Goal: Transaction & Acquisition: Purchase product/service

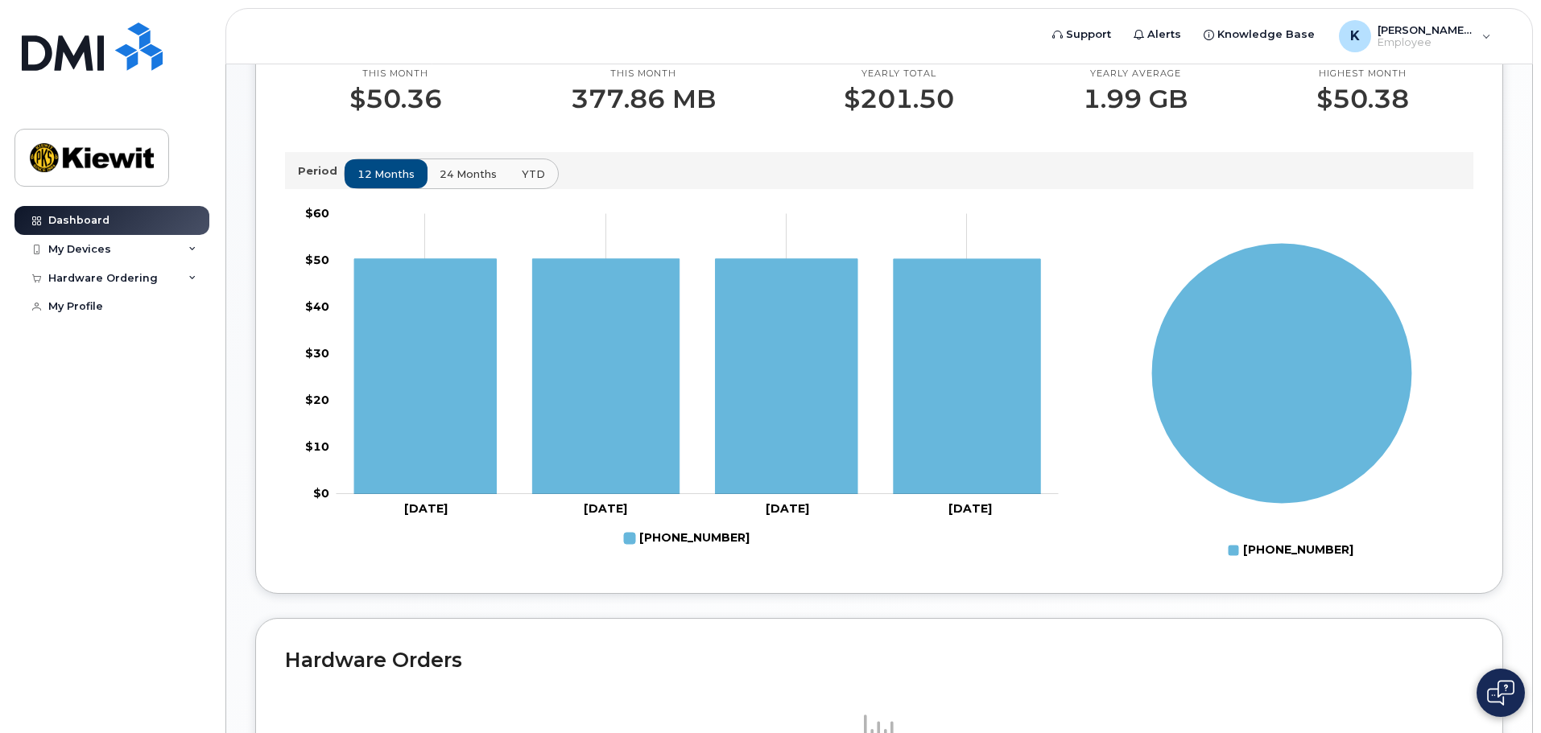
scroll to position [564, 0]
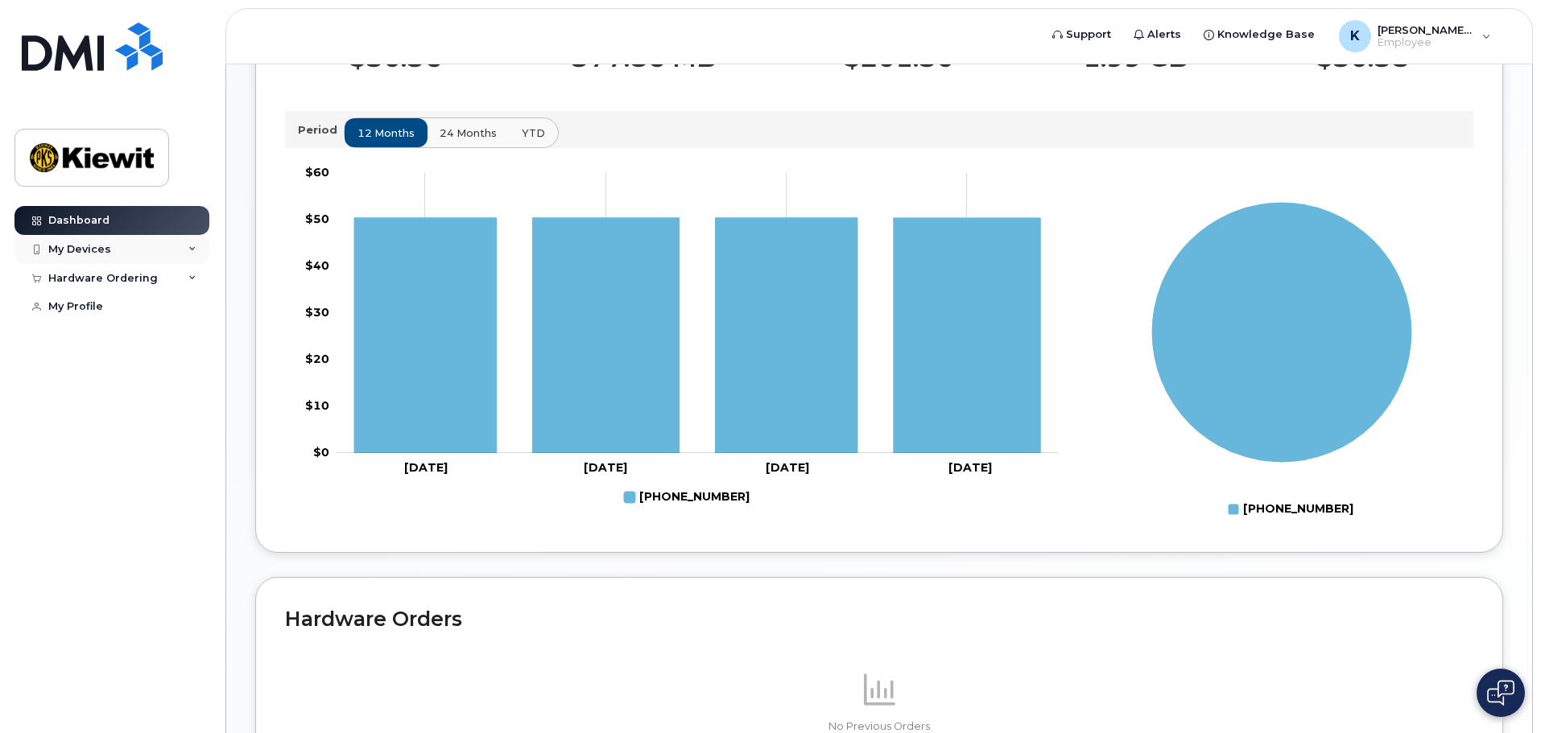
click at [100, 254] on div "My Devices" at bounding box center [79, 249] width 63 height 13
click at [129, 372] on div "Hardware Ordering" at bounding box center [102, 365] width 109 height 13
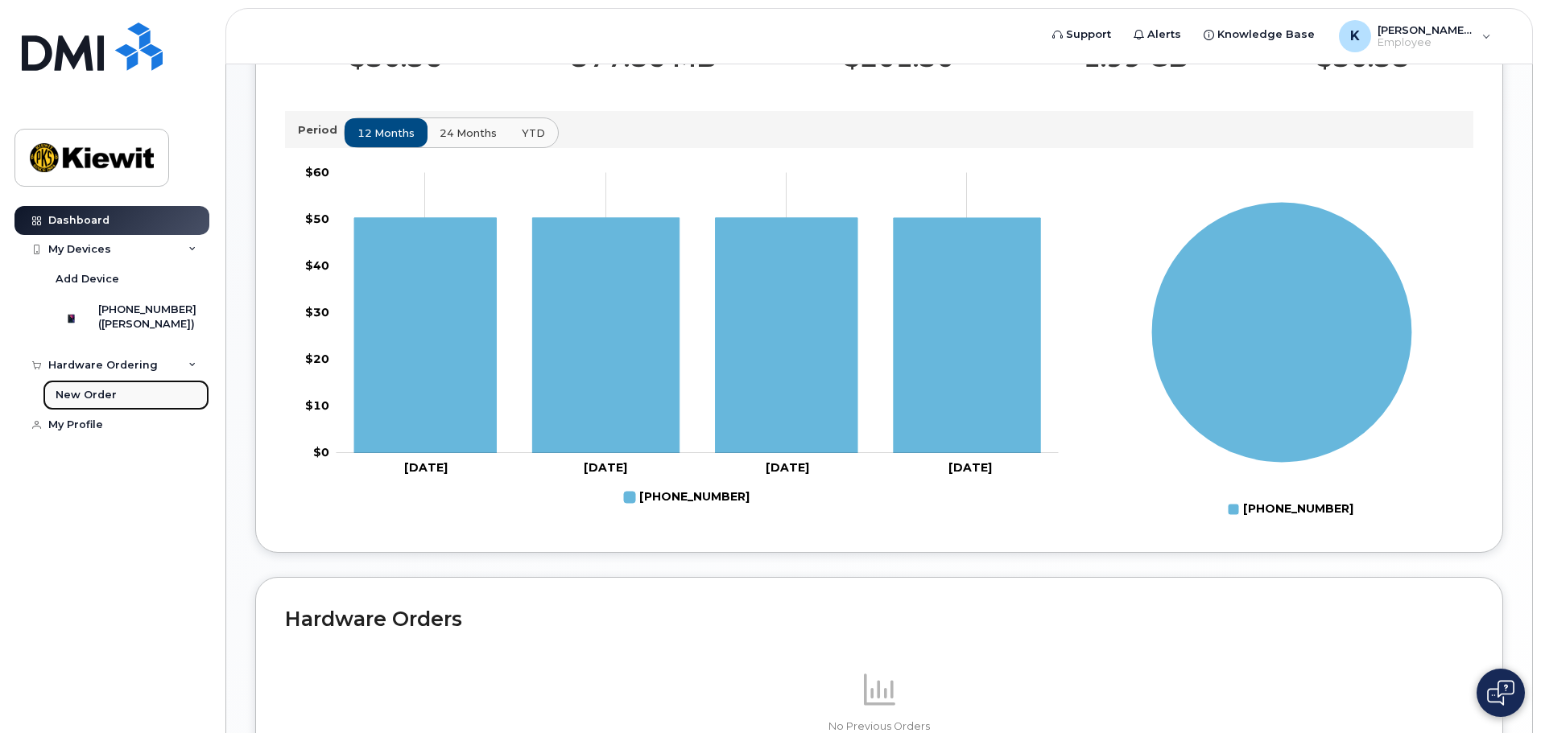
click at [115, 411] on link "New Order" at bounding box center [126, 395] width 167 height 31
click at [143, 372] on div "Hardware Ordering" at bounding box center [102, 365] width 109 height 13
click at [109, 372] on div "Hardware Ordering" at bounding box center [102, 365] width 109 height 13
click at [101, 403] on div "New Order" at bounding box center [86, 395] width 61 height 14
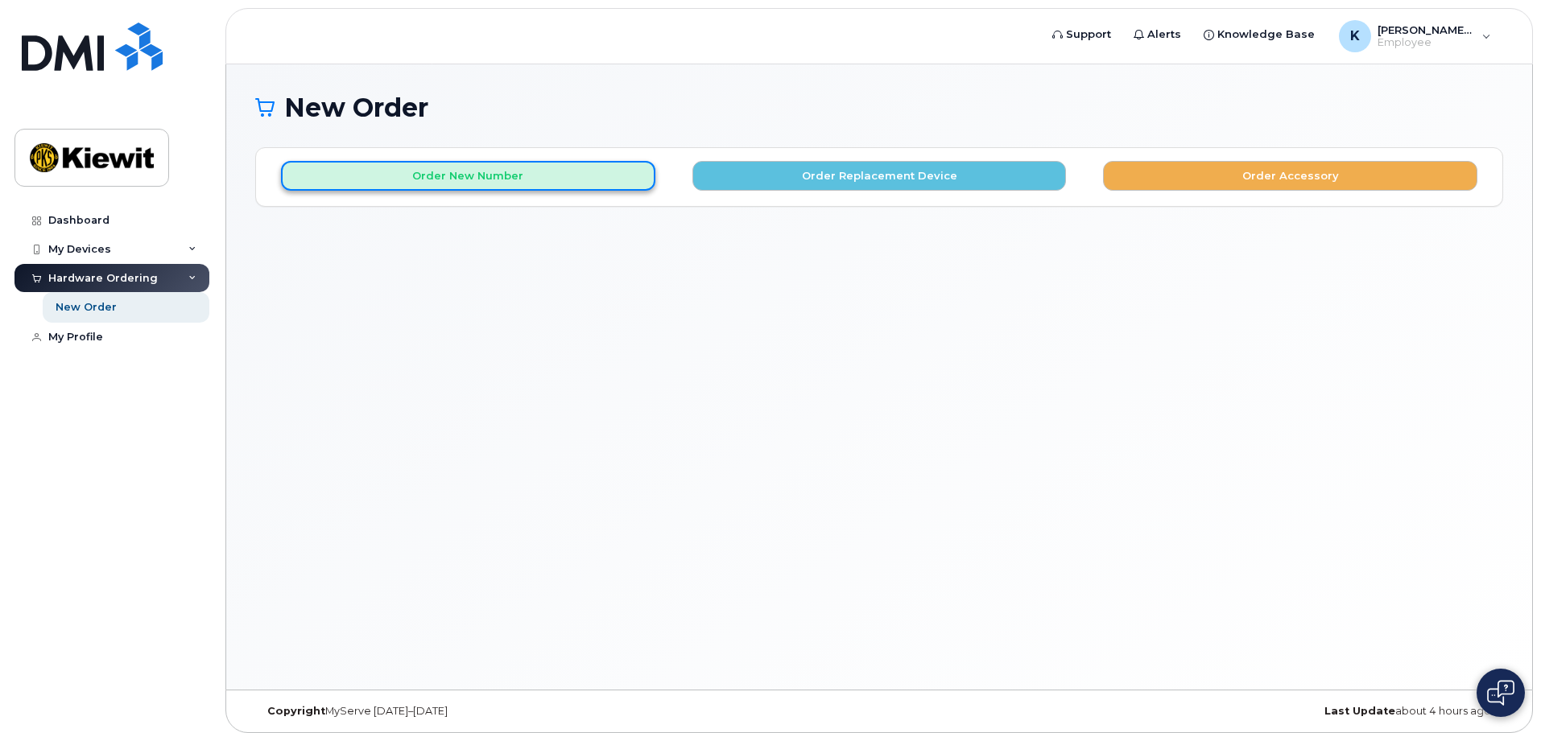
click at [571, 179] on button "Order New Number" at bounding box center [468, 176] width 374 height 30
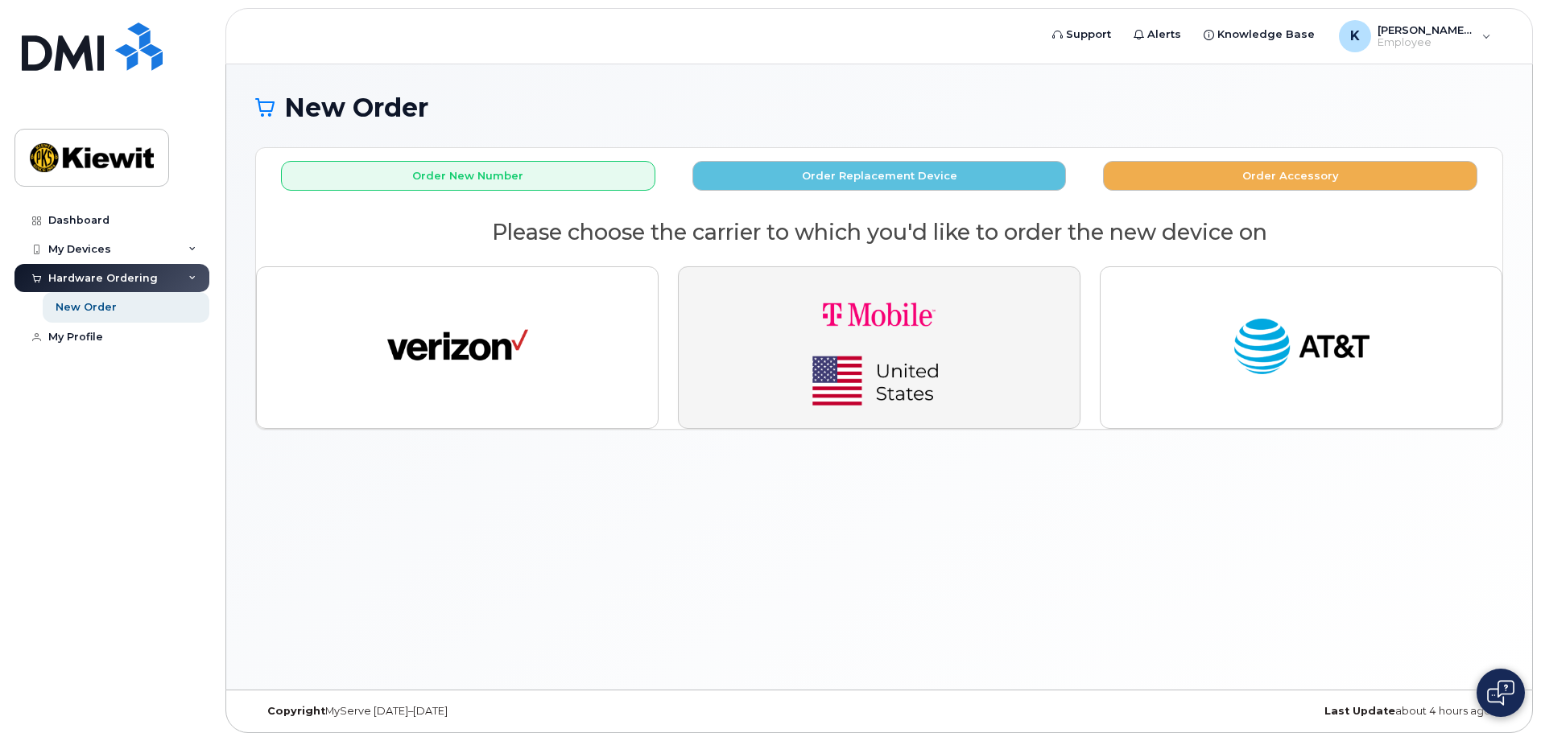
drag, startPoint x: 1020, startPoint y: 336, endPoint x: 997, endPoint y: 514, distance: 180.1
click at [997, 514] on div "New Order × Share This Order If you want to allow others to create or edit orde…" at bounding box center [879, 377] width 1306 height 626
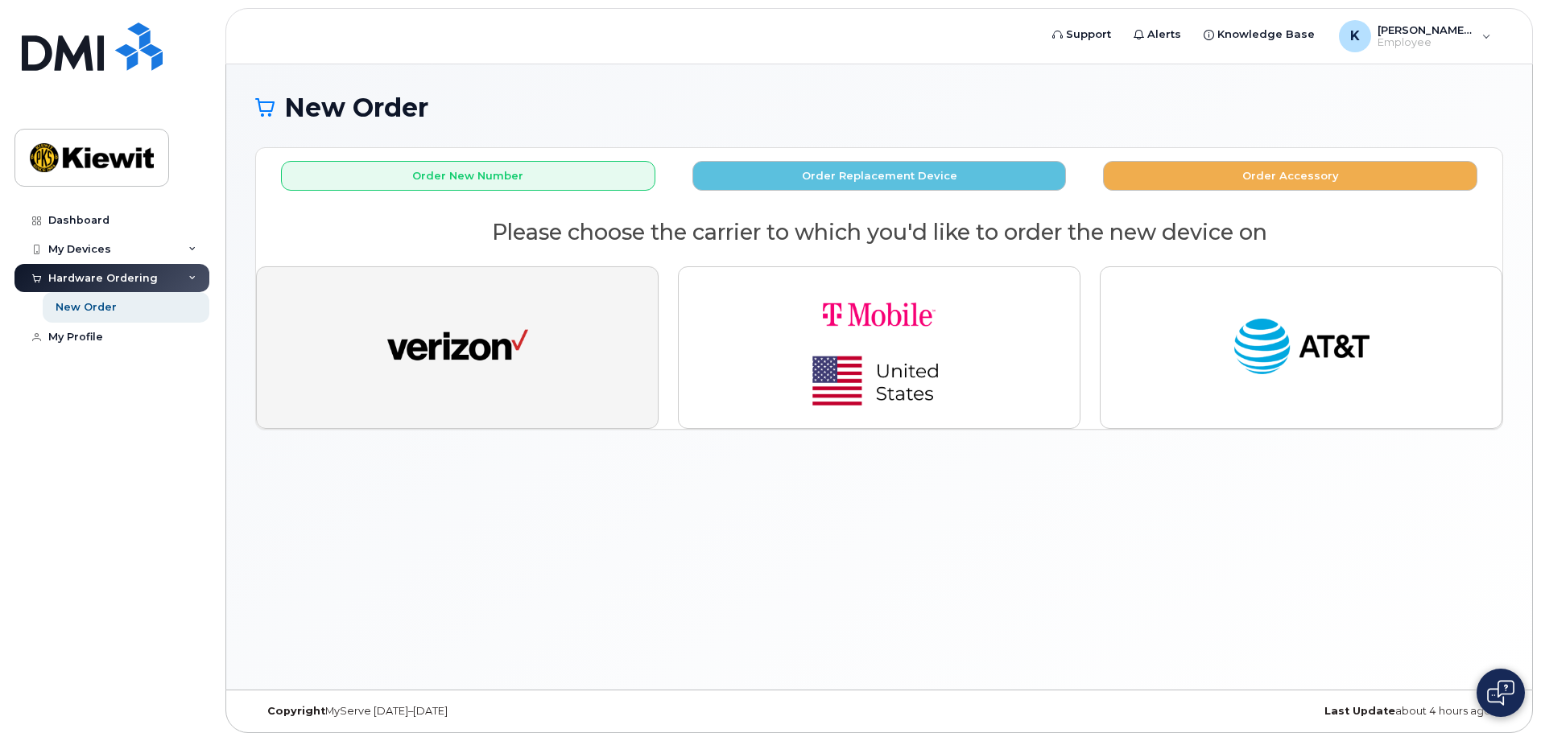
click at [481, 328] on img "button" at bounding box center [457, 348] width 141 height 72
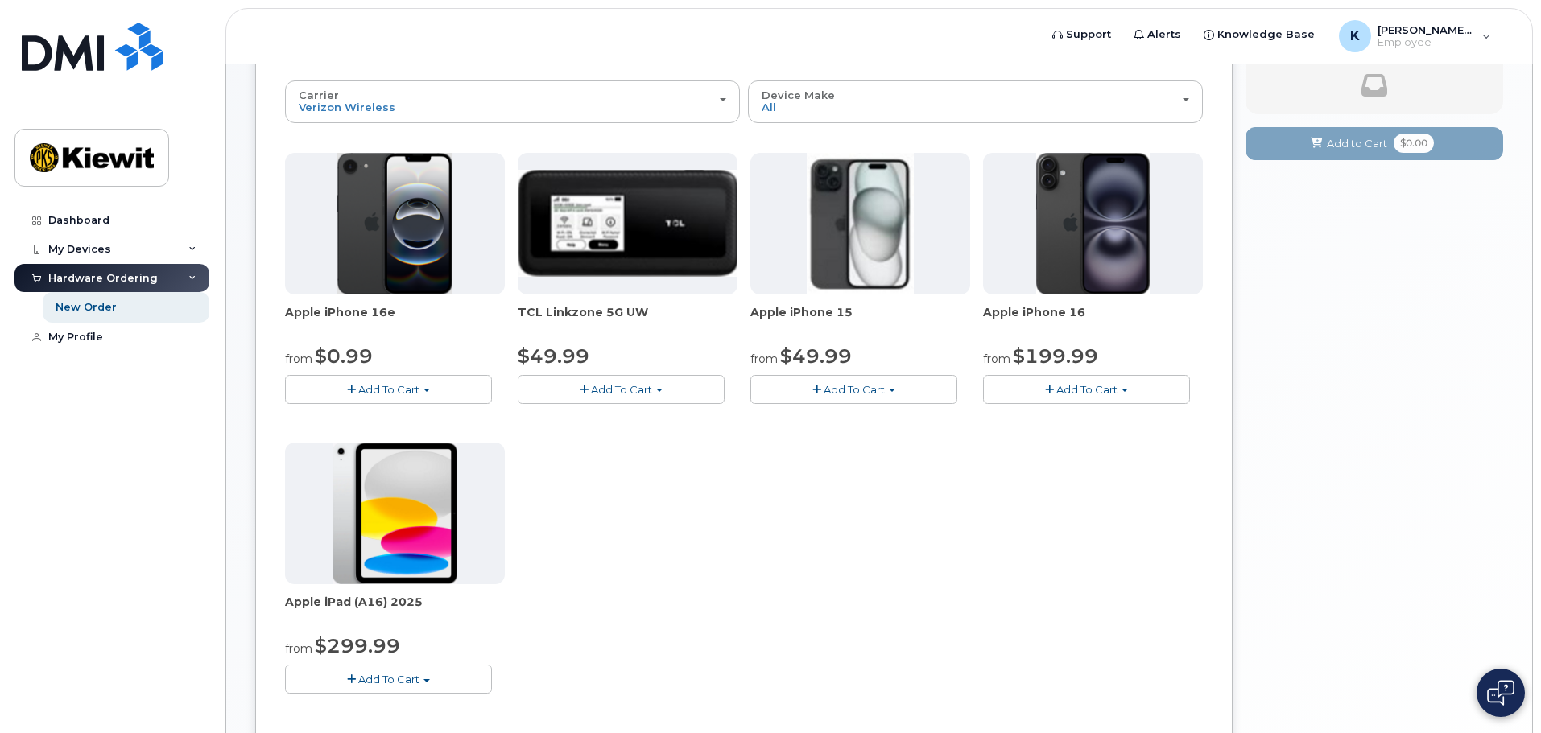
scroll to position [161, 0]
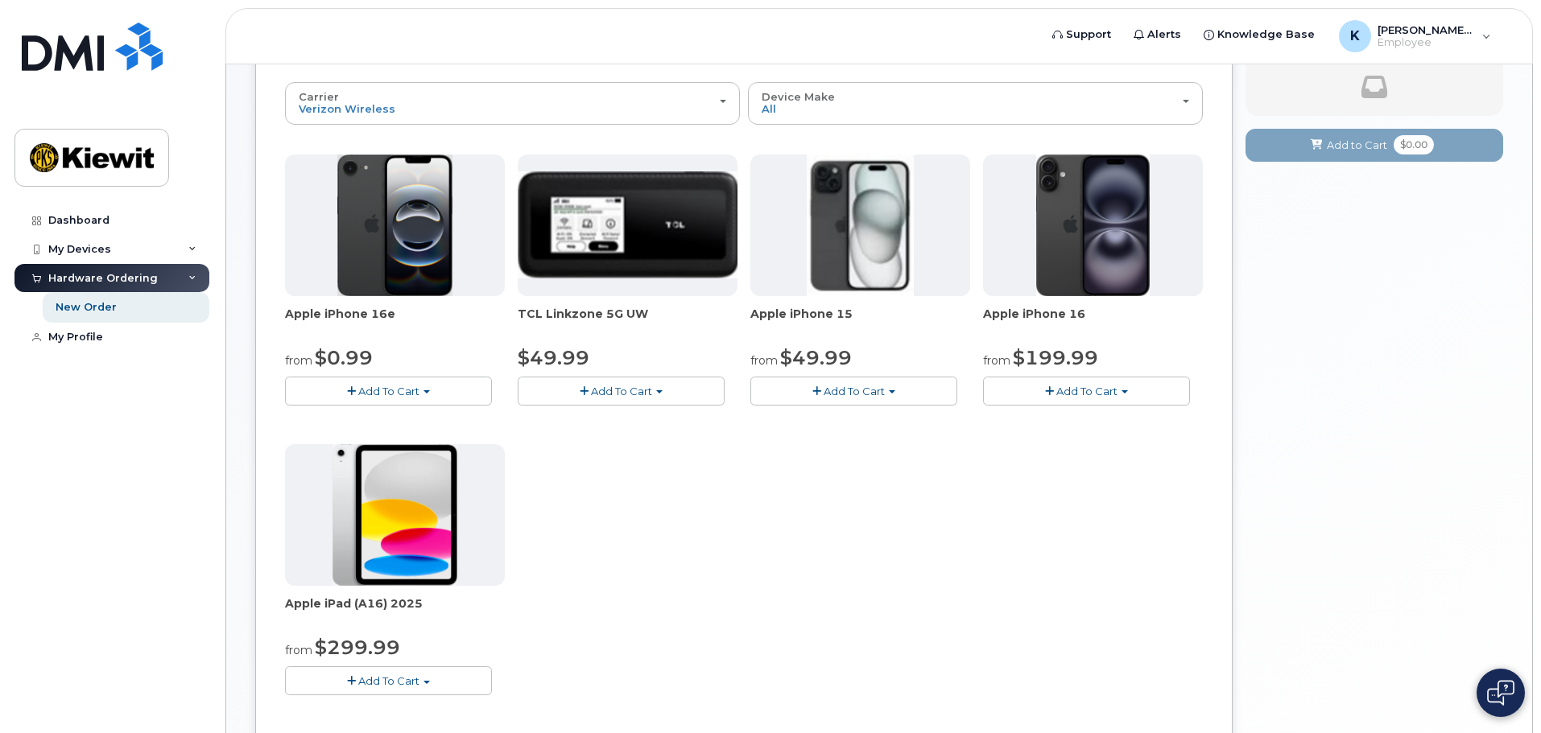
click at [1072, 402] on button "Add To Cart" at bounding box center [1086, 391] width 207 height 28
click at [1132, 441] on link "$199.99 - 2 Year Activation (128GB)" at bounding box center [1098, 441] width 222 height 20
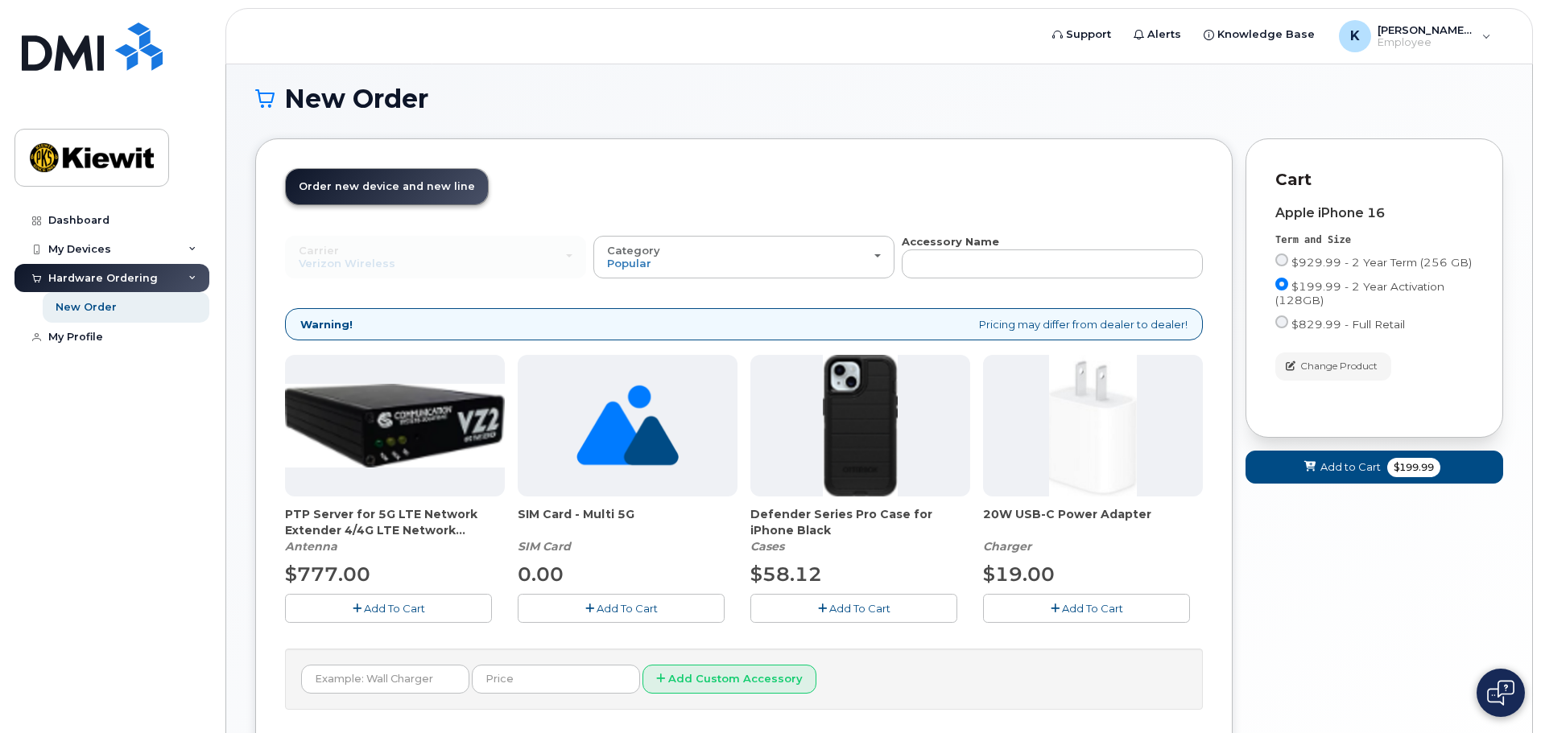
scroll to position [89, 0]
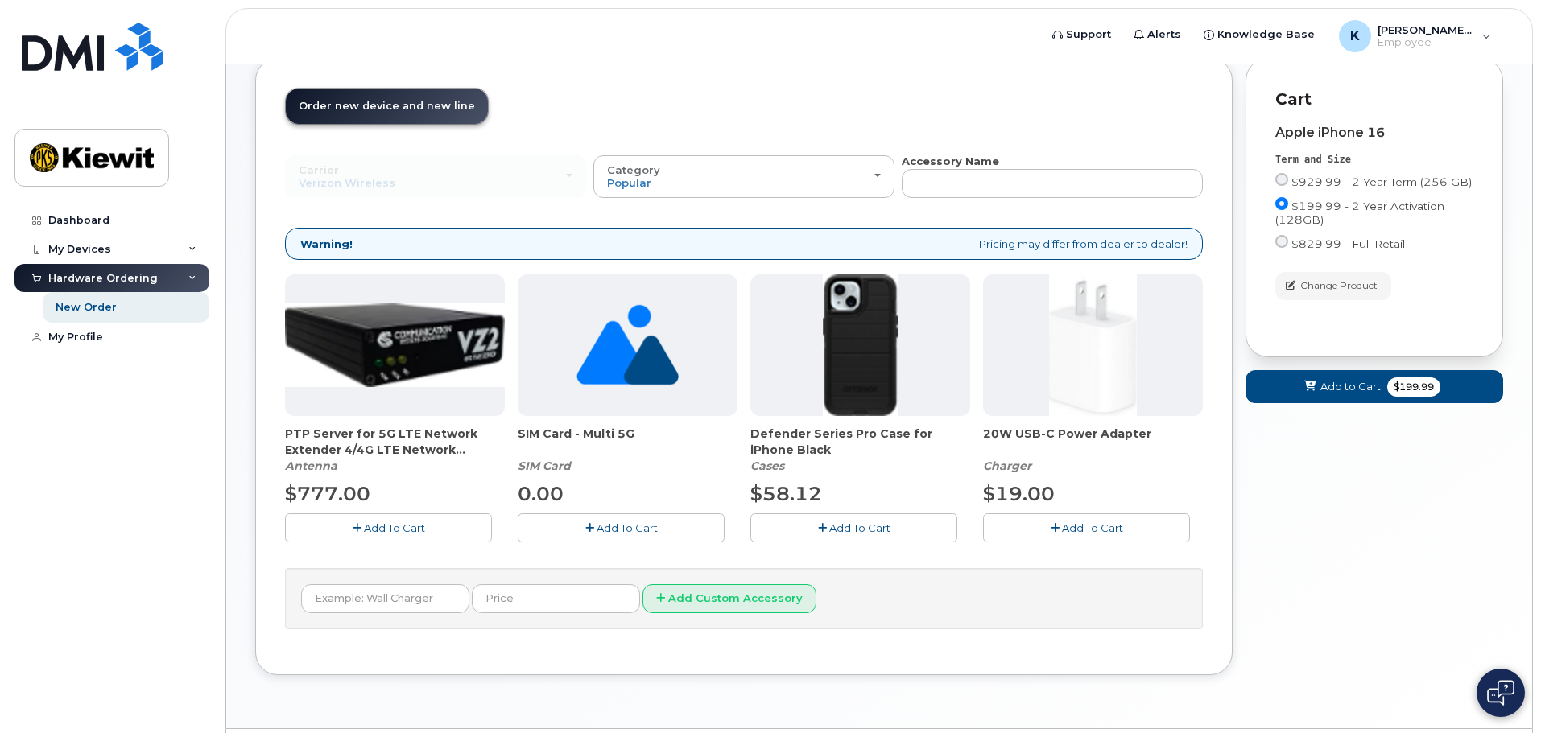
click at [851, 522] on span "Add To Cart" at bounding box center [859, 528] width 61 height 13
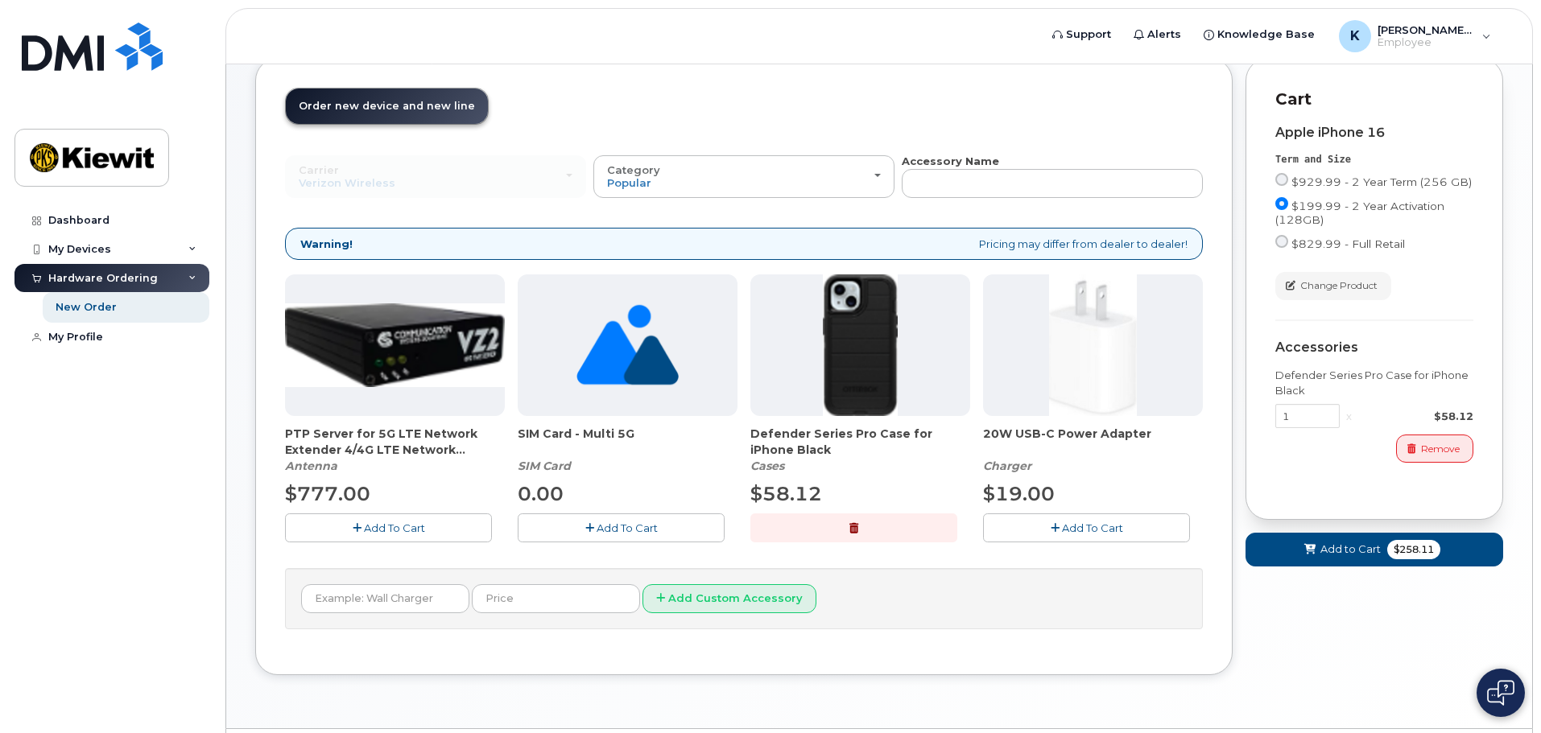
click at [1121, 530] on span "Add To Cart" at bounding box center [1092, 528] width 61 height 13
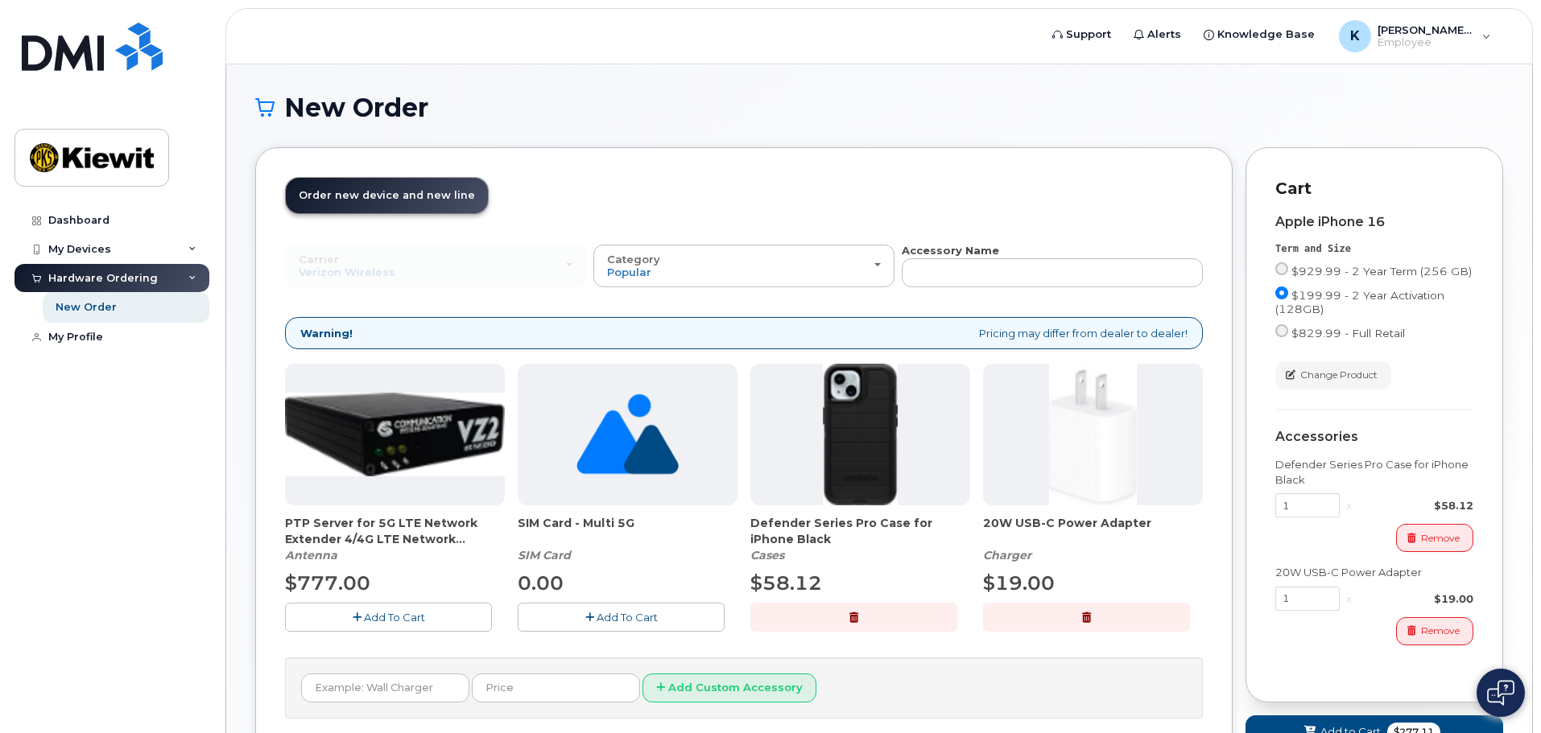
scroll to position [81, 0]
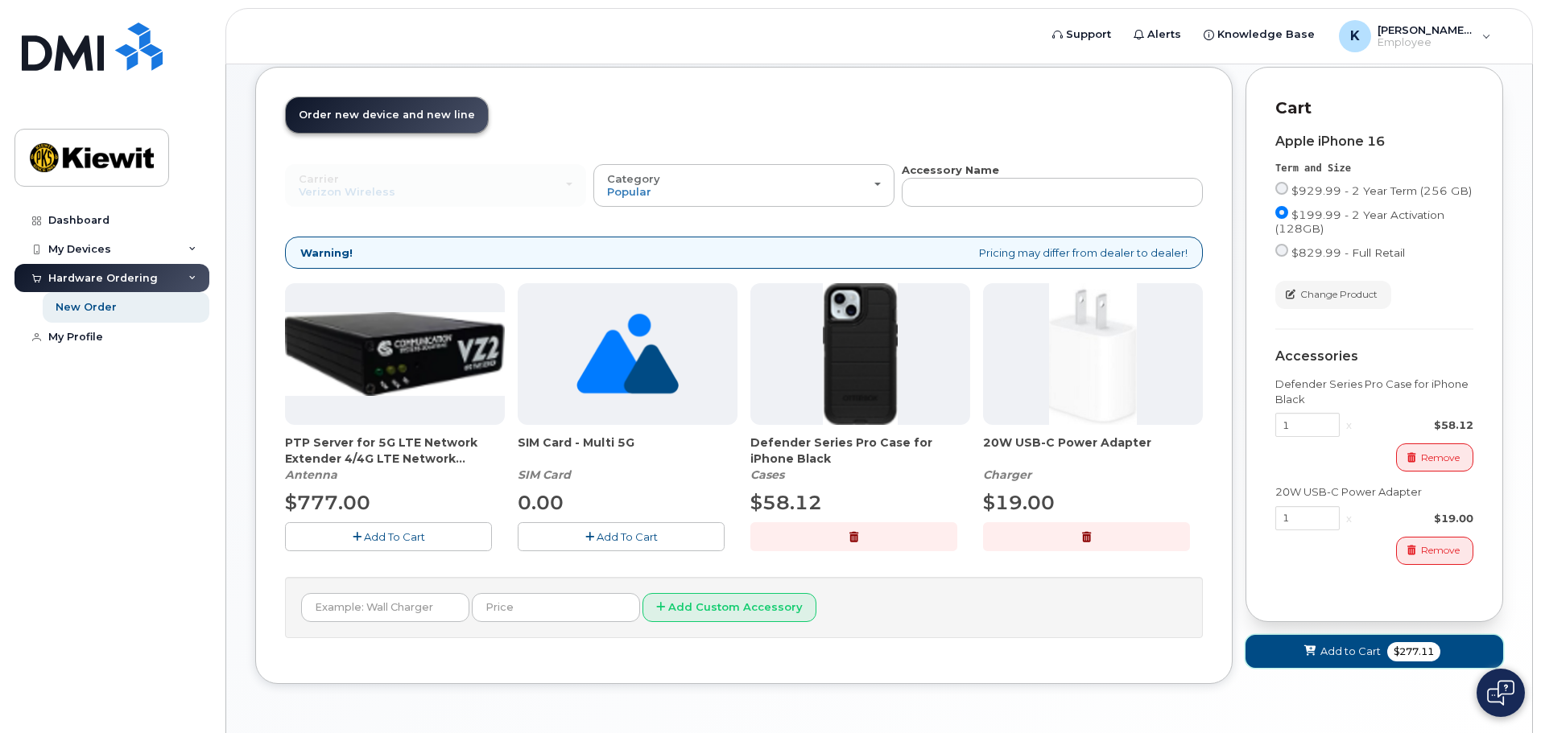
click at [1424, 651] on span "$277.11" at bounding box center [1413, 651] width 53 height 19
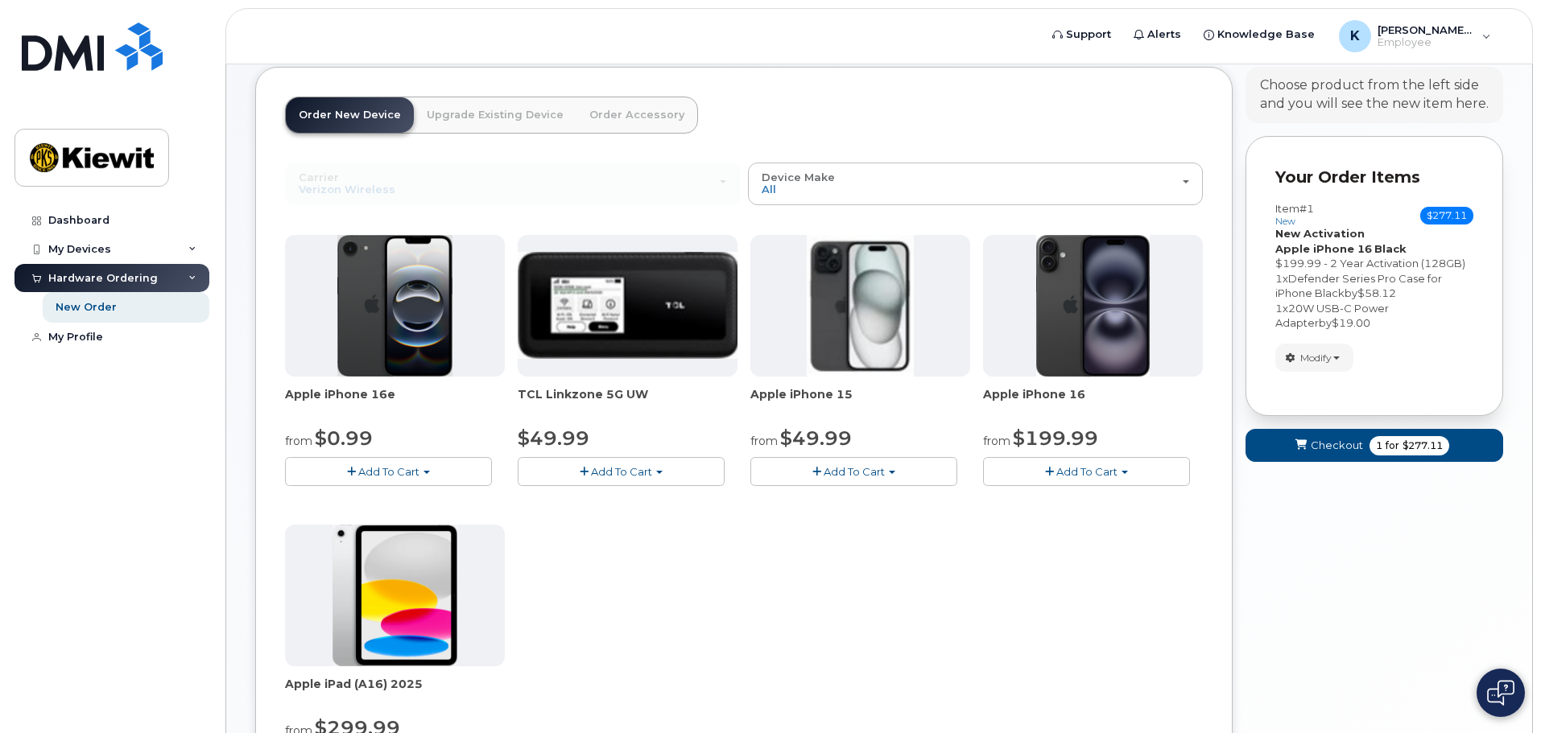
scroll to position [161, 0]
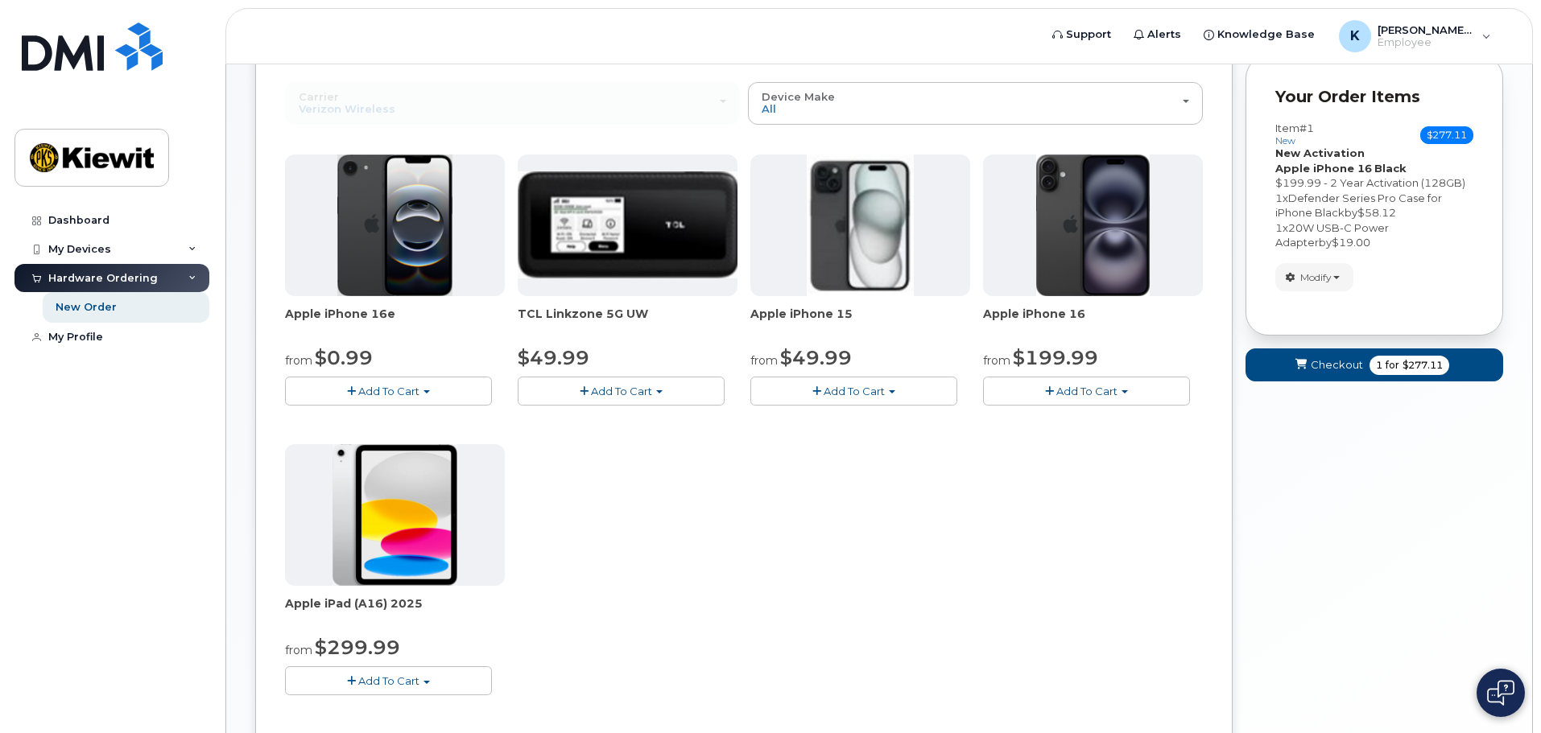
click at [404, 683] on span "Add To Cart" at bounding box center [388, 681] width 61 height 13
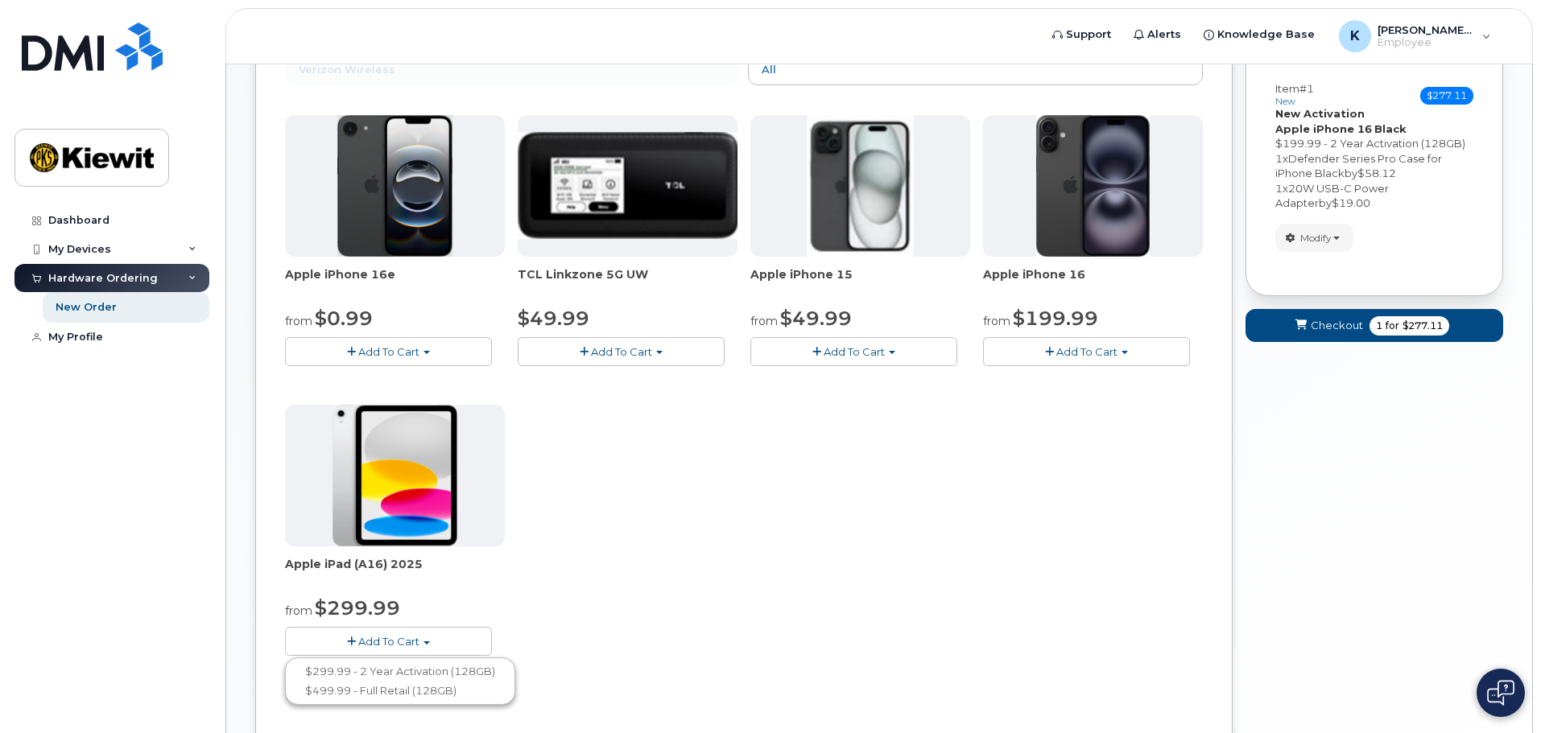
scroll to position [81, 0]
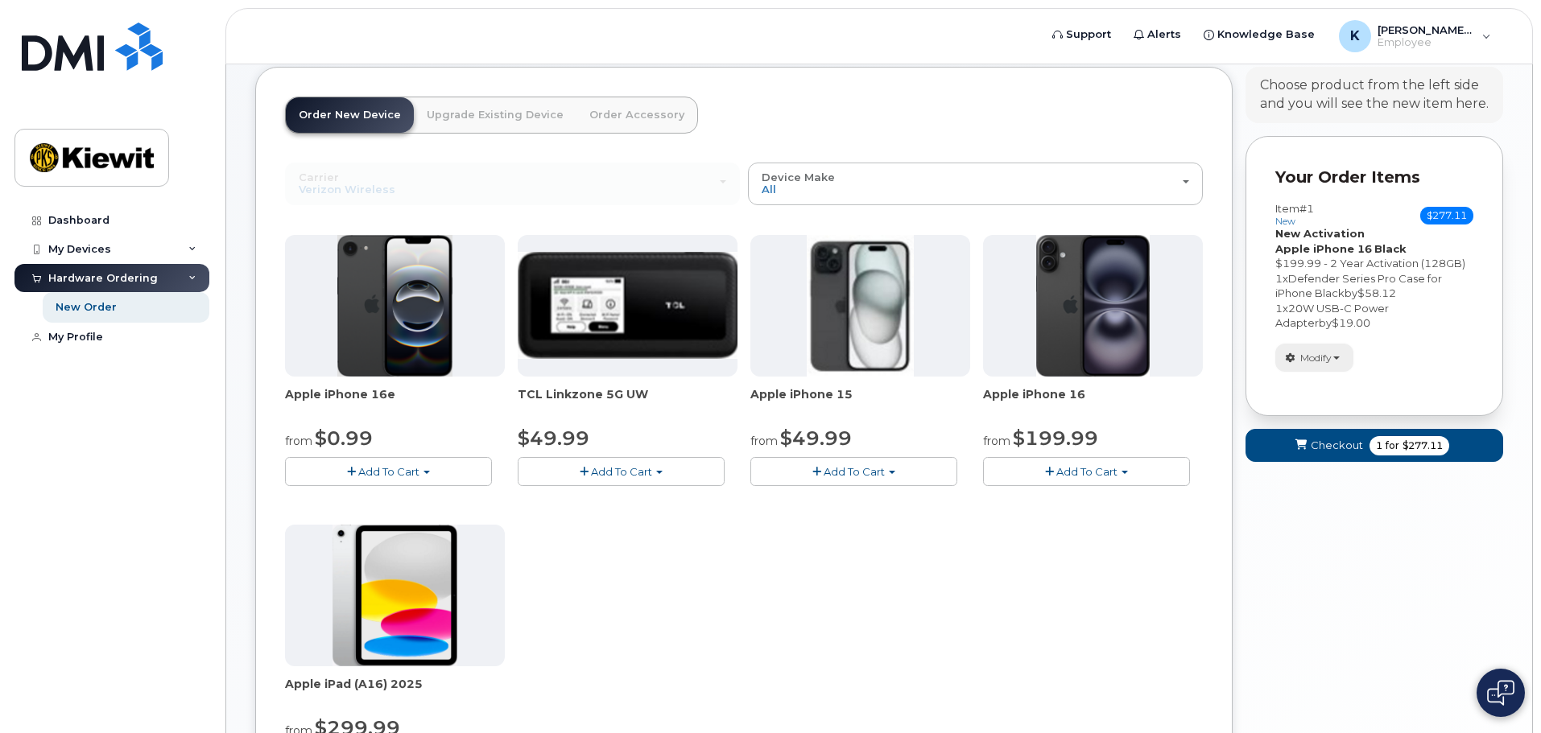
click at [1316, 361] on span "Modify" at bounding box center [1315, 358] width 31 height 14
click at [1334, 436] on span "Remove" at bounding box center [1319, 435] width 54 height 12
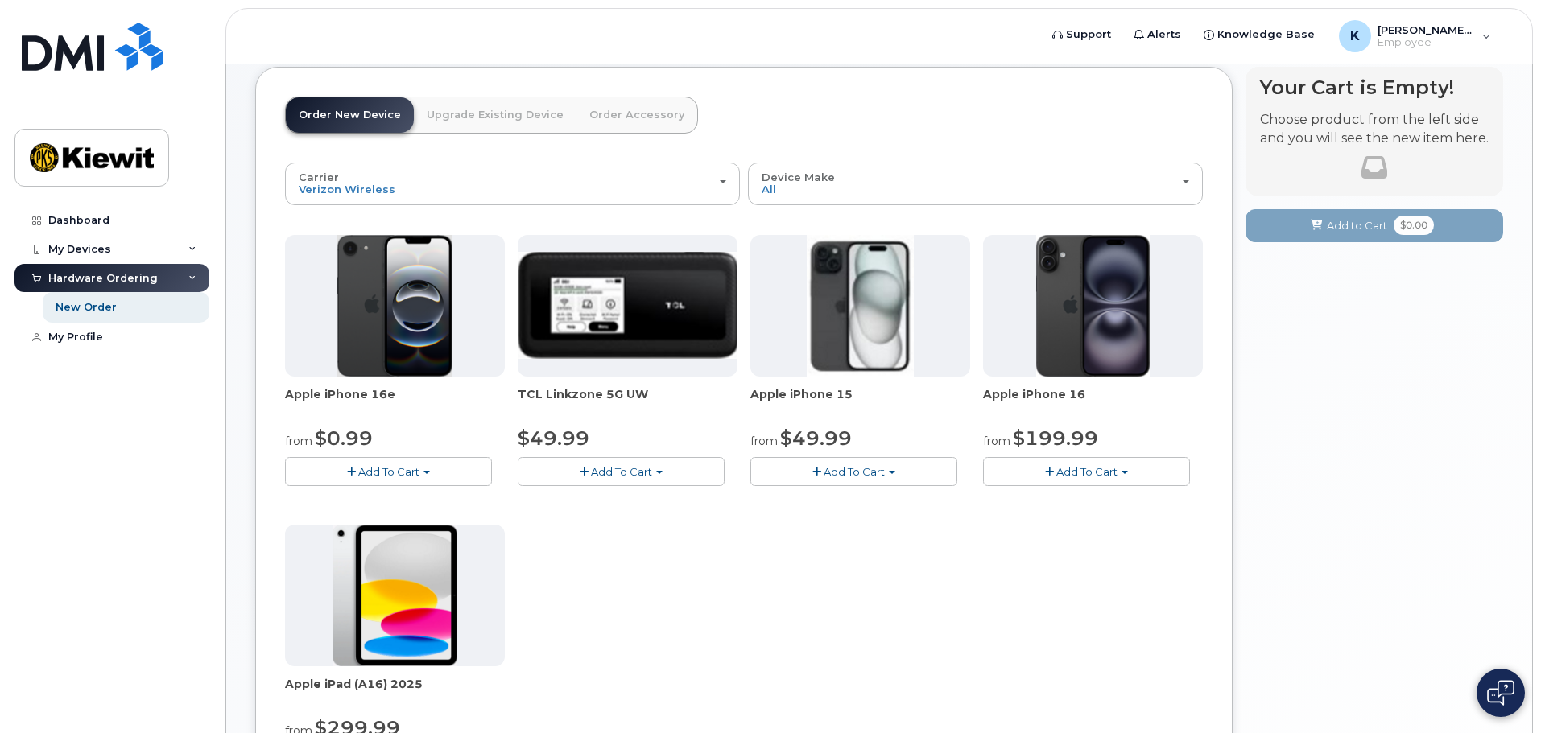
click at [819, 474] on span "button" at bounding box center [816, 472] width 9 height 10
click at [510, 113] on link "Upgrade Existing Device" at bounding box center [495, 114] width 163 height 35
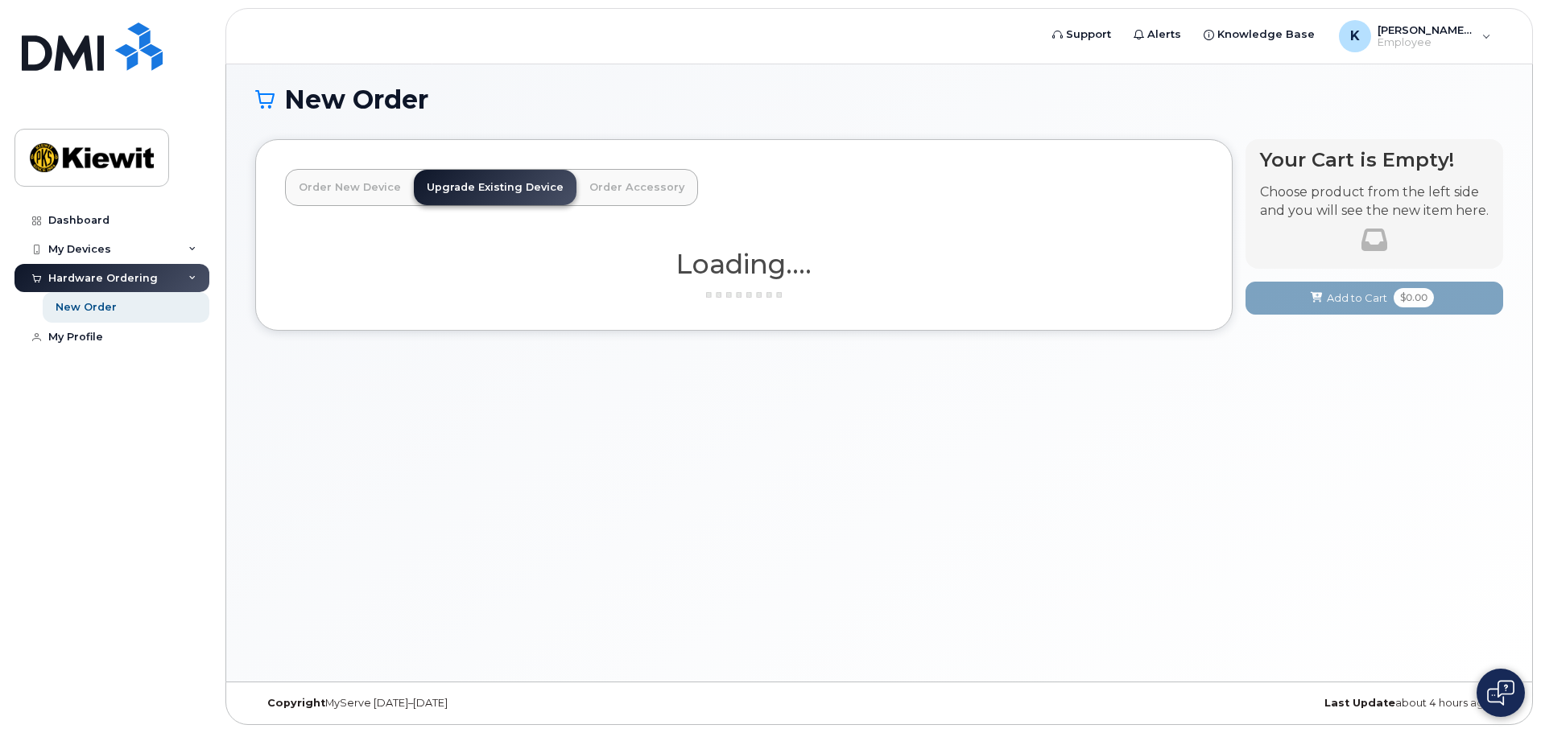
scroll to position [8, 0]
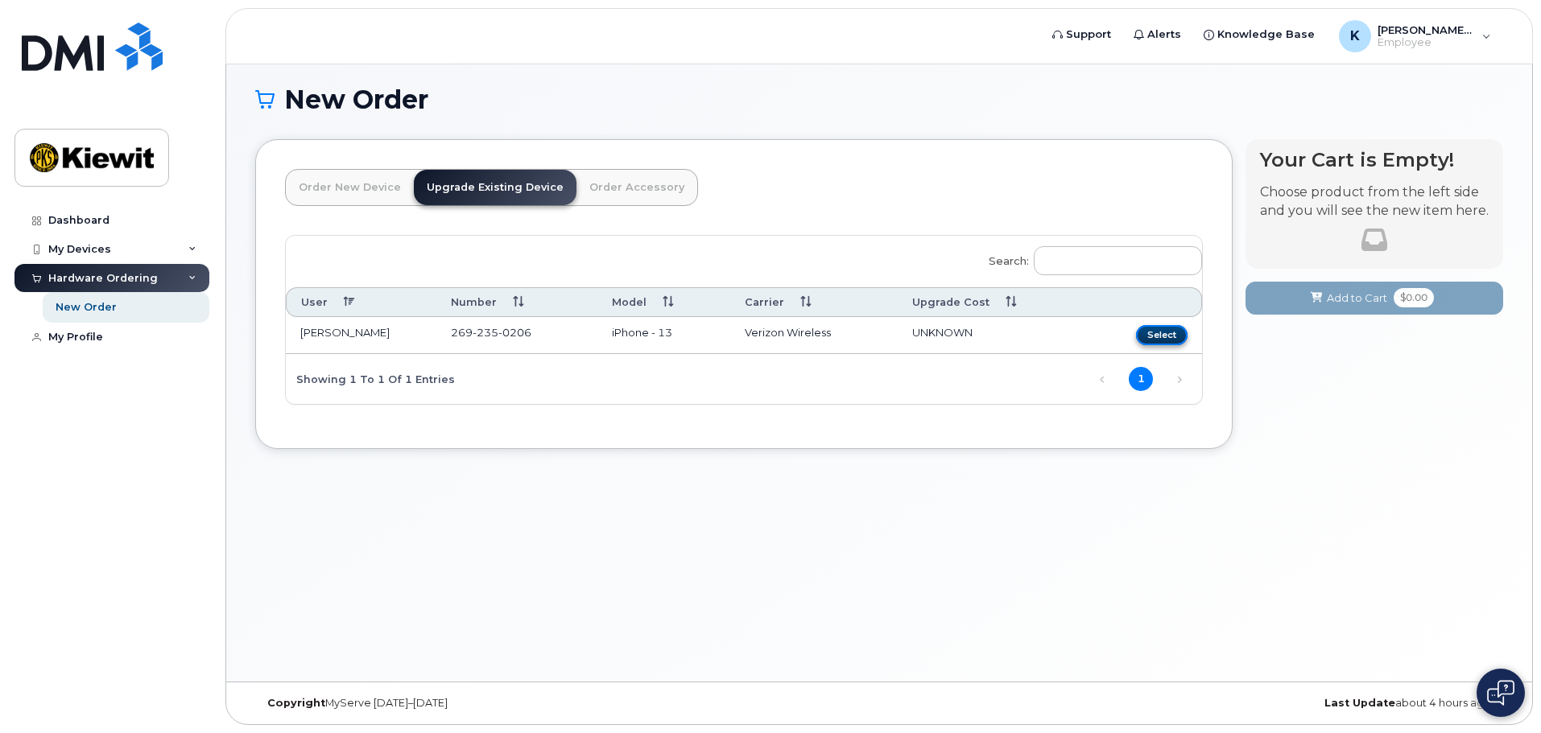
click at [1171, 333] on button "Select" at bounding box center [1162, 335] width 52 height 20
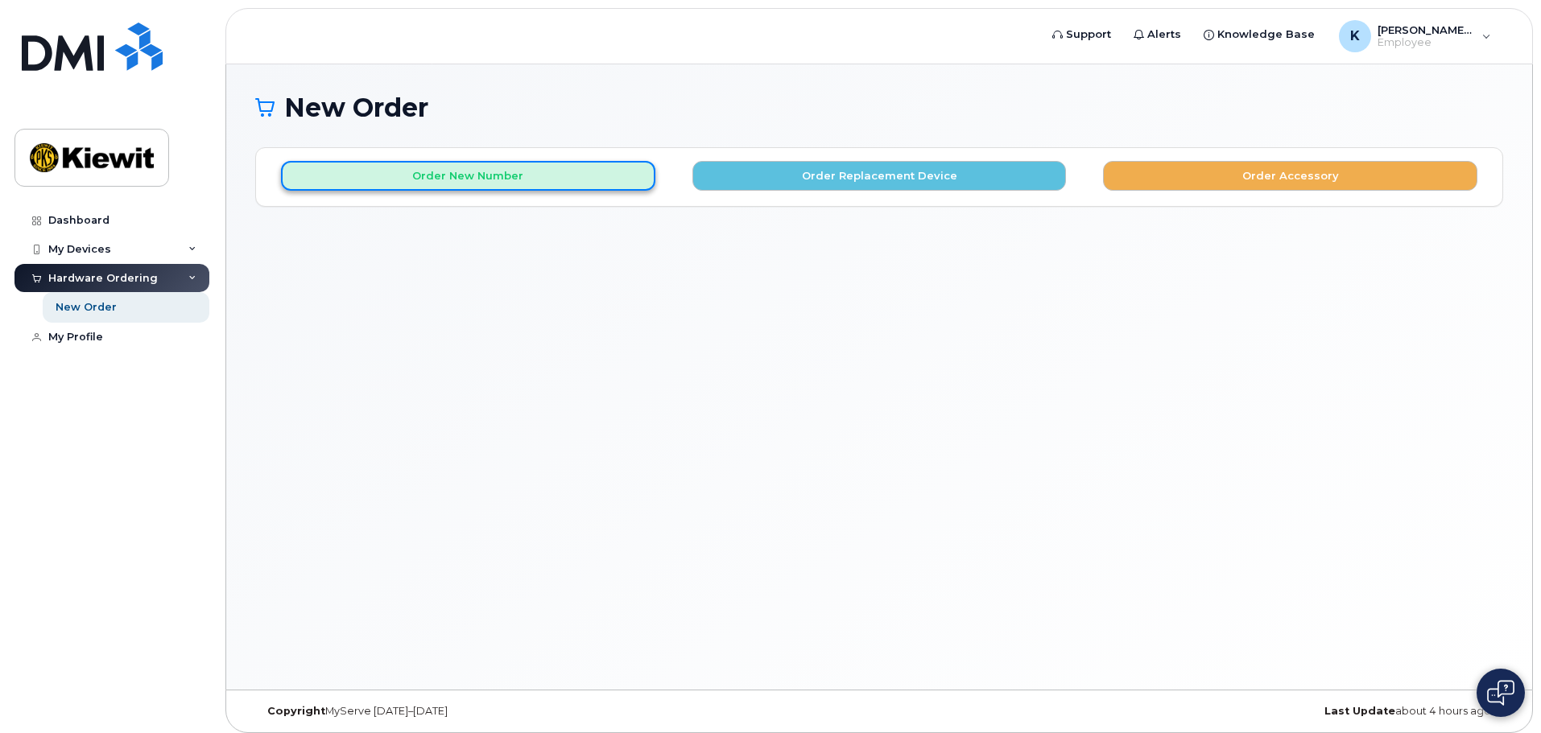
click at [479, 163] on button "Order New Number" at bounding box center [468, 176] width 374 height 30
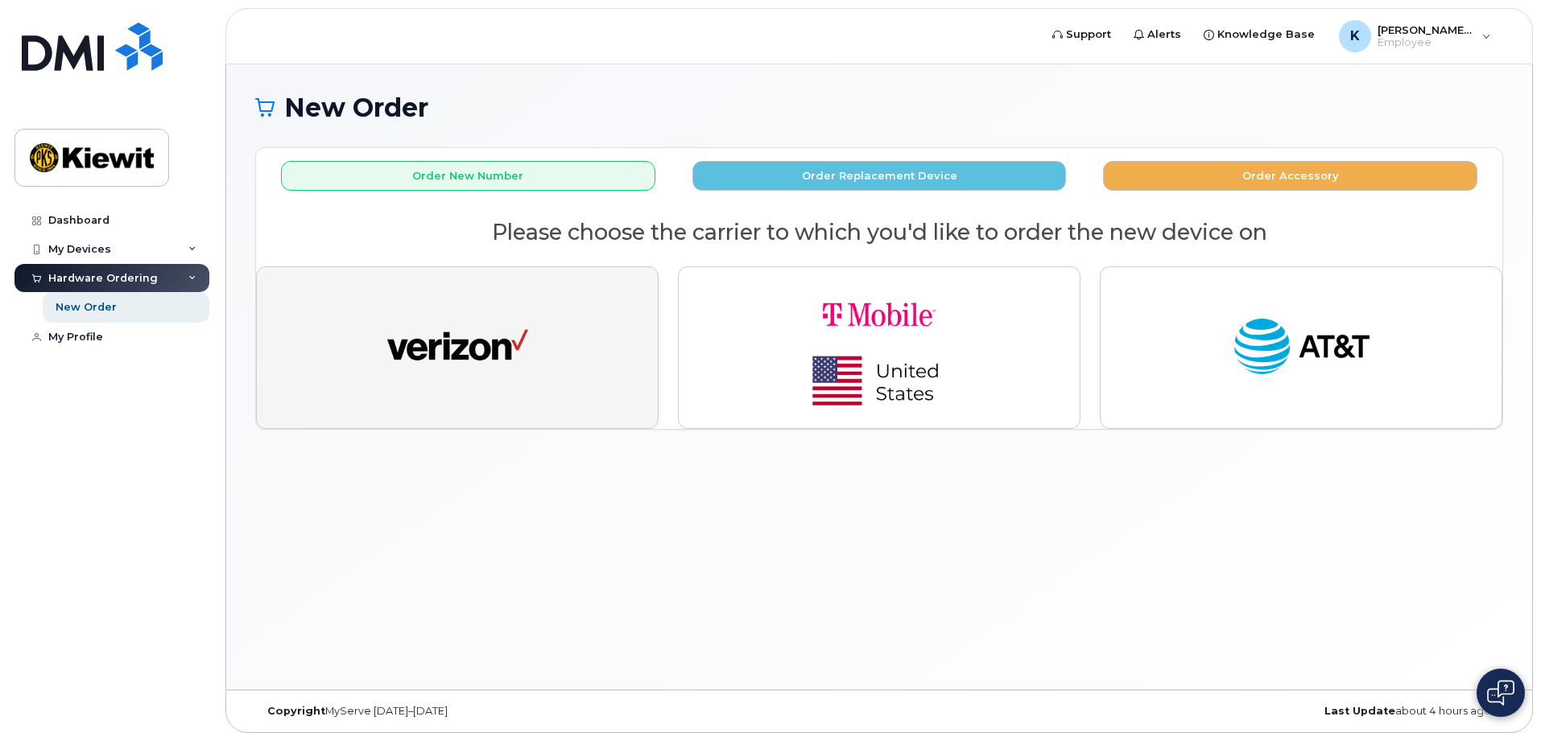
click at [599, 342] on button "button" at bounding box center [457, 347] width 403 height 163
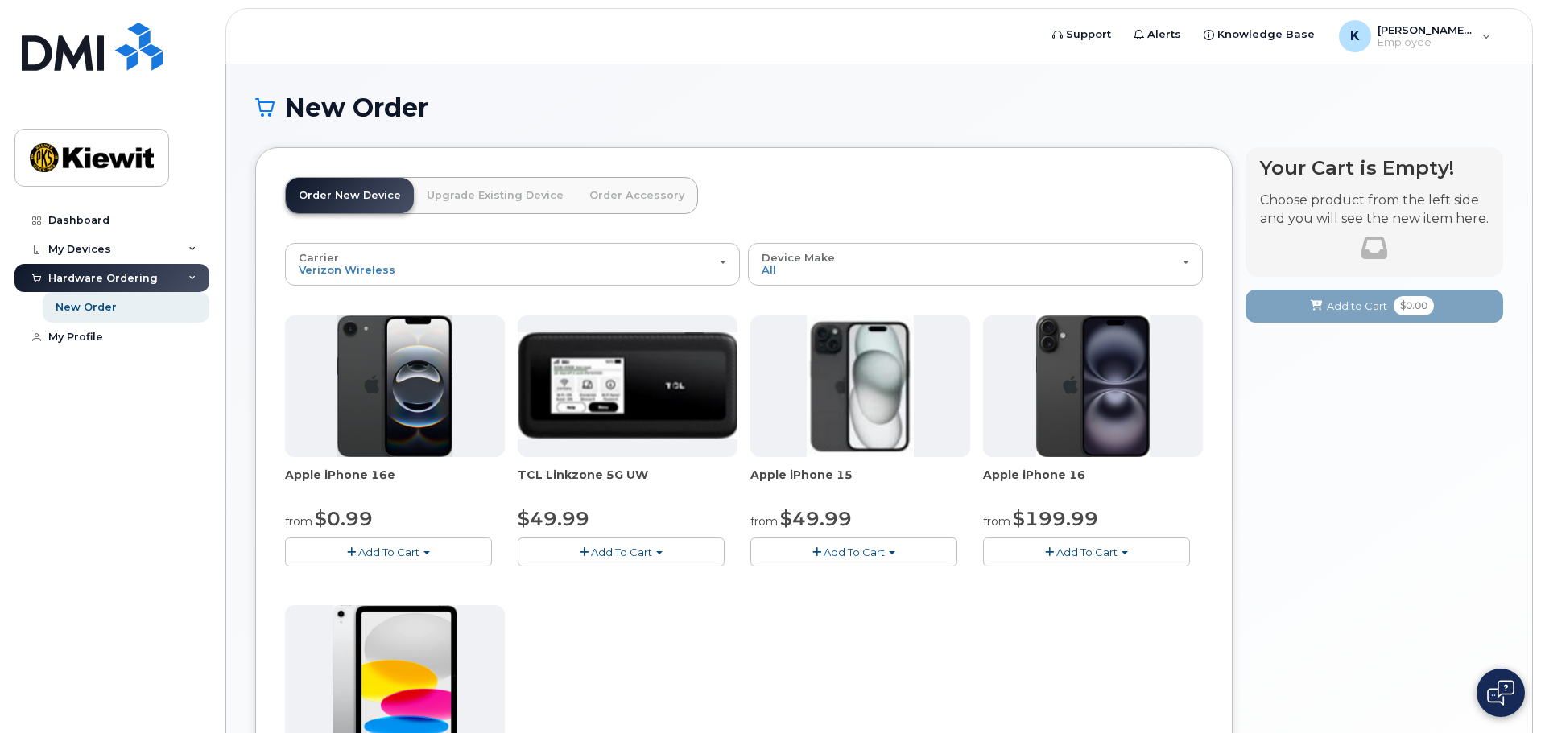
click at [843, 558] on span "Add To Cart" at bounding box center [854, 552] width 61 height 13
click at [839, 597] on link "$729.99 - Full Retail" at bounding box center [861, 602] width 215 height 20
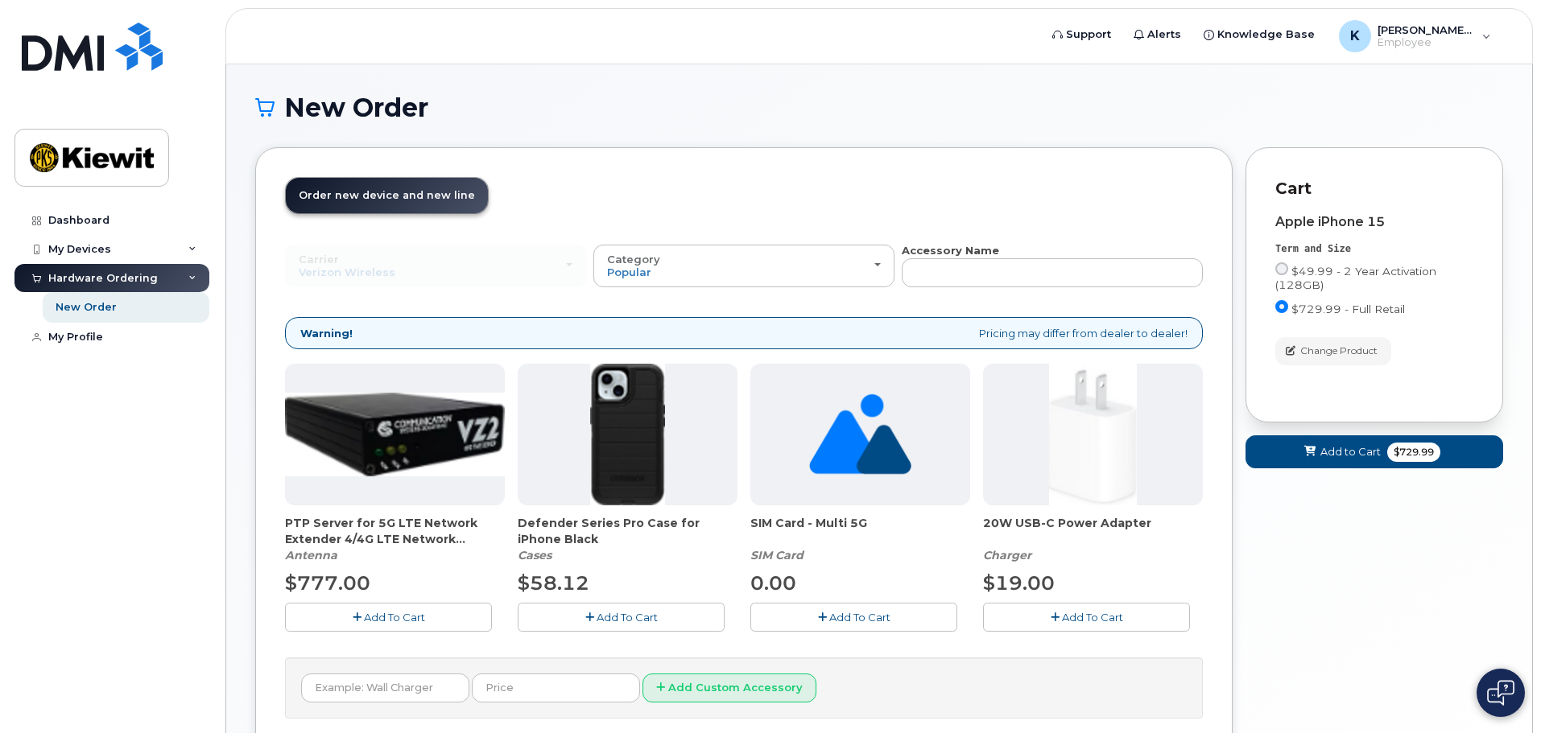
click at [623, 604] on button "Add To Cart" at bounding box center [621, 617] width 207 height 28
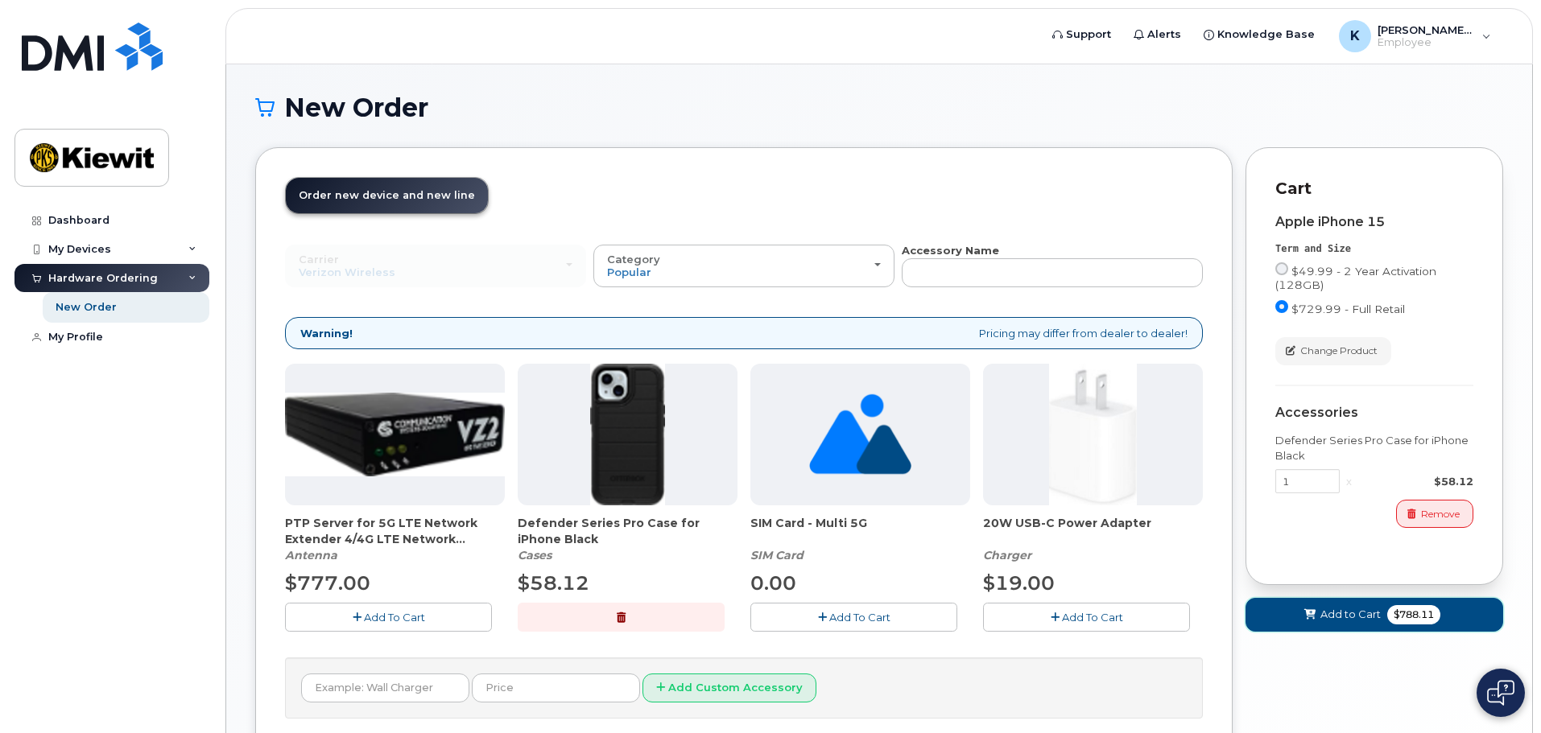
click at [1359, 610] on span "Add to Cart" at bounding box center [1350, 614] width 60 height 15
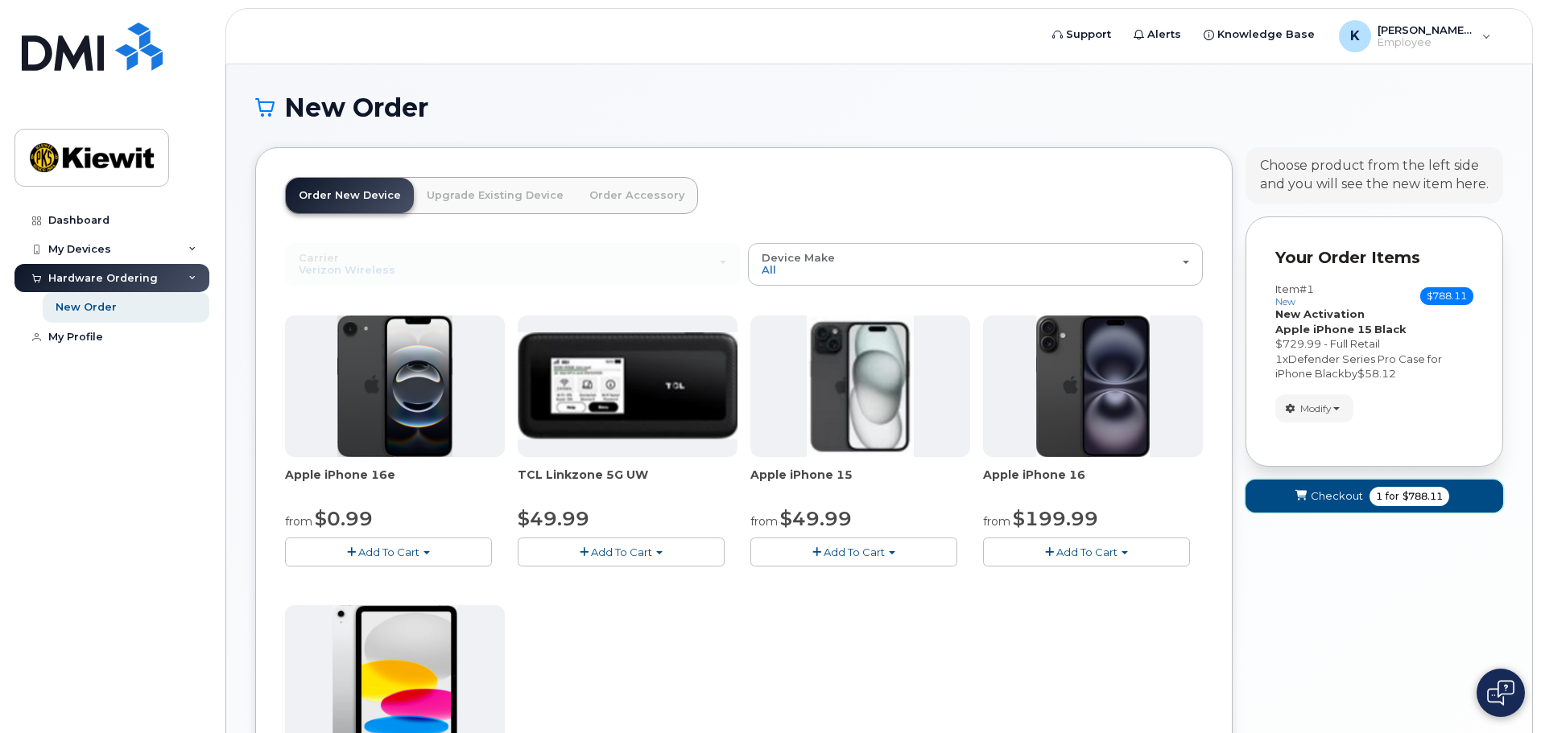
click at [1363, 499] on button "Checkout 1 for $788.11" at bounding box center [1374, 496] width 258 height 33
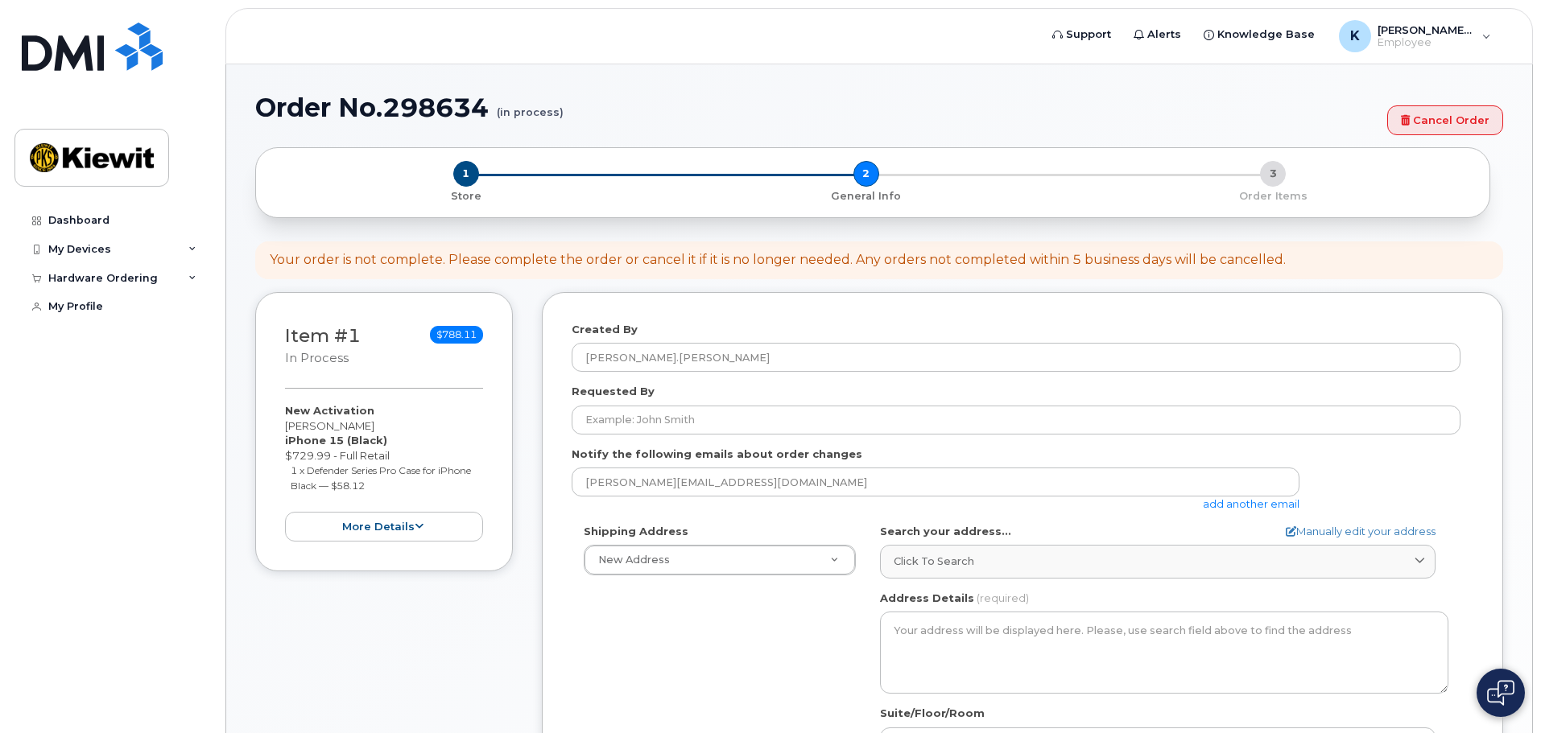
select select
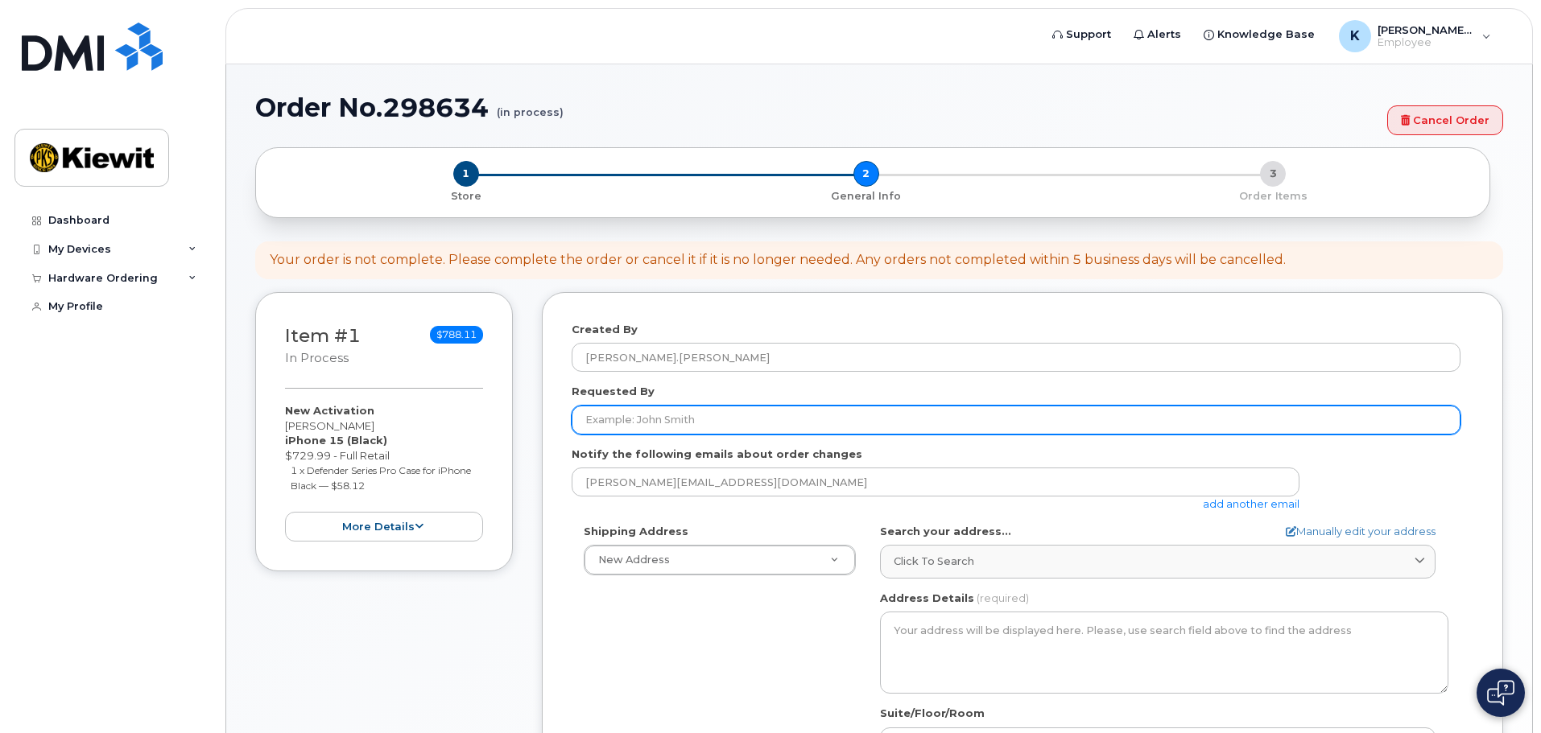
click at [656, 420] on input "Requested By" at bounding box center [1016, 420] width 889 height 29
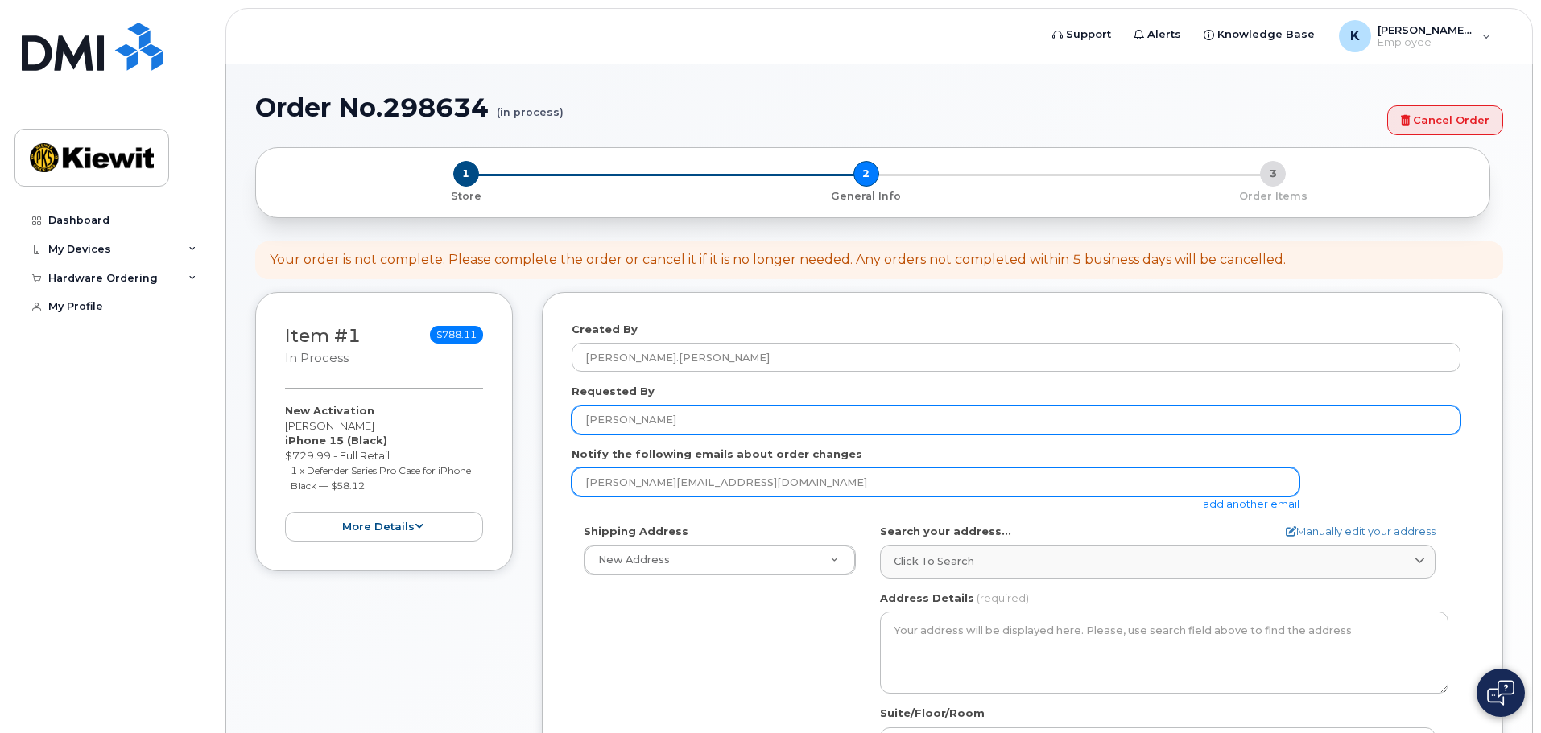
type input "[PERSON_NAME]"
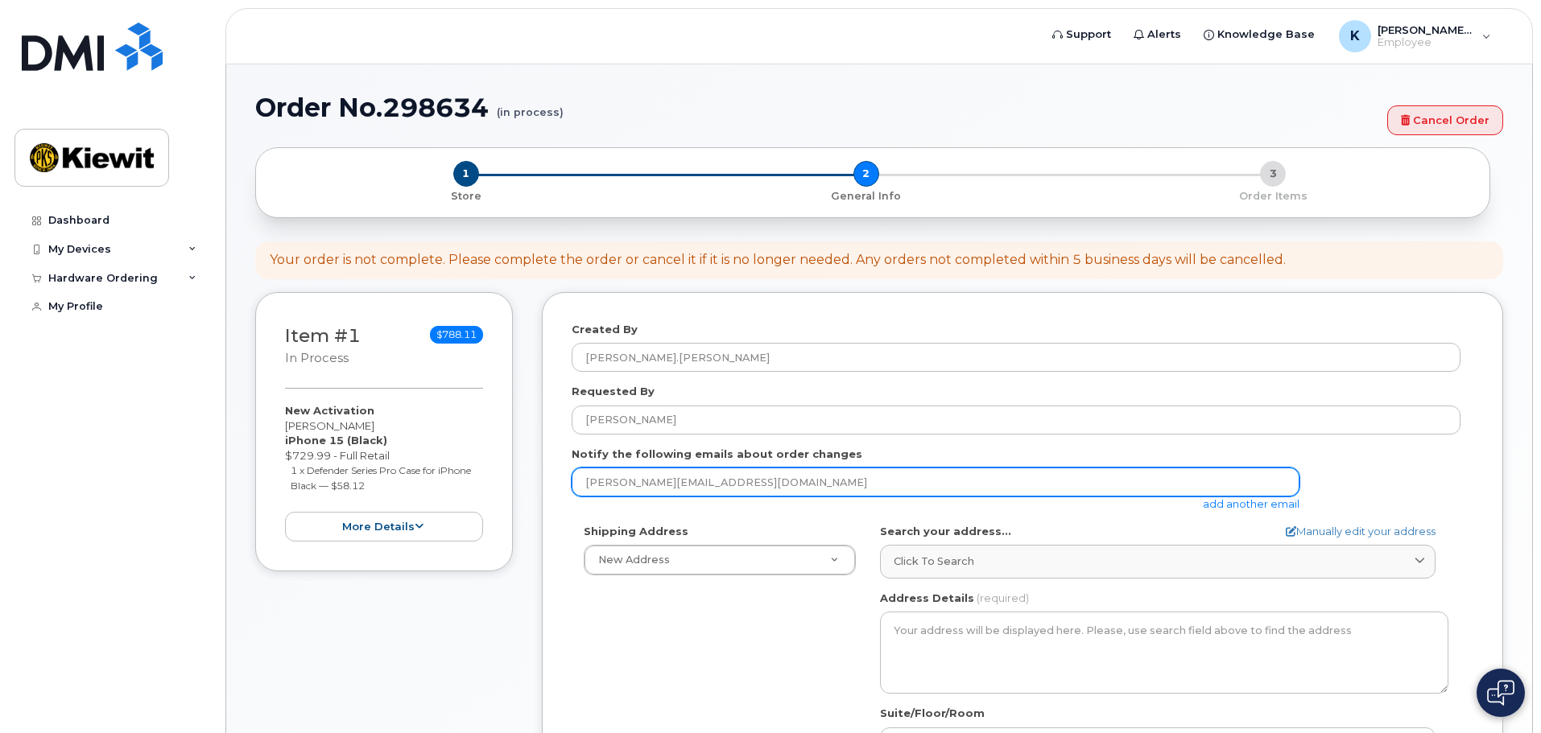
click at [864, 477] on input "[PERSON_NAME][EMAIL_ADDRESS][DOMAIN_NAME]" at bounding box center [936, 482] width 728 height 29
type input "[PERSON_NAME][EMAIL_ADDRESS][DOMAIN_NAME]"
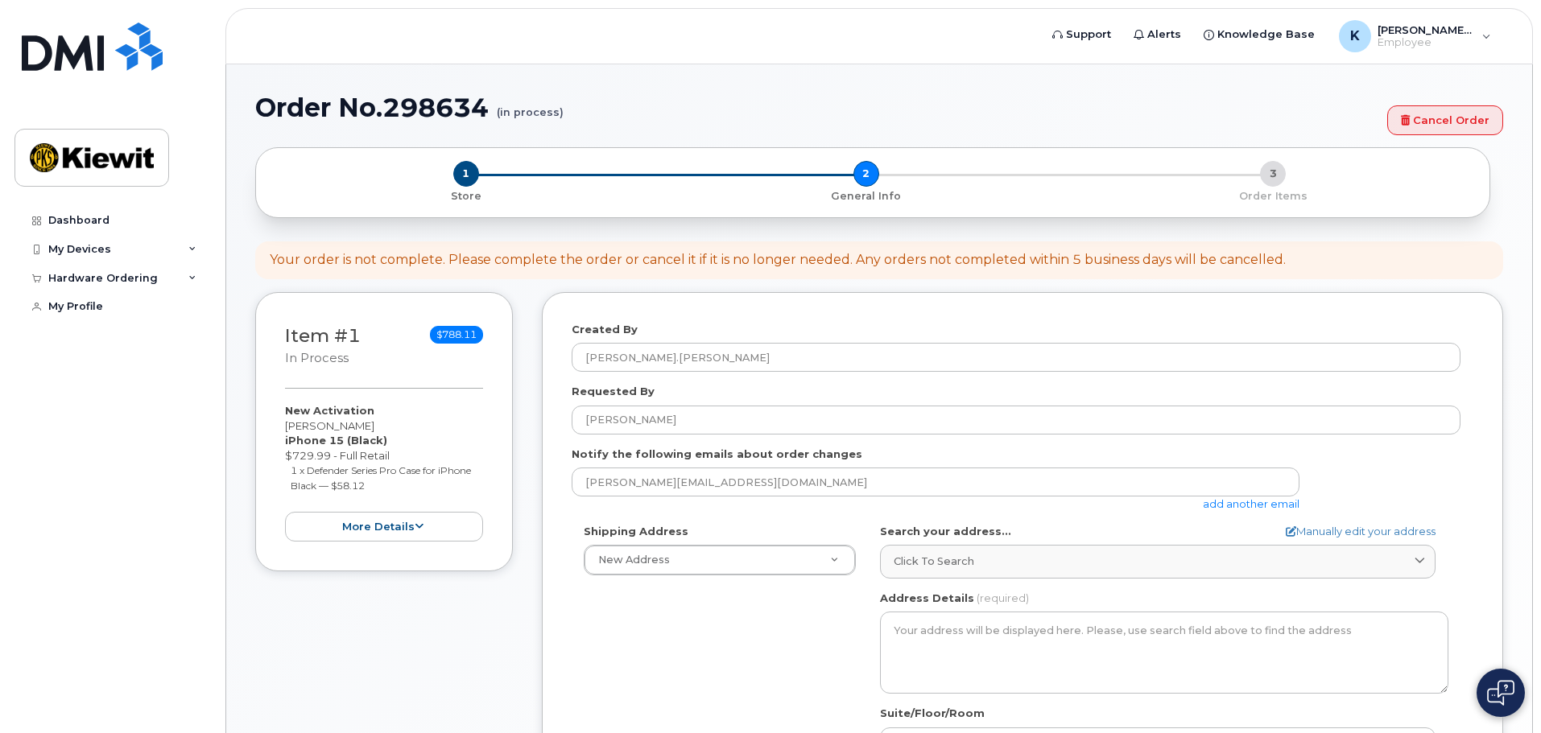
click at [1249, 510] on link "add another email" at bounding box center [1251, 504] width 97 height 13
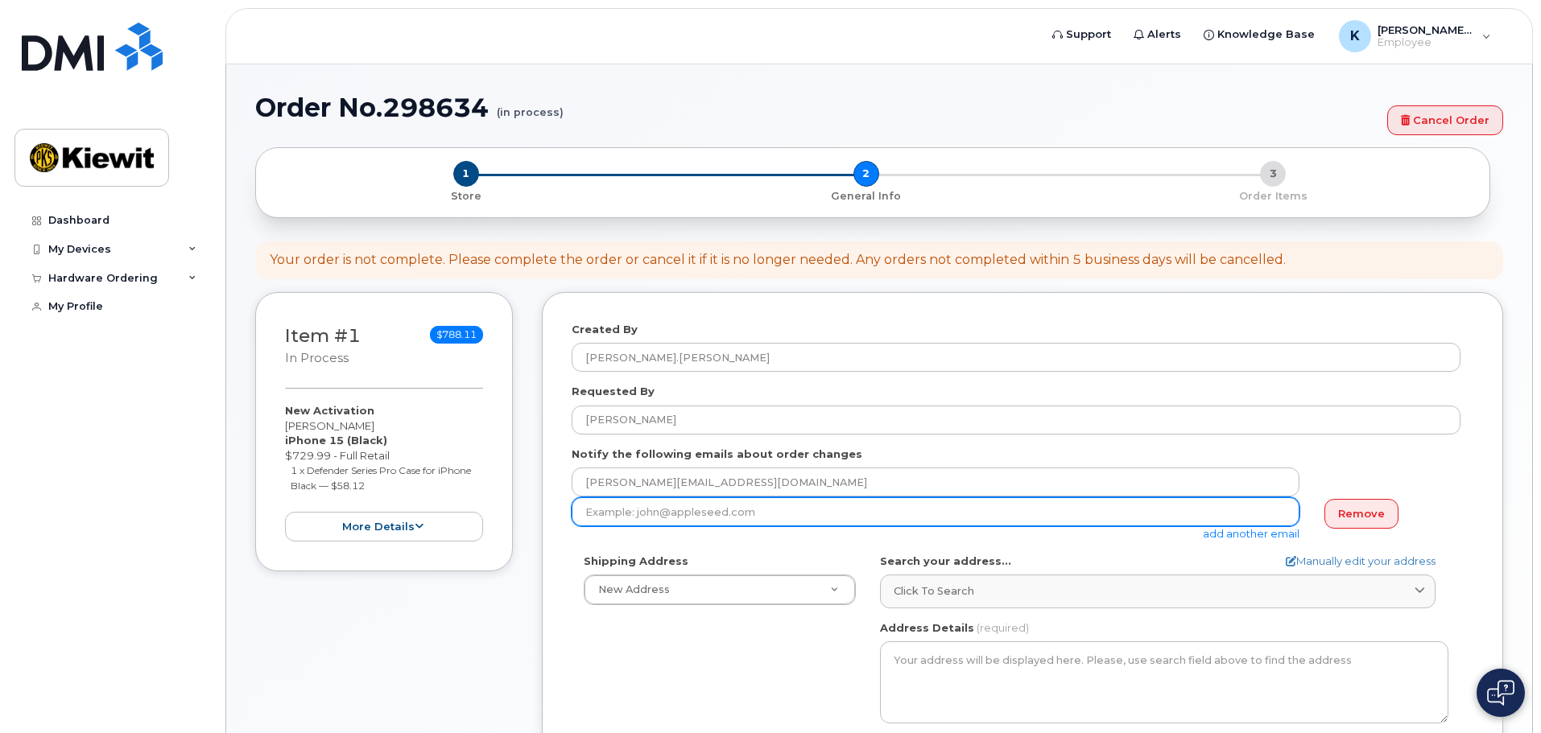
click at [1212, 500] on input "email" at bounding box center [936, 512] width 728 height 29
type input "[PERSON_NAME][EMAIL_ADDRESS][PERSON_NAME][PERSON_NAME][DOMAIN_NAME]"
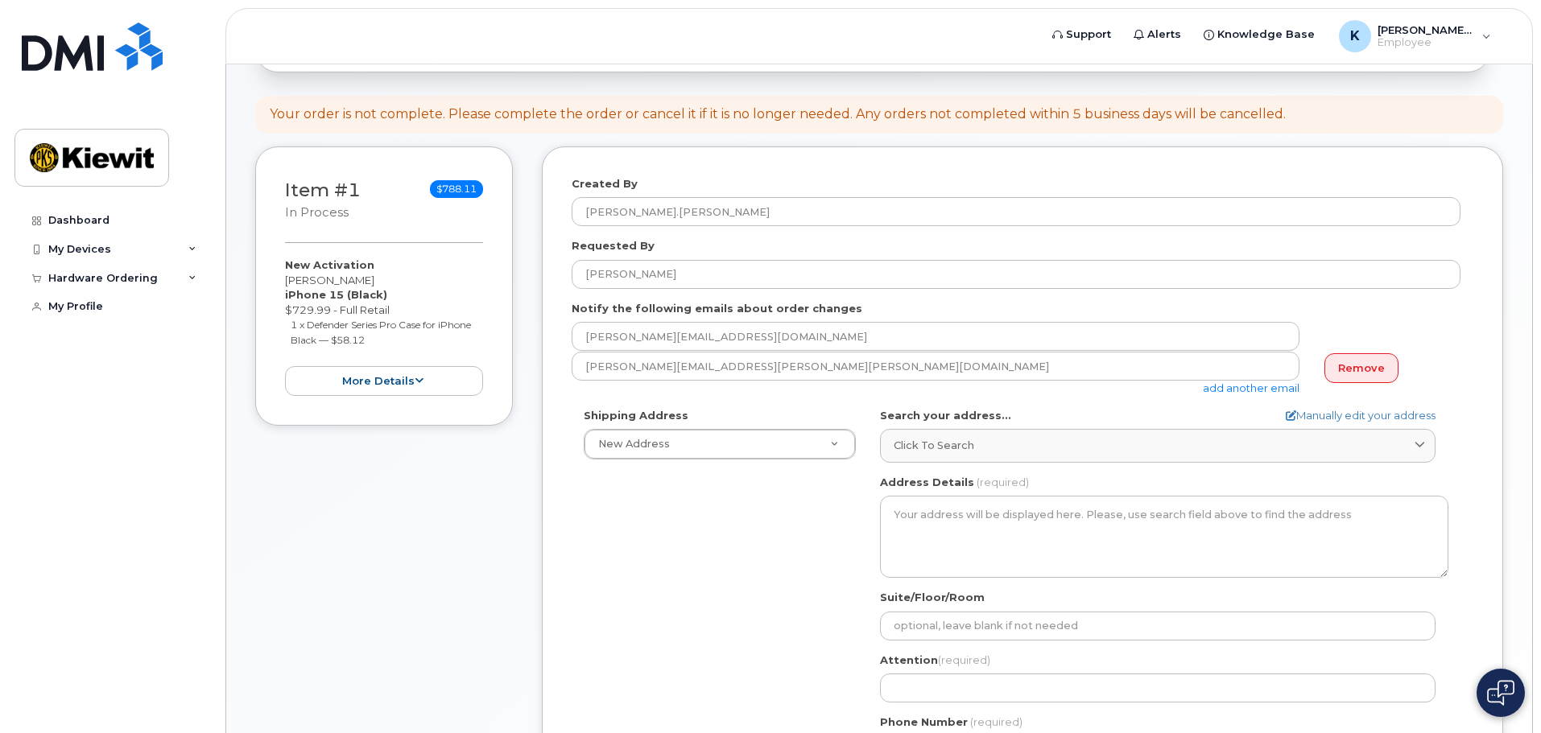
scroll to position [161, 0]
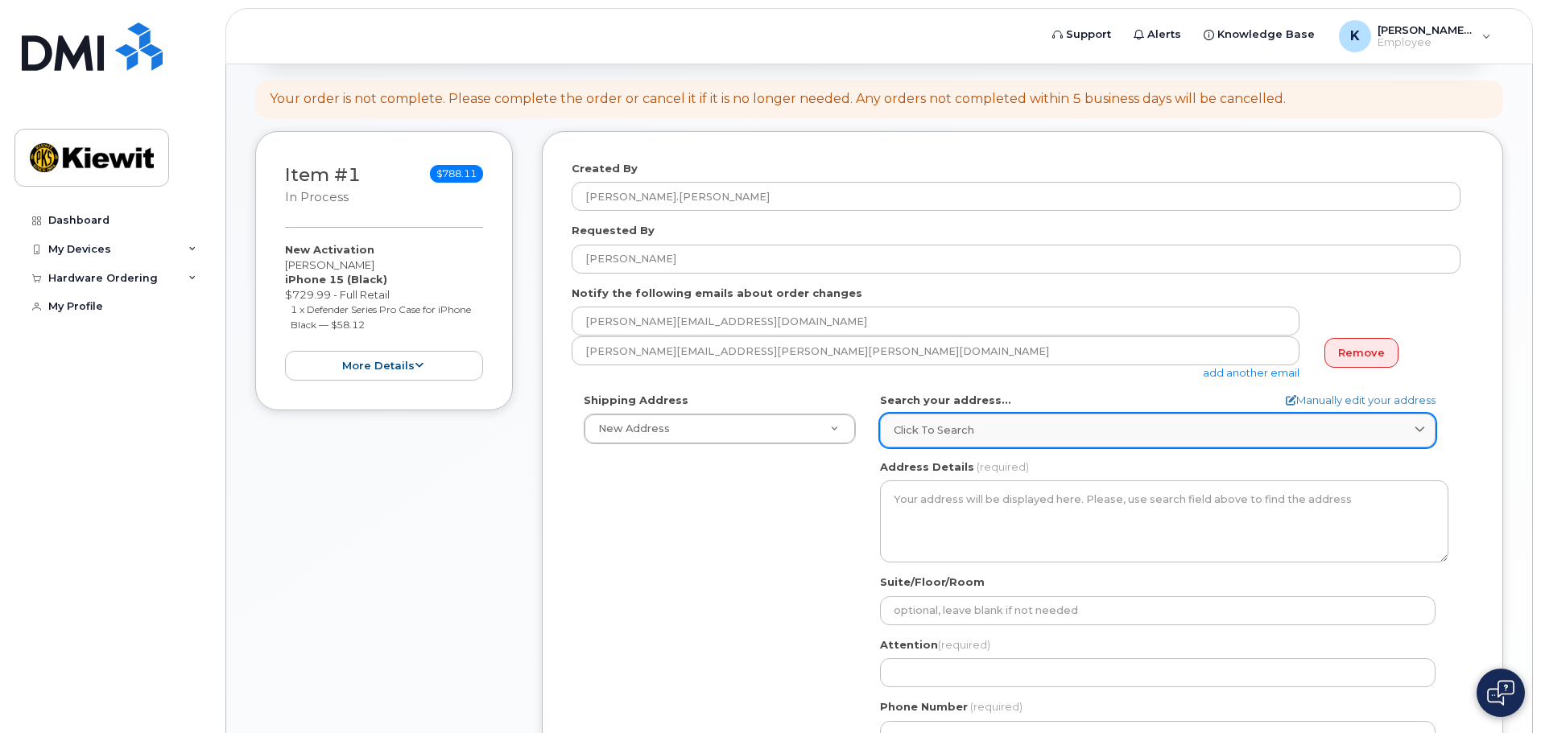
click at [976, 428] on div "Click to search" at bounding box center [1158, 430] width 528 height 15
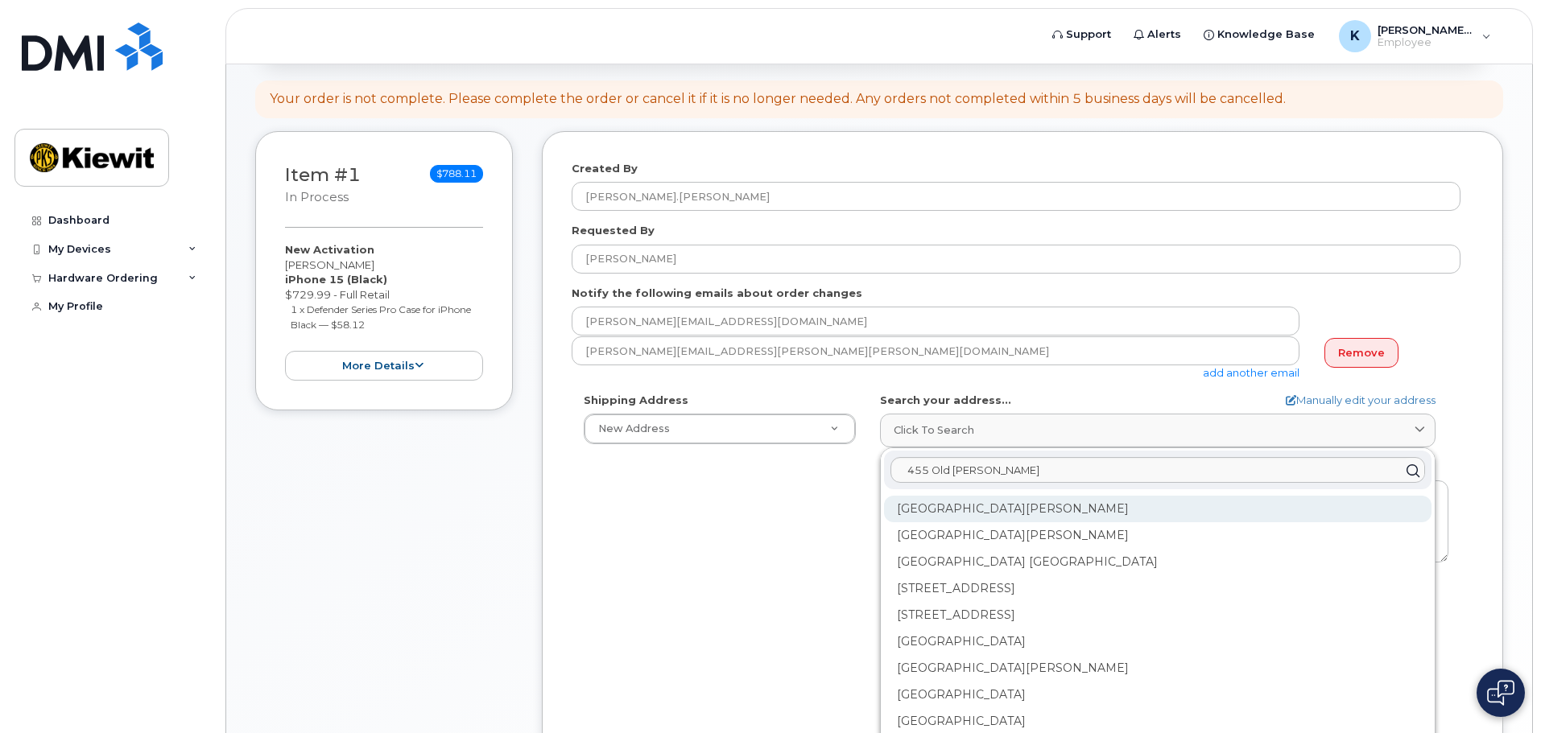
click at [1017, 513] on div "Old Scott Rd Cumberland City TN 37050" at bounding box center [1157, 509] width 547 height 27
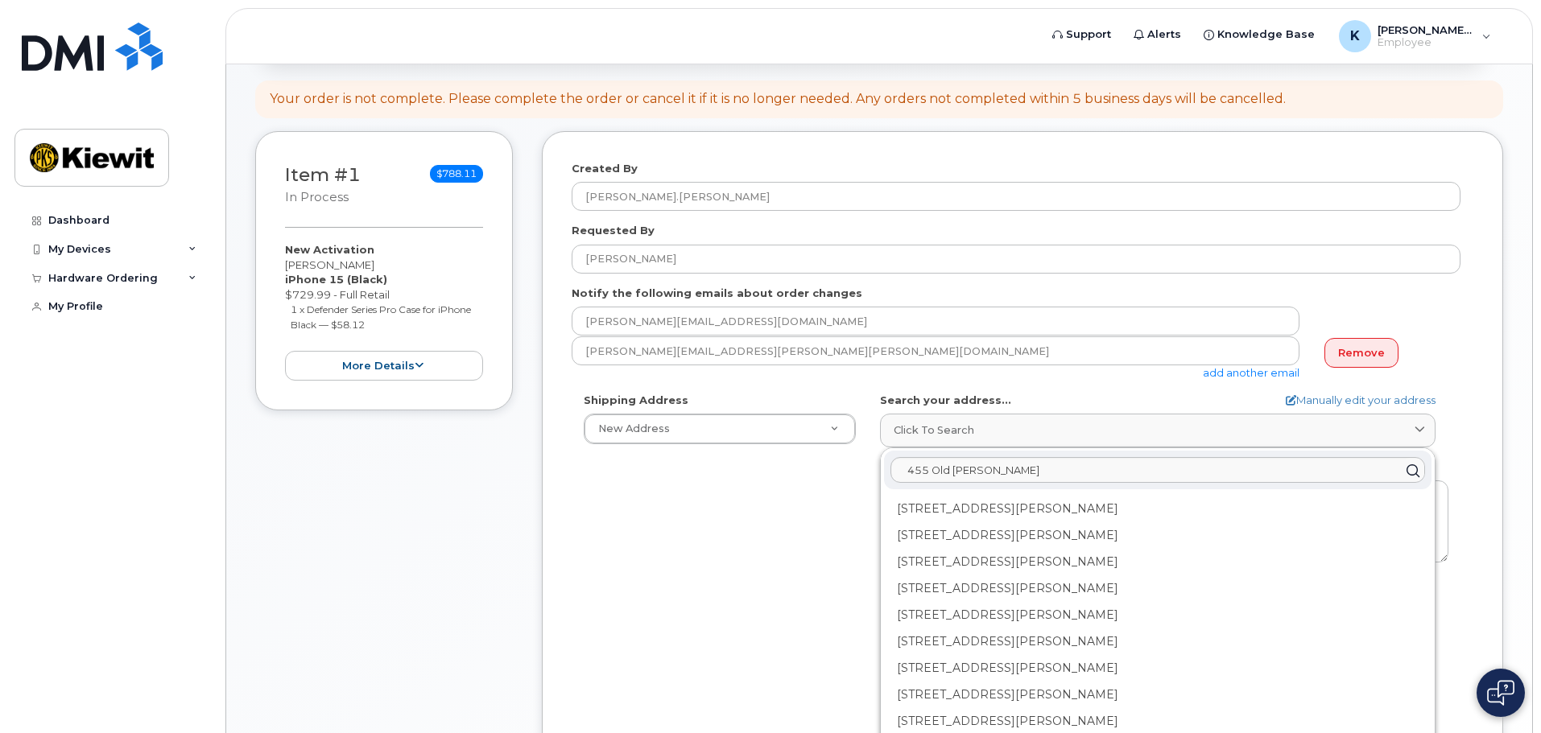
click at [767, 518] on div "Shipping Address New Address New Address AB Search your address... Manually edi…" at bounding box center [1016, 578] width 889 height 370
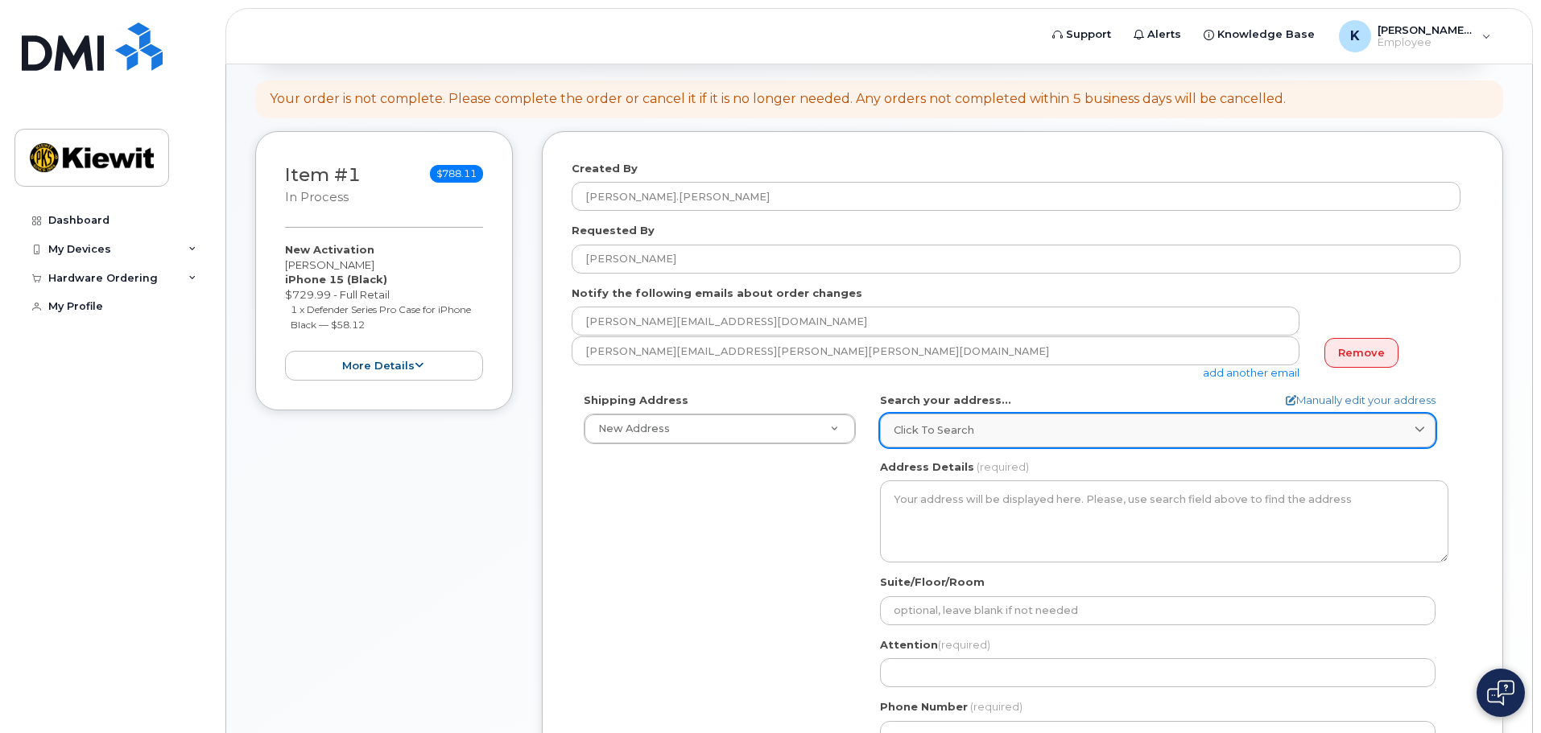
click at [1039, 437] on div "Click to search" at bounding box center [1158, 430] width 528 height 15
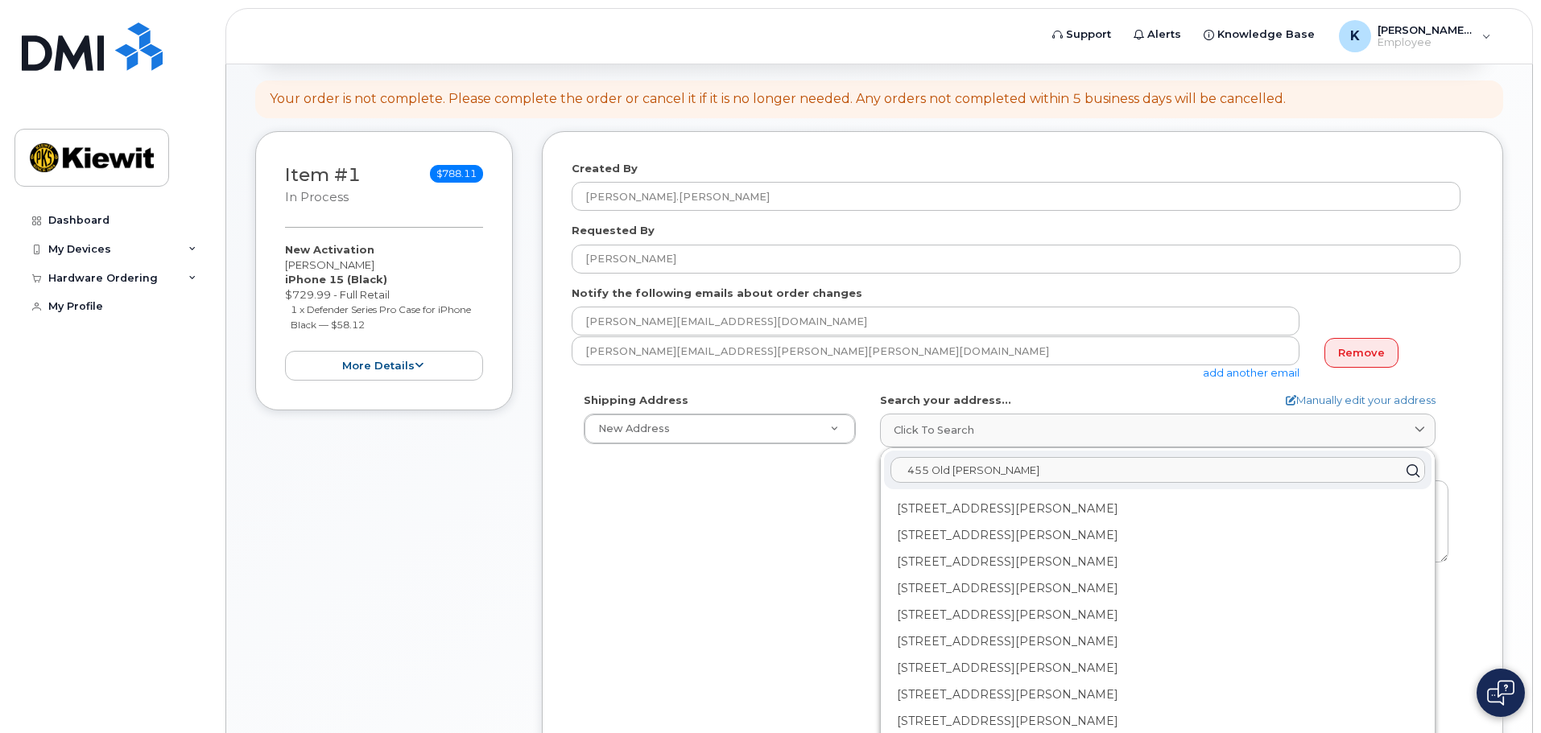
click at [1010, 469] on input "455 Old Scott" at bounding box center [1157, 471] width 535 height 26
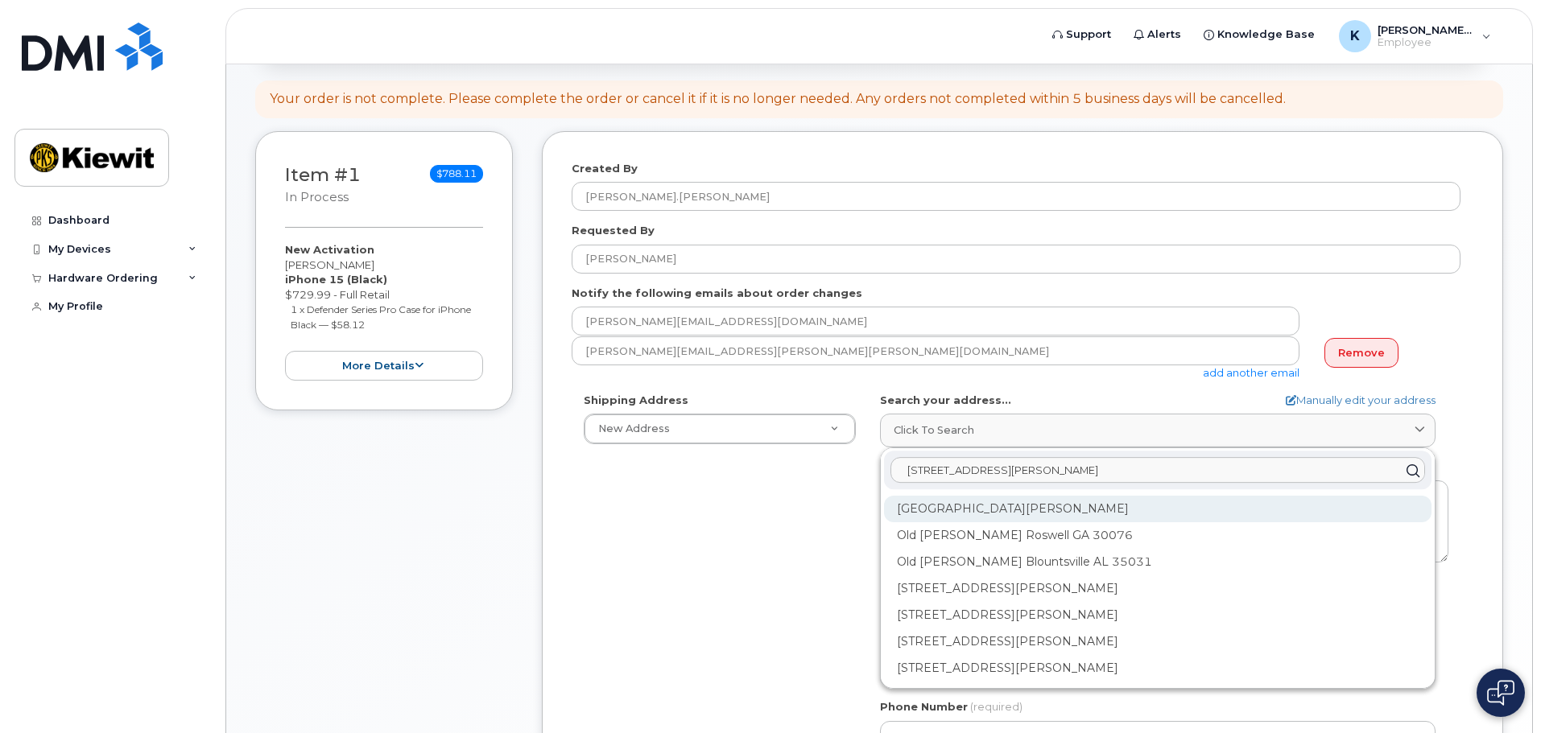
type input "455 Old Scott Rd"
click at [1031, 505] on div "Old Scott Rd Cumberland City TN 37050" at bounding box center [1157, 509] width 547 height 27
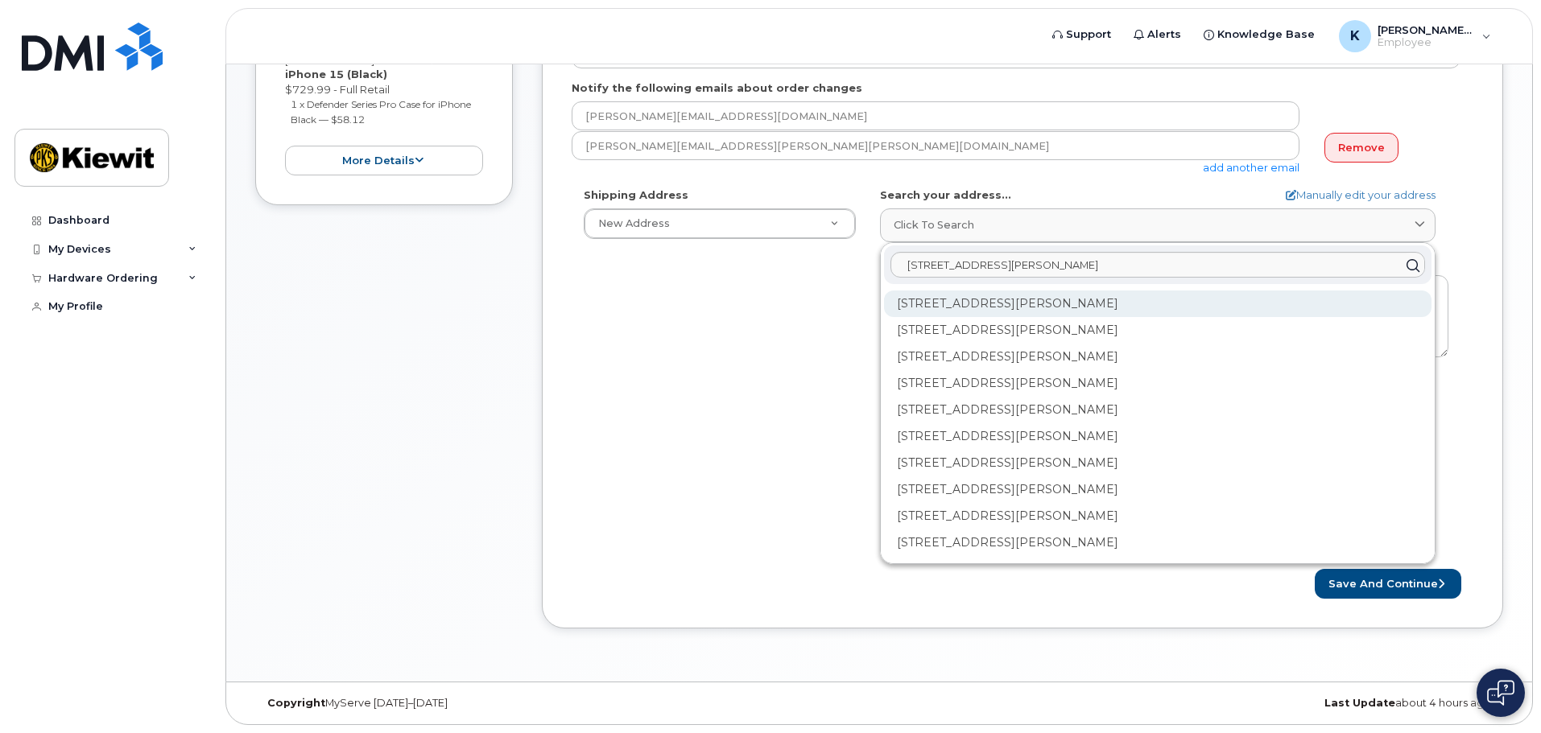
click at [1164, 307] on div "107 Old Scott Rd Cumberland City TN 37050-4200" at bounding box center [1157, 304] width 547 height 27
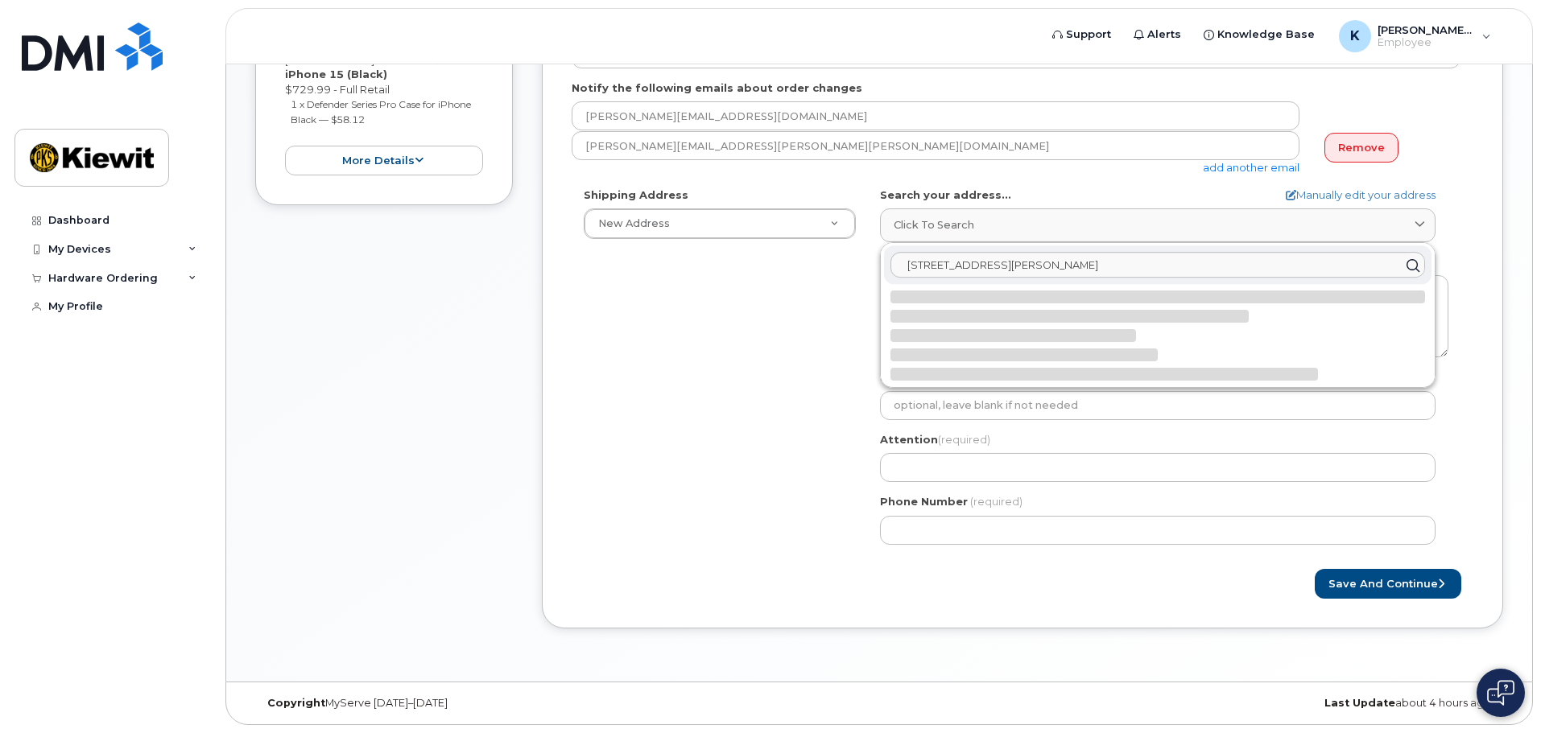
select select
type textarea "107 Old Scott Rd CUMBERLAND CITY TN 37050-4200 UNITED STATES"
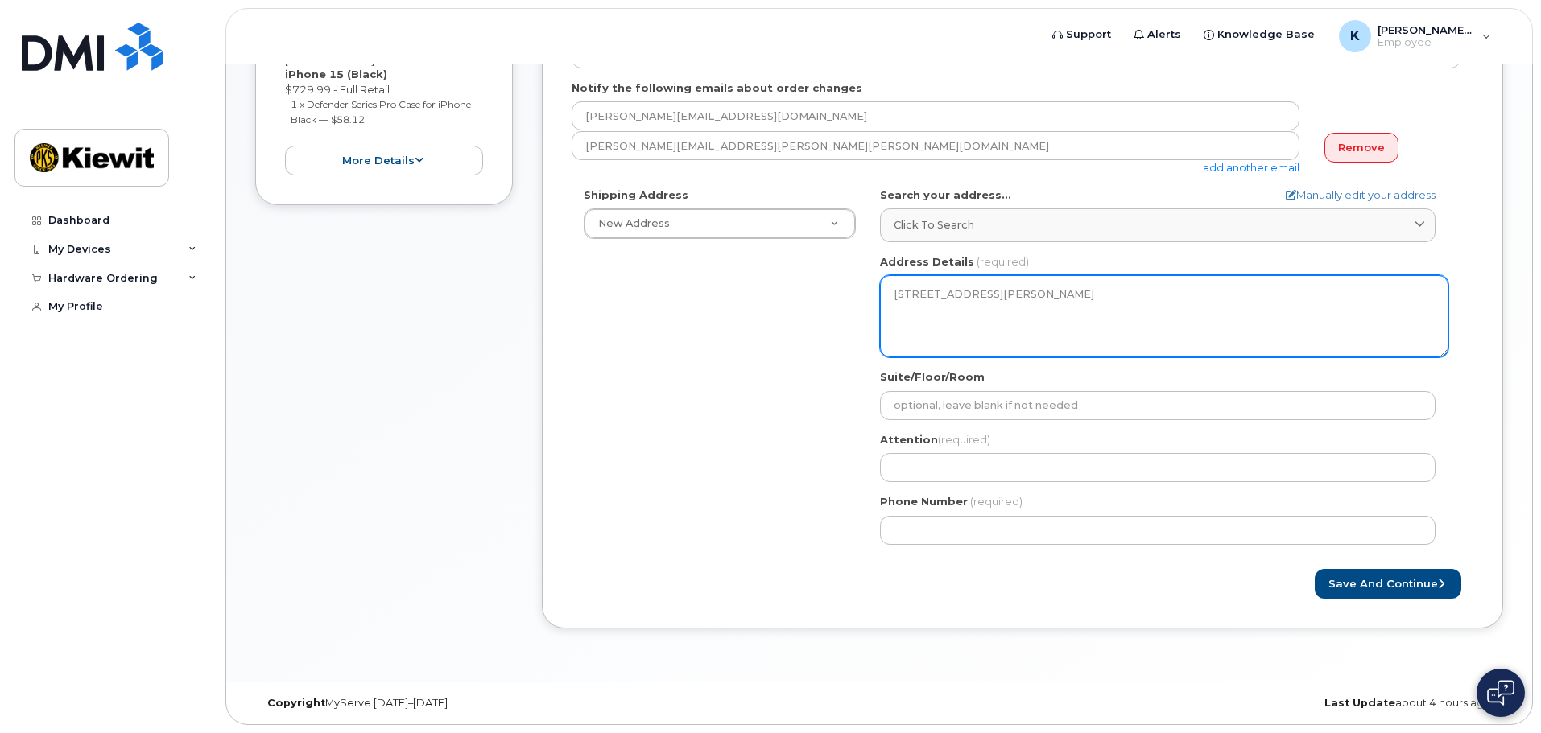
click at [927, 303] on textarea "107 Old Scott Rd CUMBERLAND CITY TN 37050-4200 UNITED STATES" at bounding box center [1164, 316] width 568 height 82
click at [934, 320] on textarea "107 Old Scott Rd CUMBERLAND CITY TN 37050-4200 UNITED STATES" at bounding box center [1164, 316] width 568 height 82
click at [1021, 286] on textarea "107 Old Scott Rd CUMBERLAND CITY TN 37050-4200 UNITED STATES" at bounding box center [1164, 316] width 568 height 82
click at [1099, 341] on textarea "107 Old Scott Rd CUMBERLAND CITY TN 37050-4200 UNITED STATES" at bounding box center [1164, 316] width 568 height 82
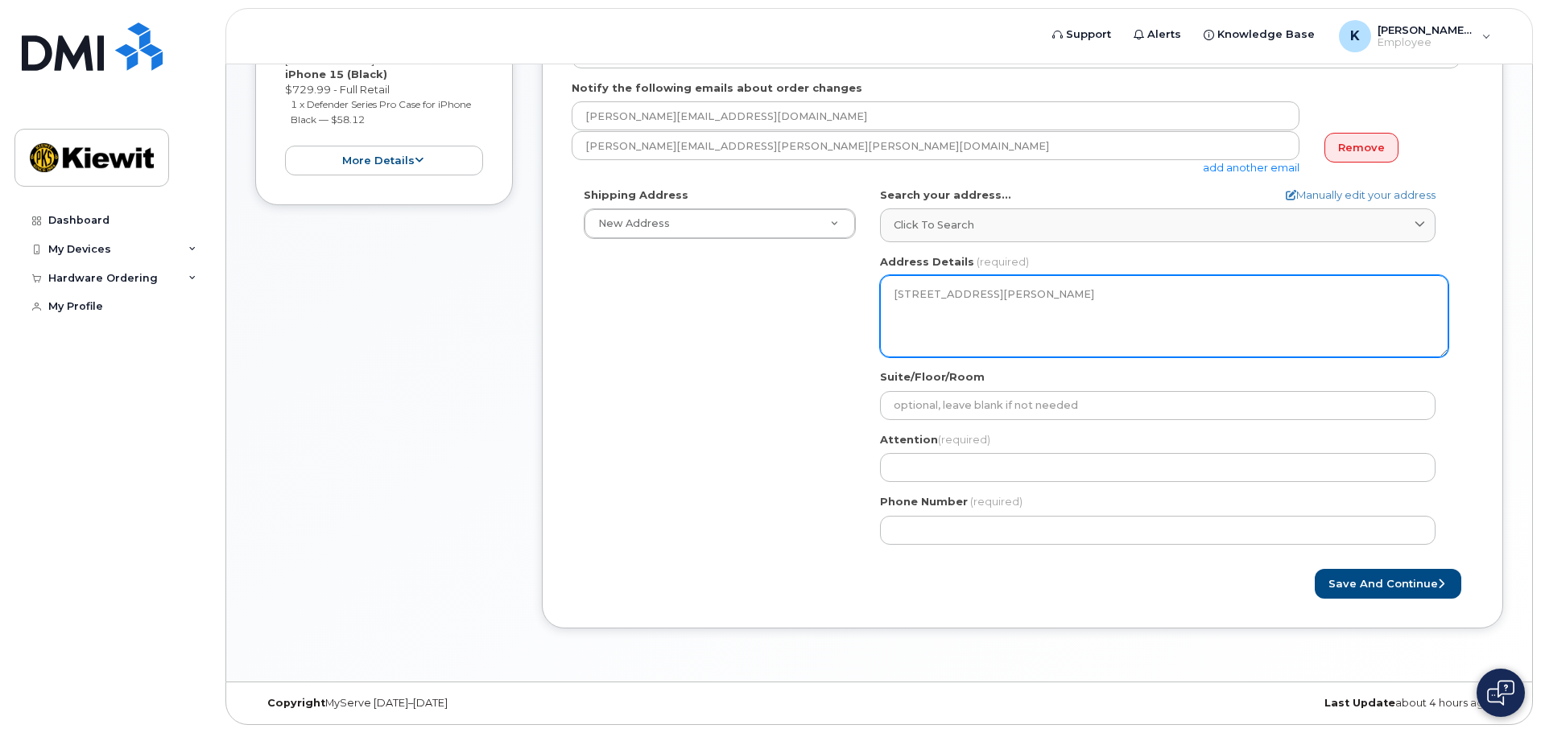
click at [1061, 322] on textarea "107 Old Scott Rd CUMBERLAND CITY TN 37050-4200 UNITED STATES" at bounding box center [1164, 316] width 568 height 82
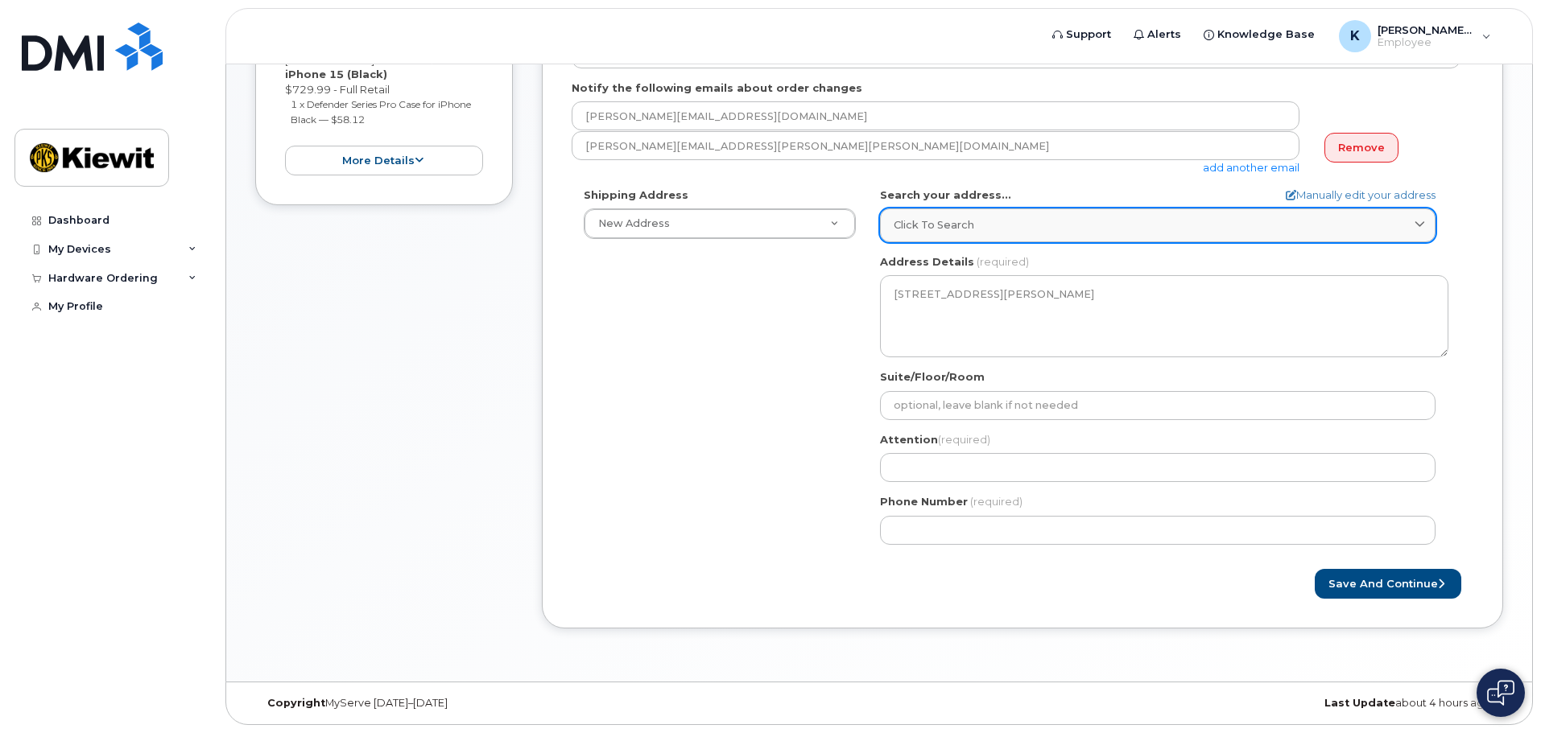
click at [1022, 236] on link "Click to search" at bounding box center [1157, 225] width 555 height 33
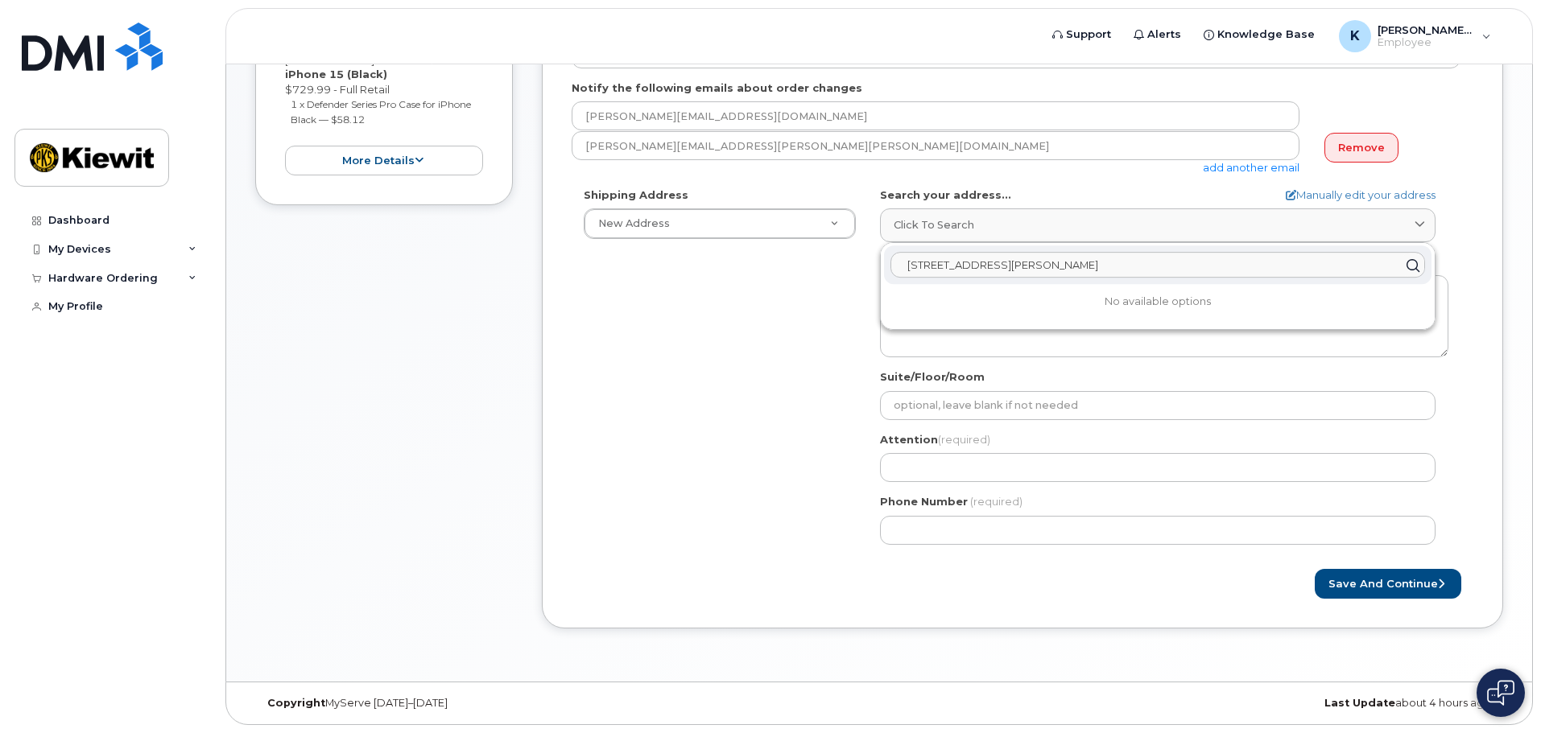
click at [1057, 268] on input "455 Old Scott Rd" at bounding box center [1157, 266] width 535 height 26
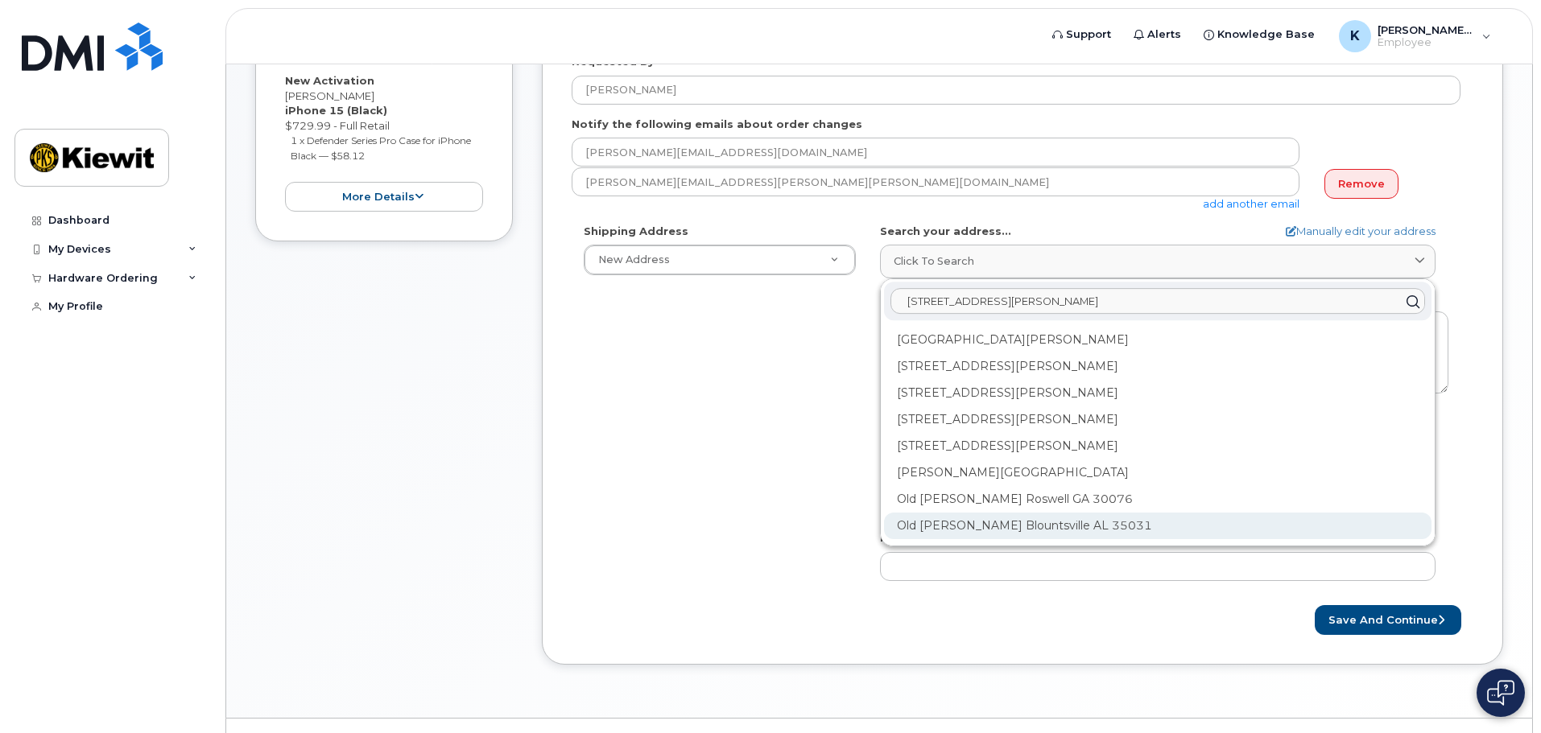
scroll to position [366, 0]
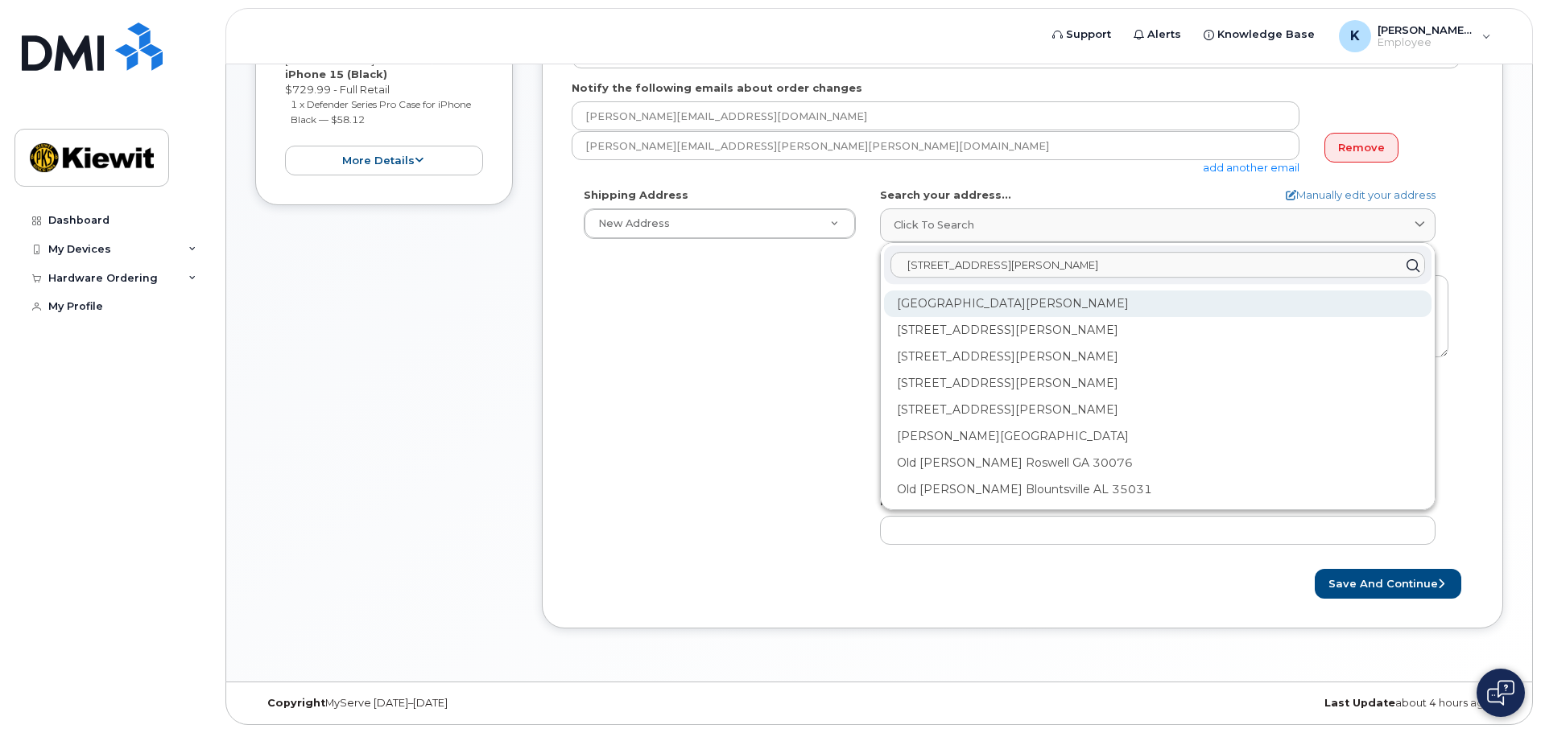
type input "455 Old Scott Rd Cumberland"
click at [914, 301] on div "Old Scott Rd Cumberland City TN 37050" at bounding box center [1157, 304] width 547 height 27
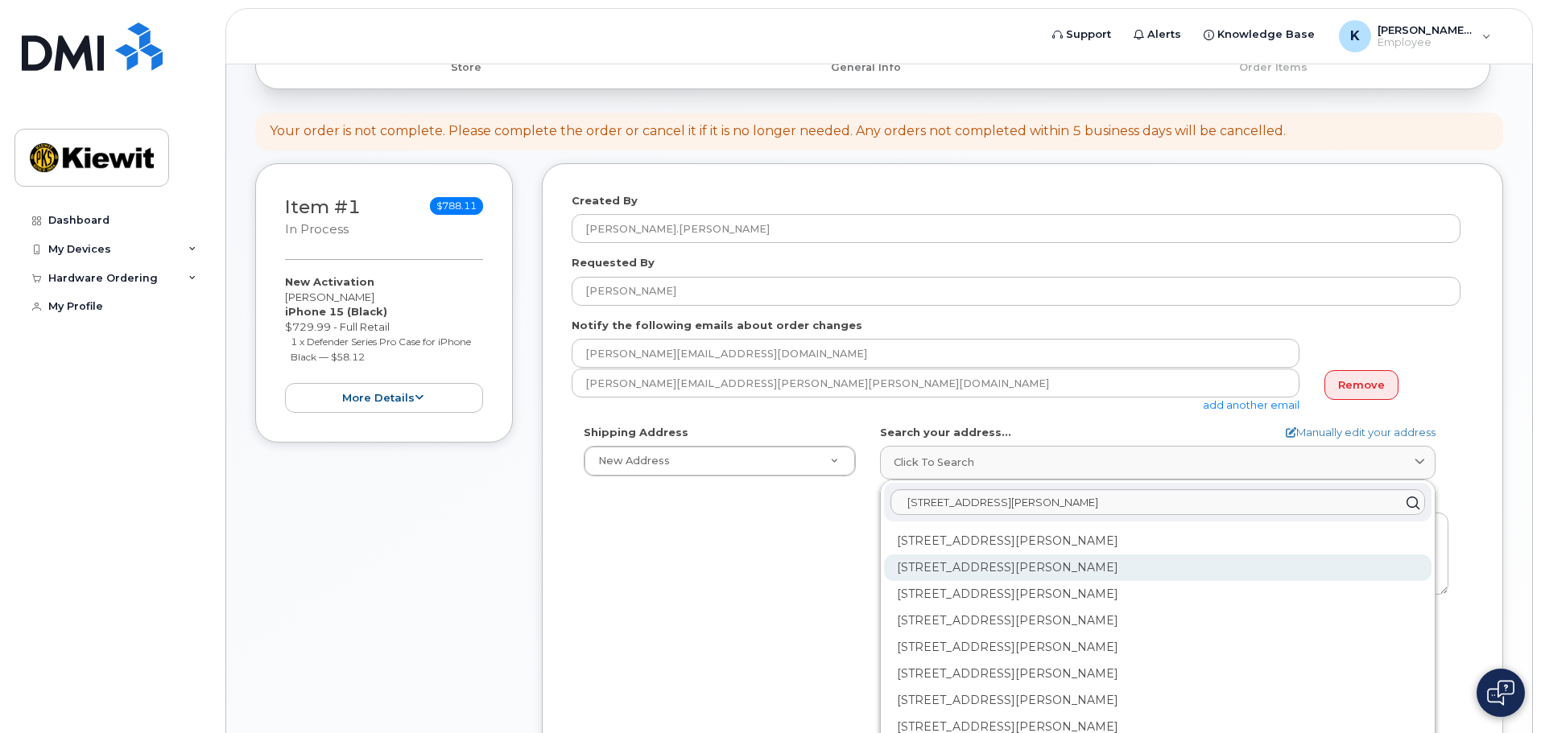
scroll to position [125, 0]
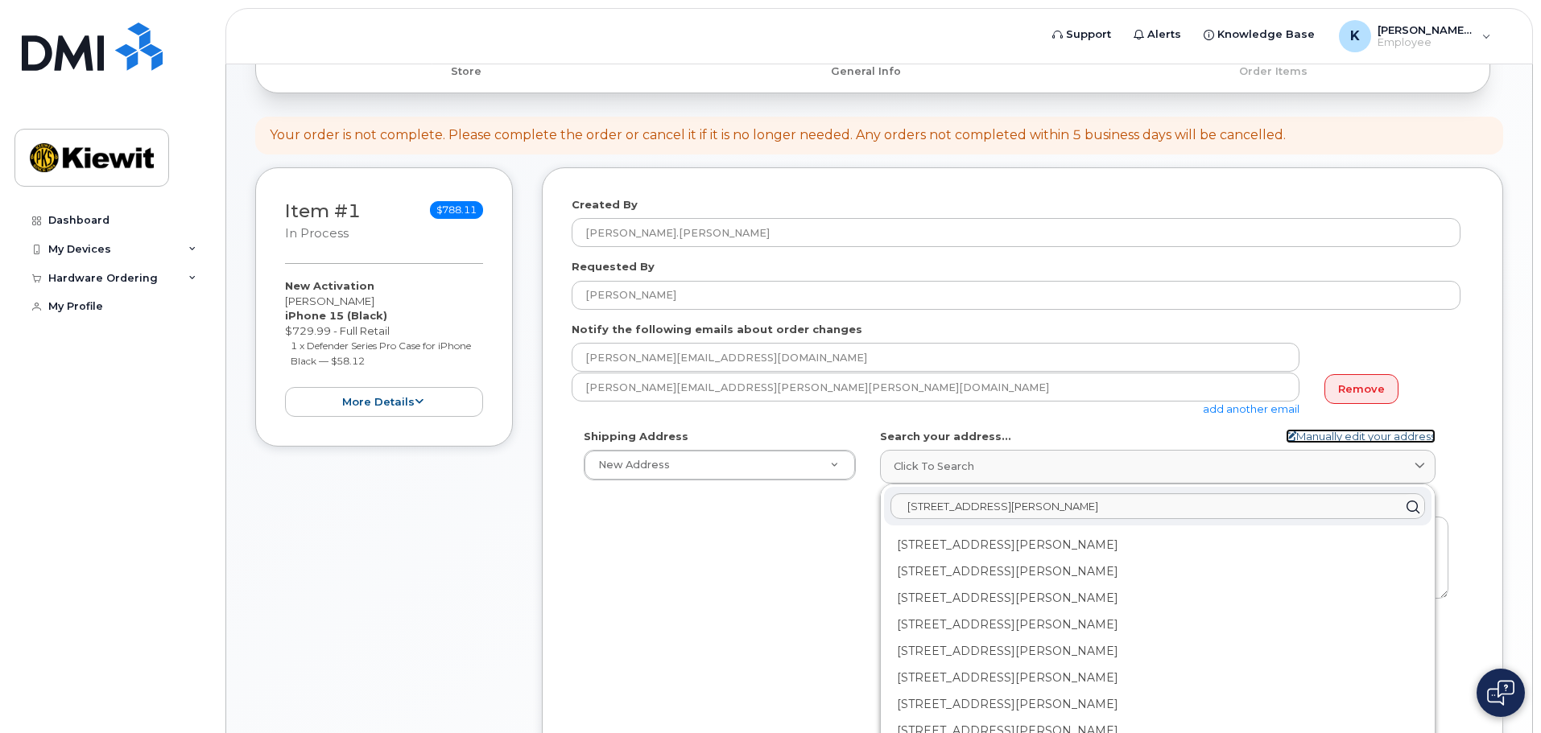
click at [1398, 437] on link "Manually edit your address" at bounding box center [1361, 436] width 150 height 15
select select
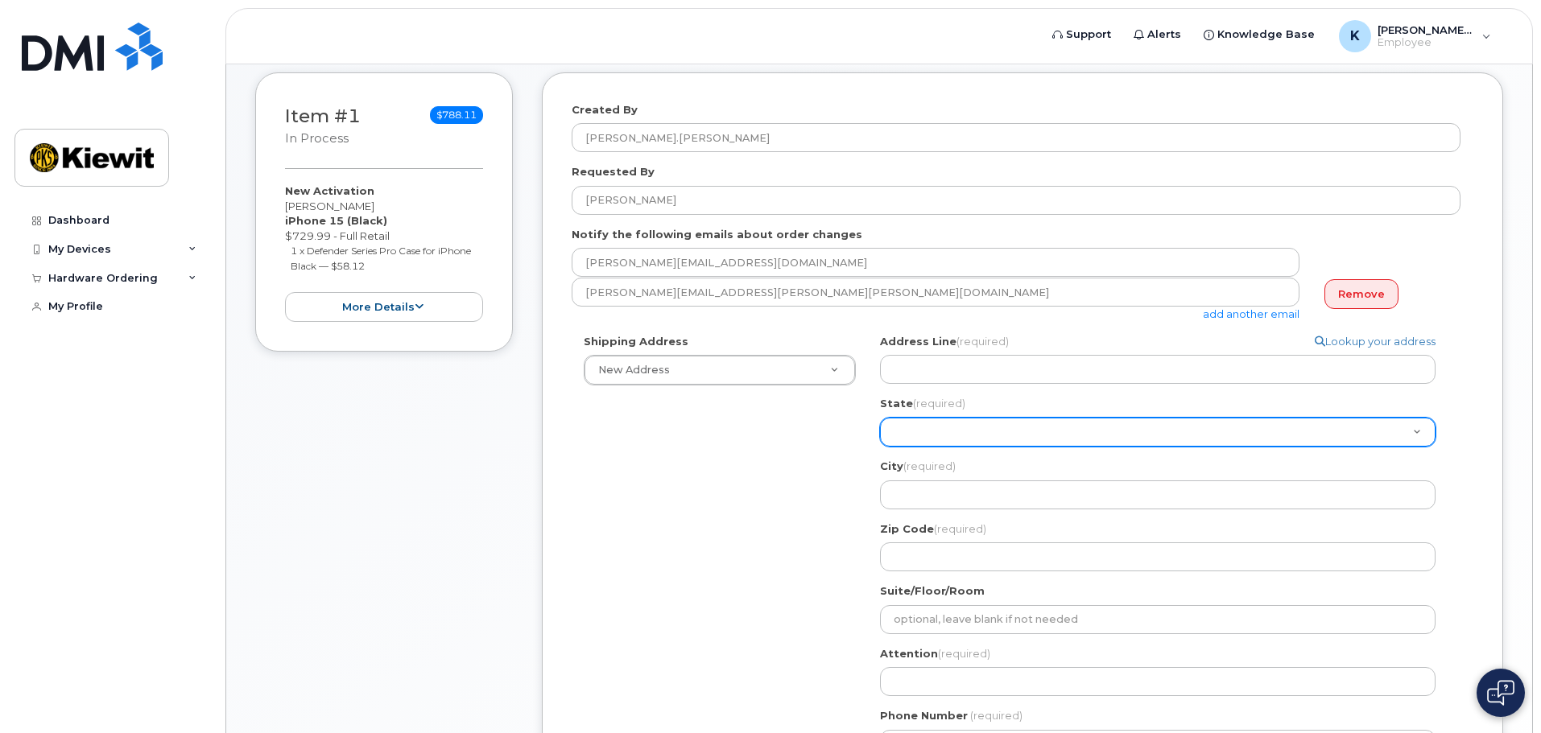
scroll to position [366, 0]
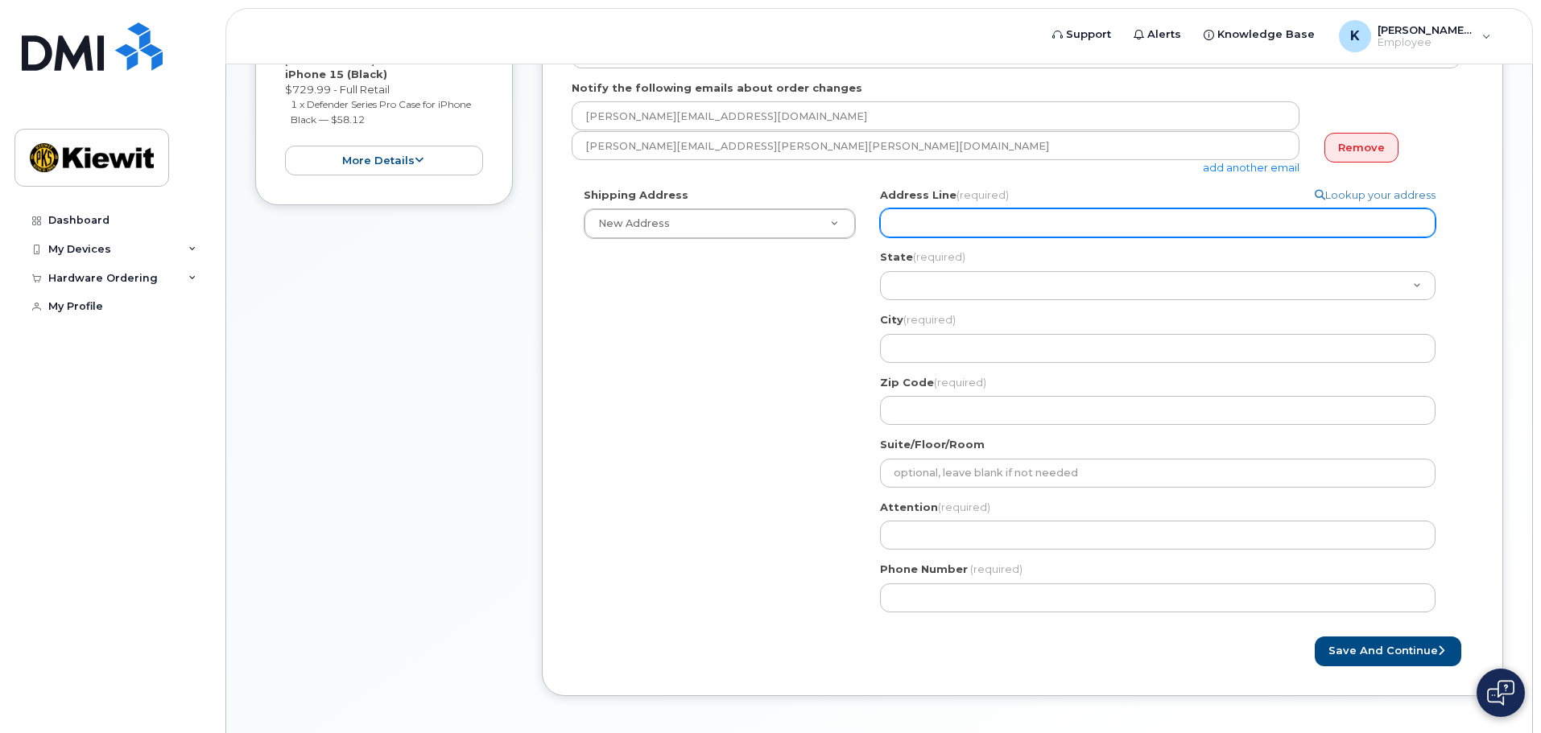
click at [952, 217] on input "Address Line (required)" at bounding box center [1157, 223] width 555 height 29
select select
type input "4"
select select
type input "45"
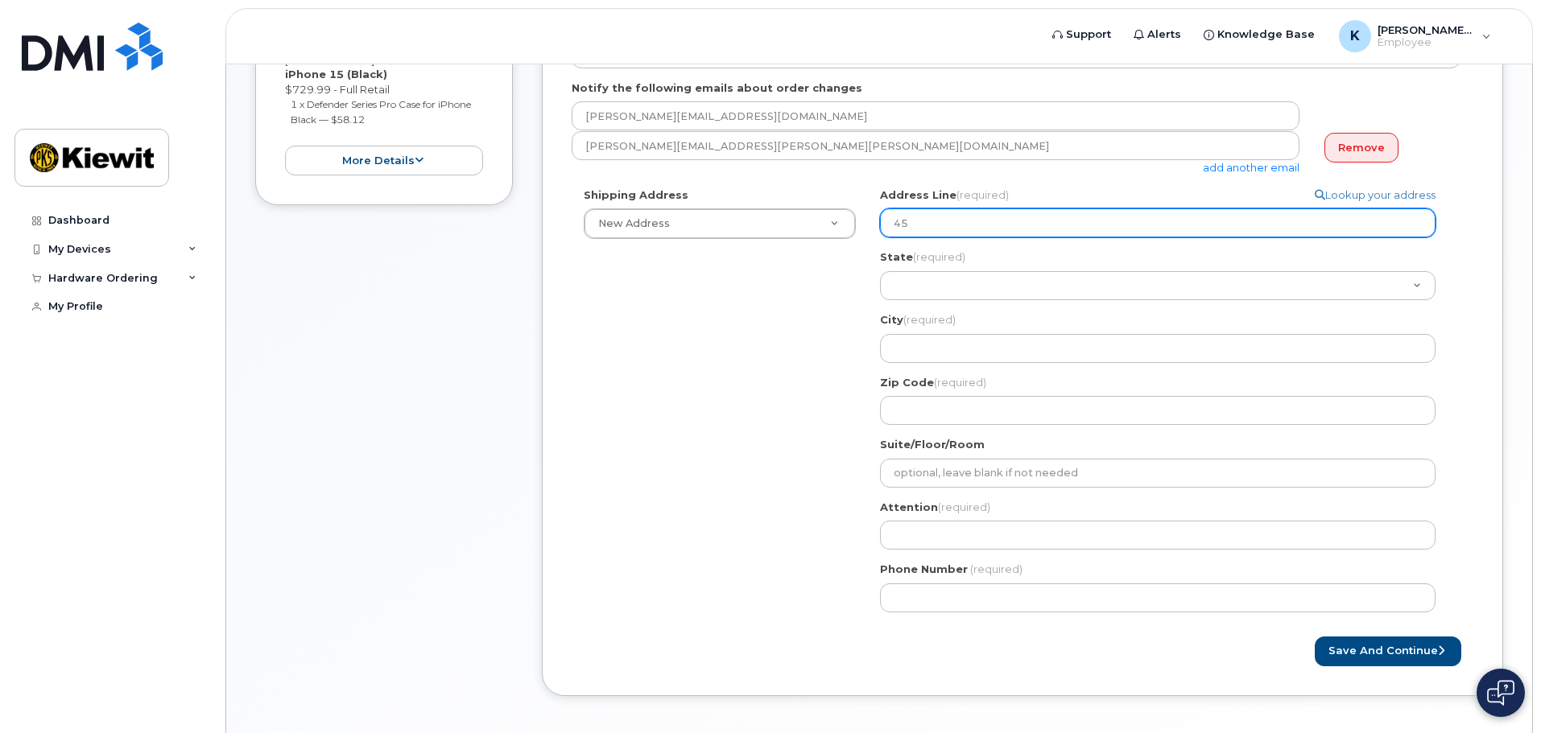
select select
type input "455"
select select
type input "455 O"
select select
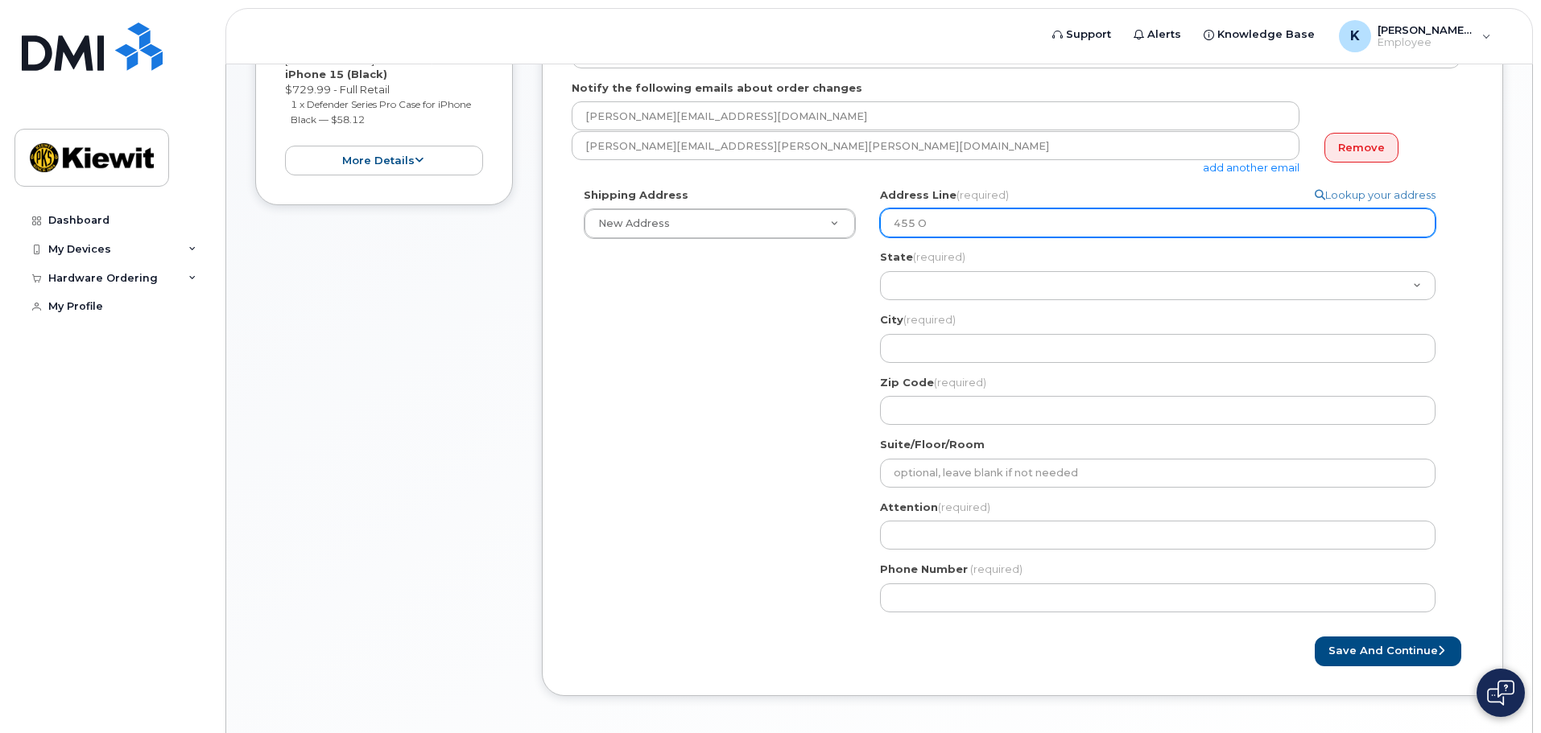
type input "455 Ol"
select select
type input "455 Old"
select select
type input "455 Old S"
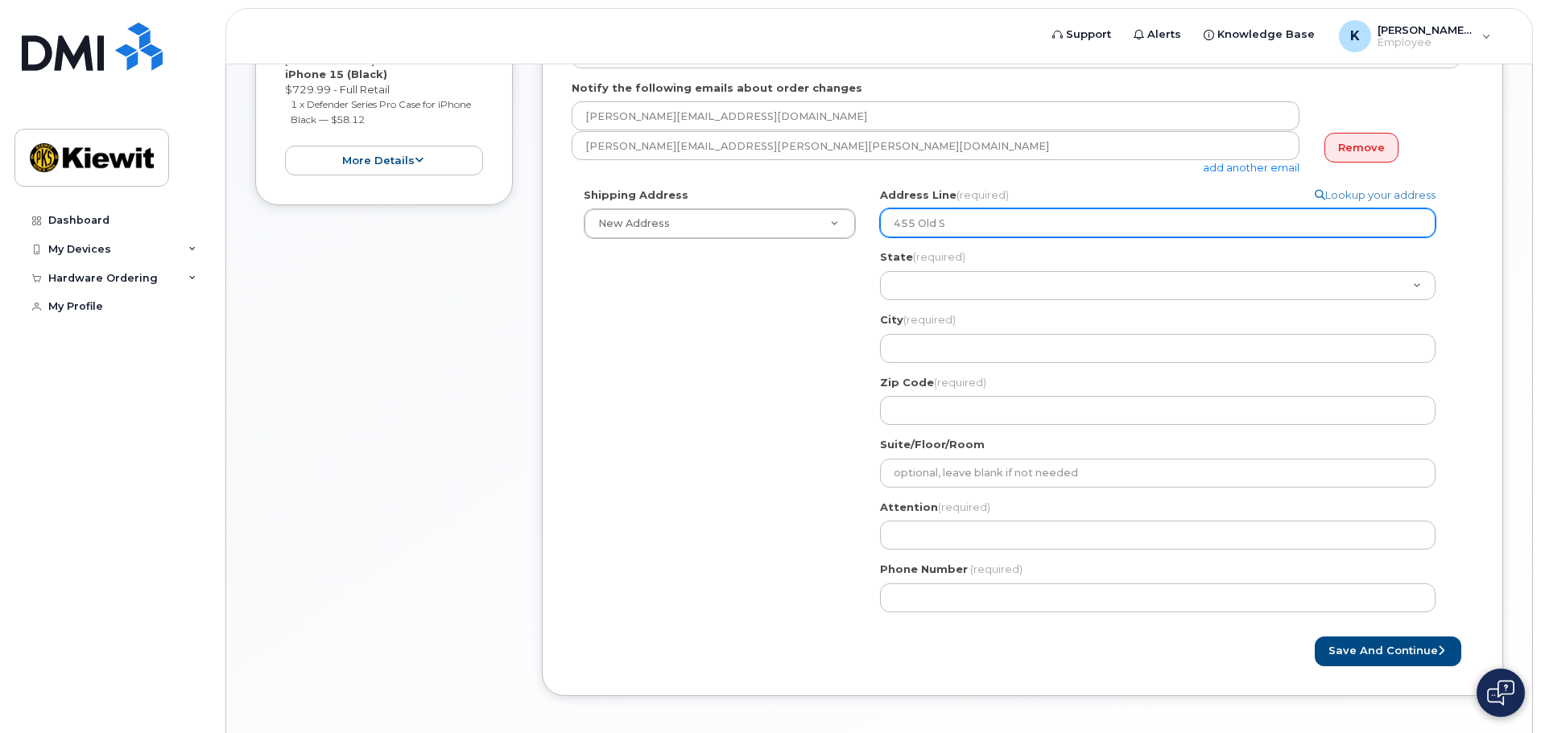
select select
type input "455 Old Sc"
select select
type input "455 Old Sco"
select select
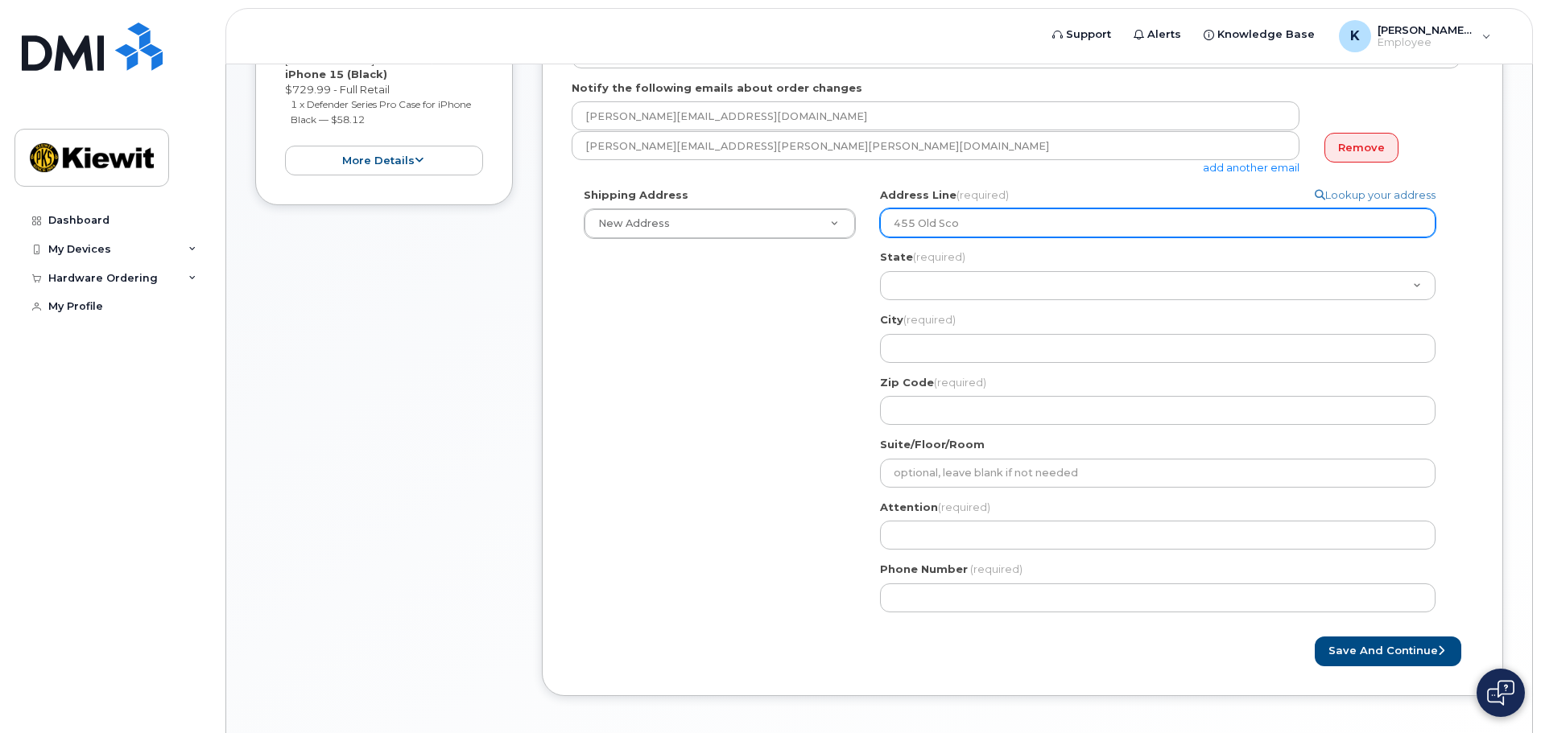
type input "455 Old Scot"
select select
type input "455 Old Scott"
select select
type input "455 Old Scott R"
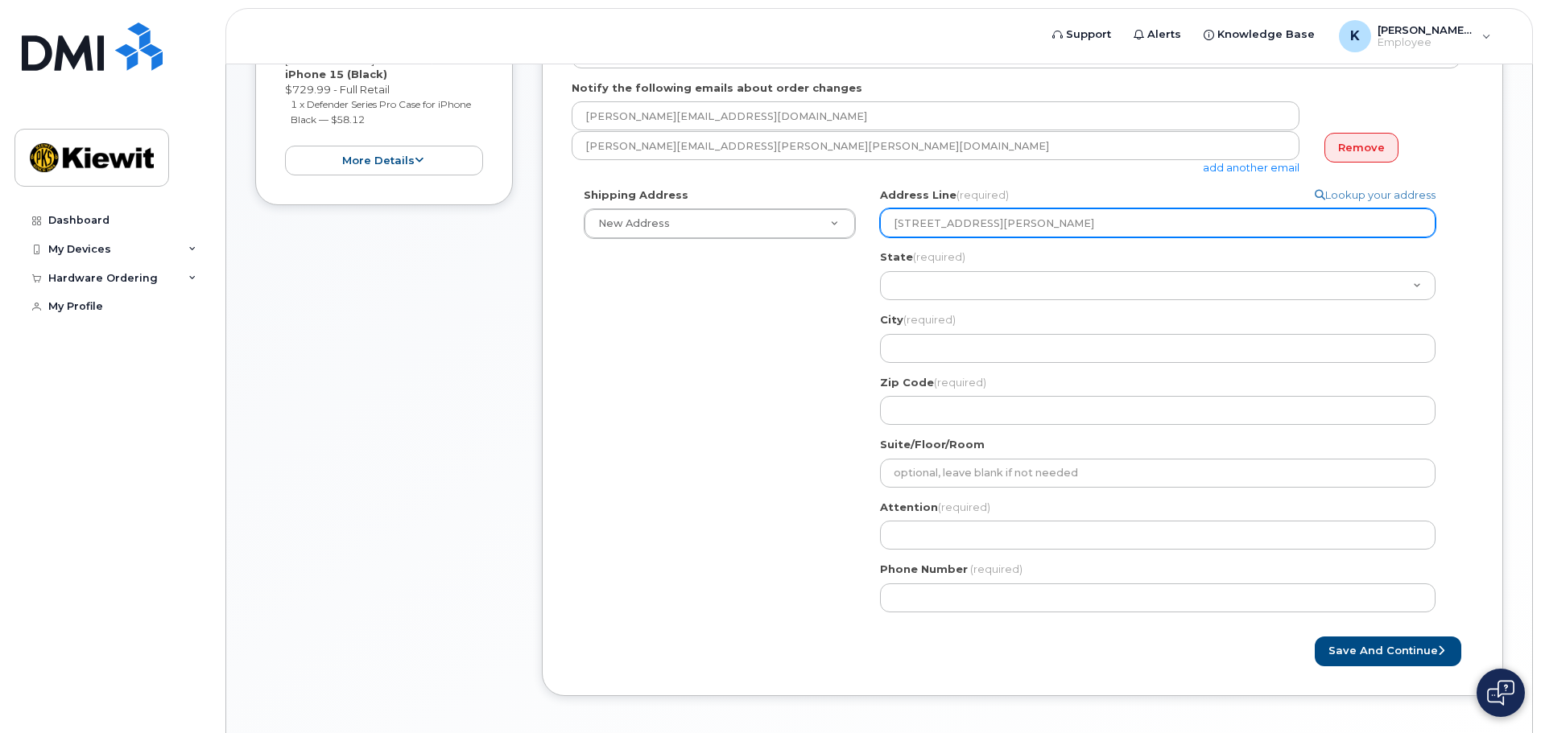
select select
type input "455 Old Scott Rd"
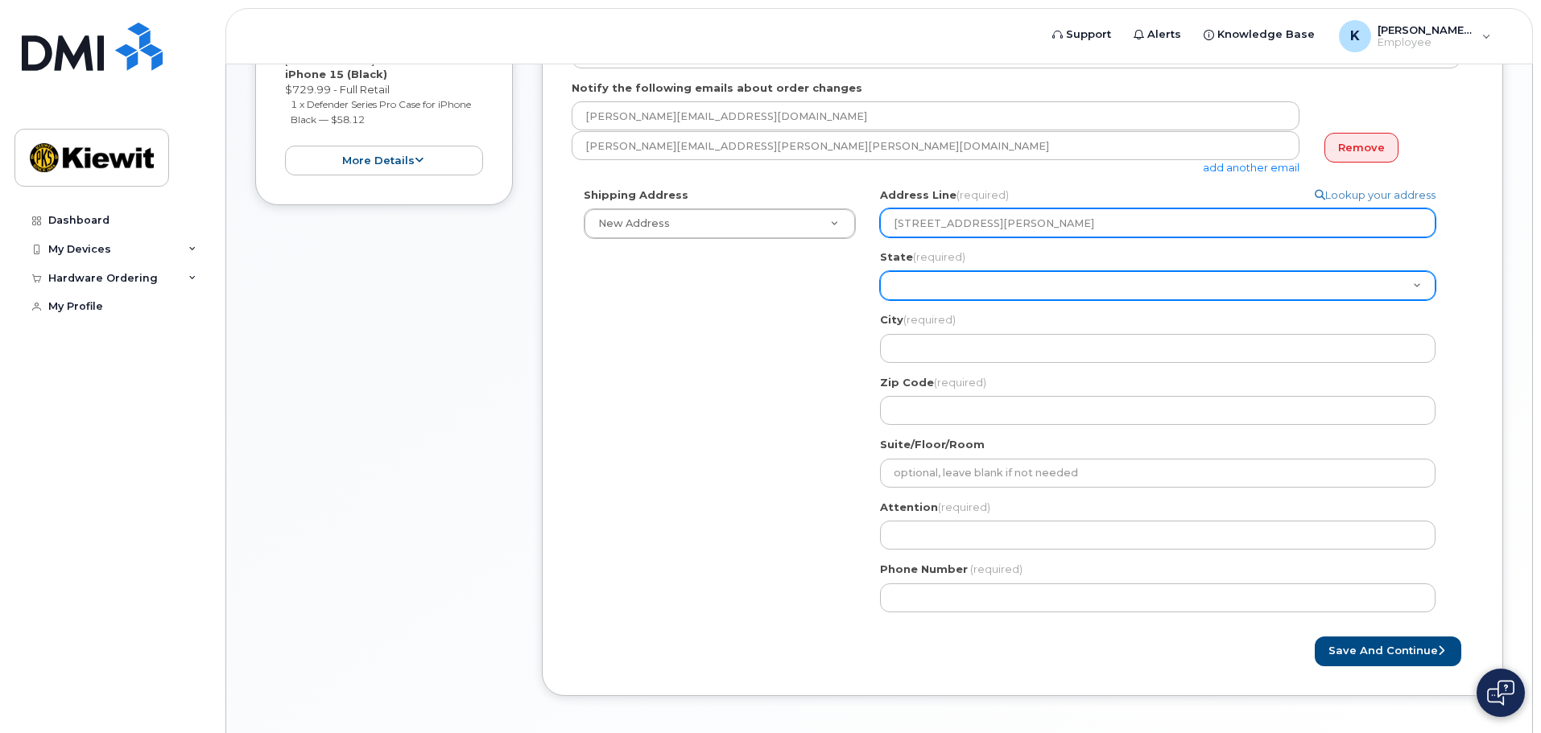
select select "CA"
select select
select select "TN"
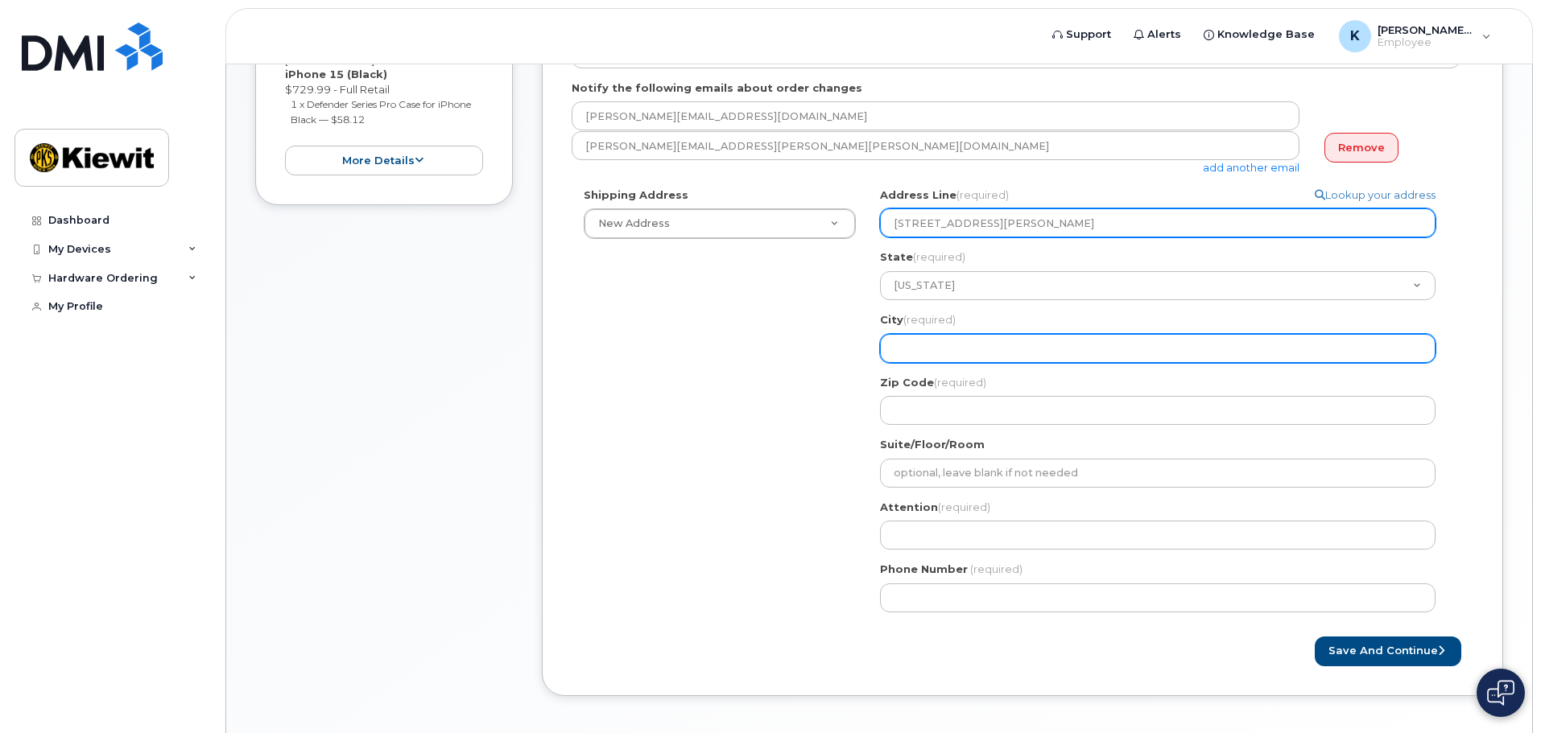
select select
type input "C"
select select
type input "Cu"
select select
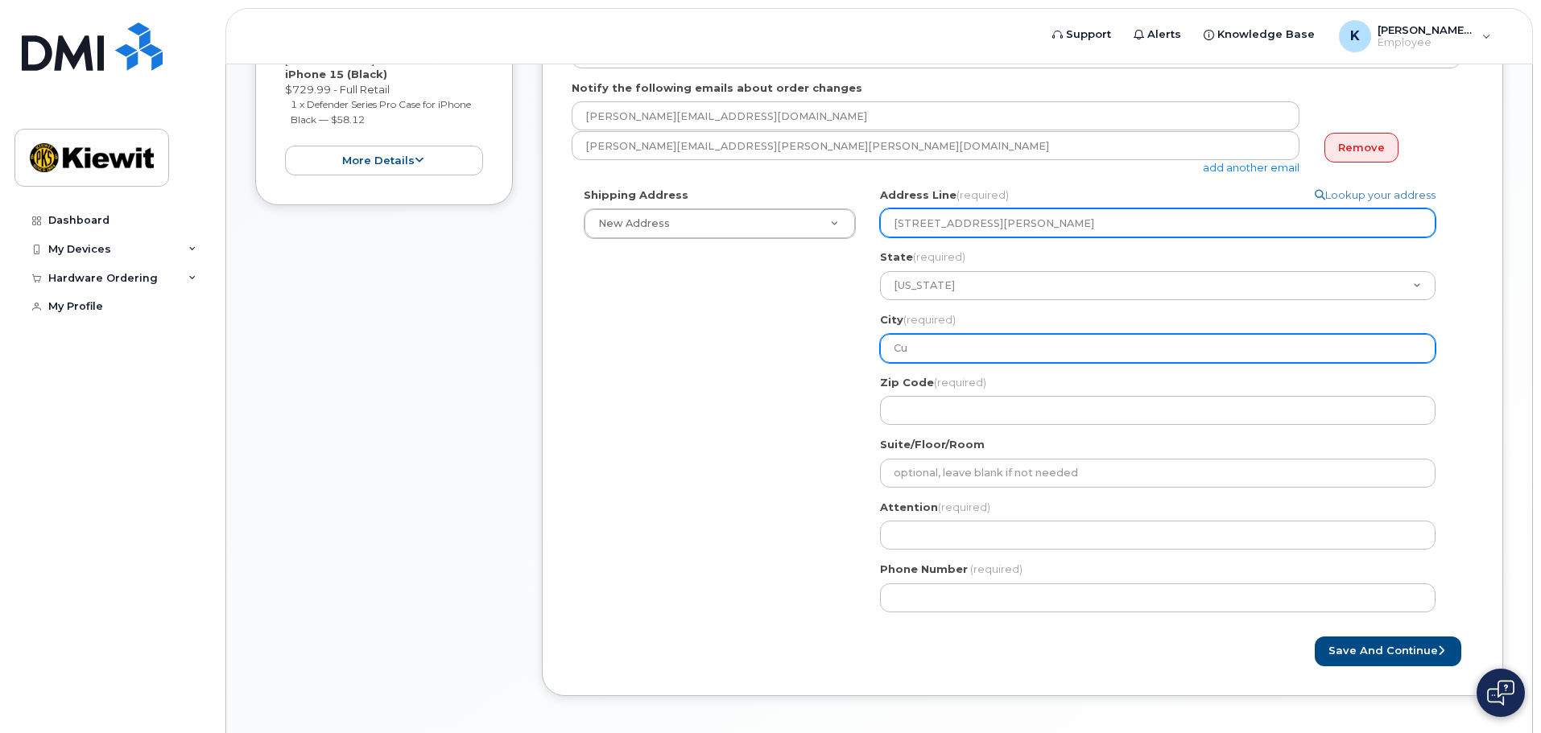
type input "Cum"
select select
type input "Cumb"
select select
type input "Cumbe"
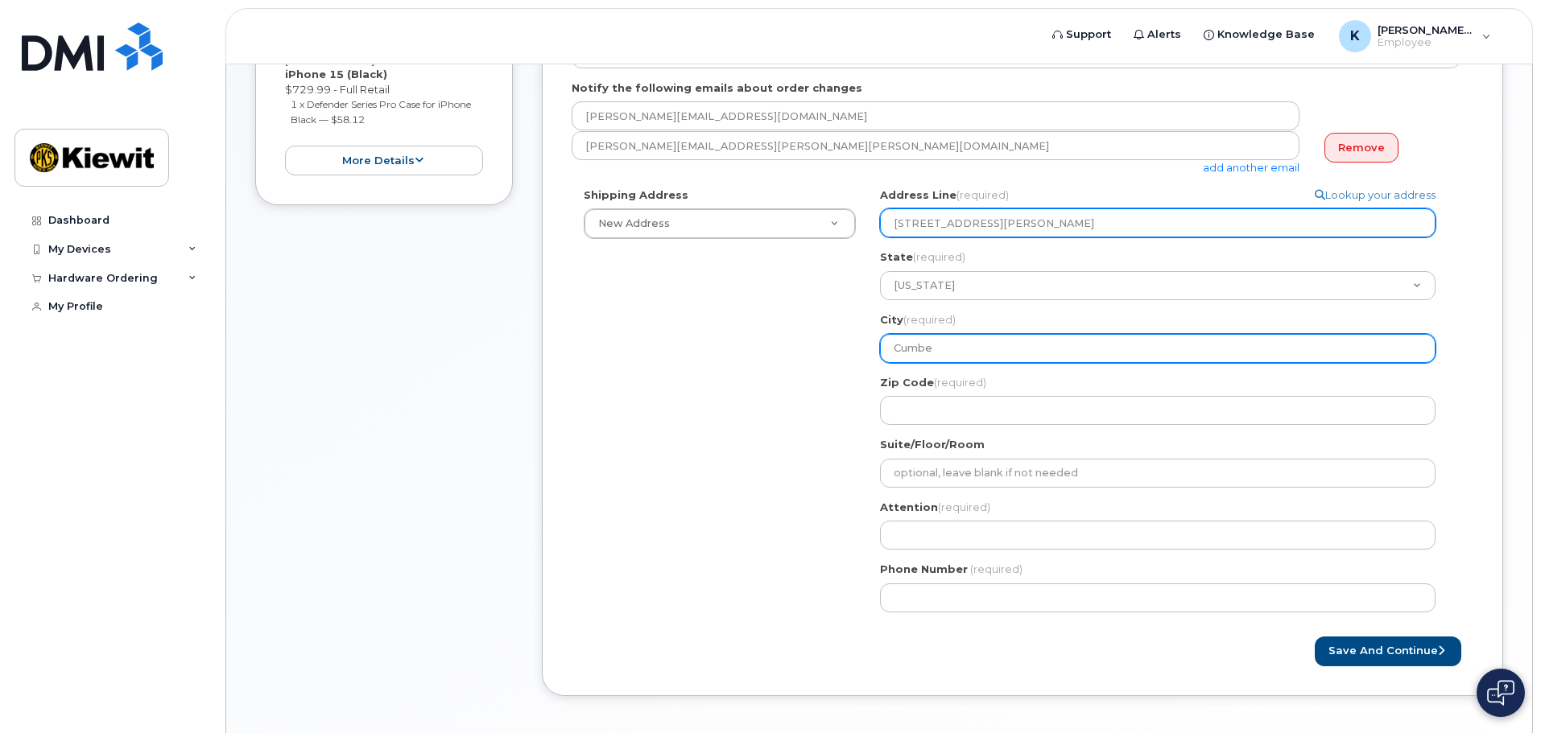
select select
type input "Cumber"
select select
type input "Cumberl"
select select
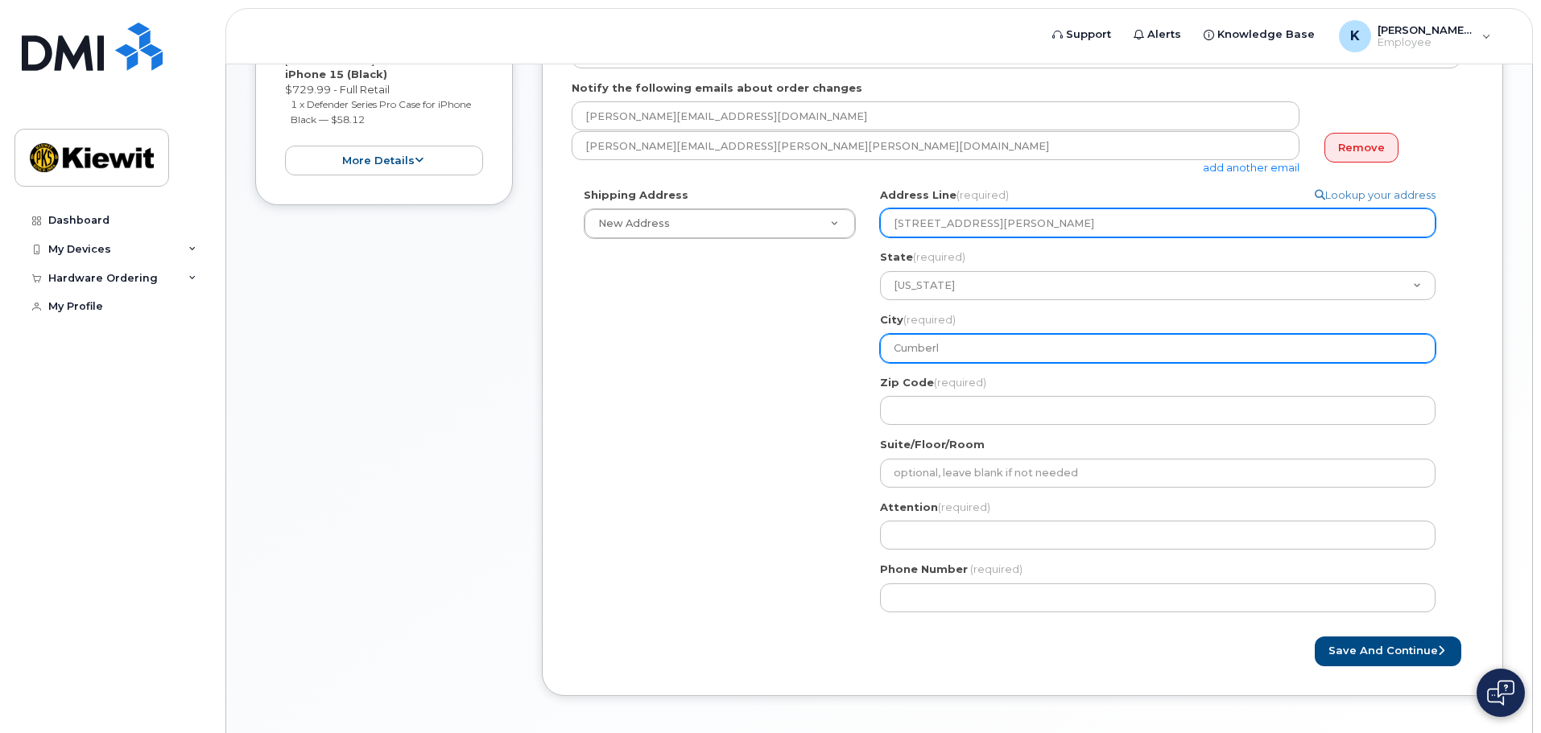
type input "Cumberla"
select select
type input "Cumberlan"
select select
type input "Cumberland"
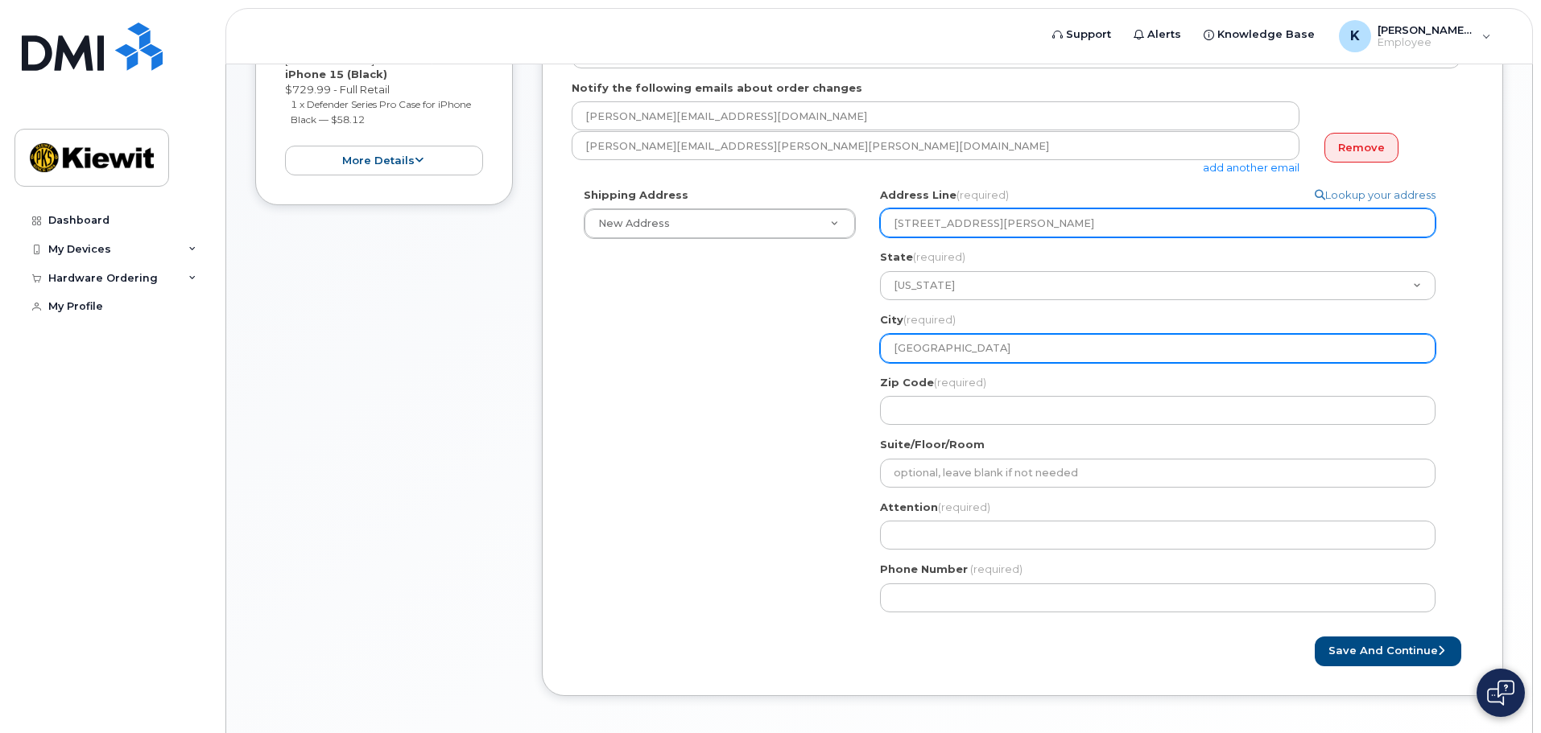
select select
type input "Cumberland D"
select select
type input "Cumberland"
select select
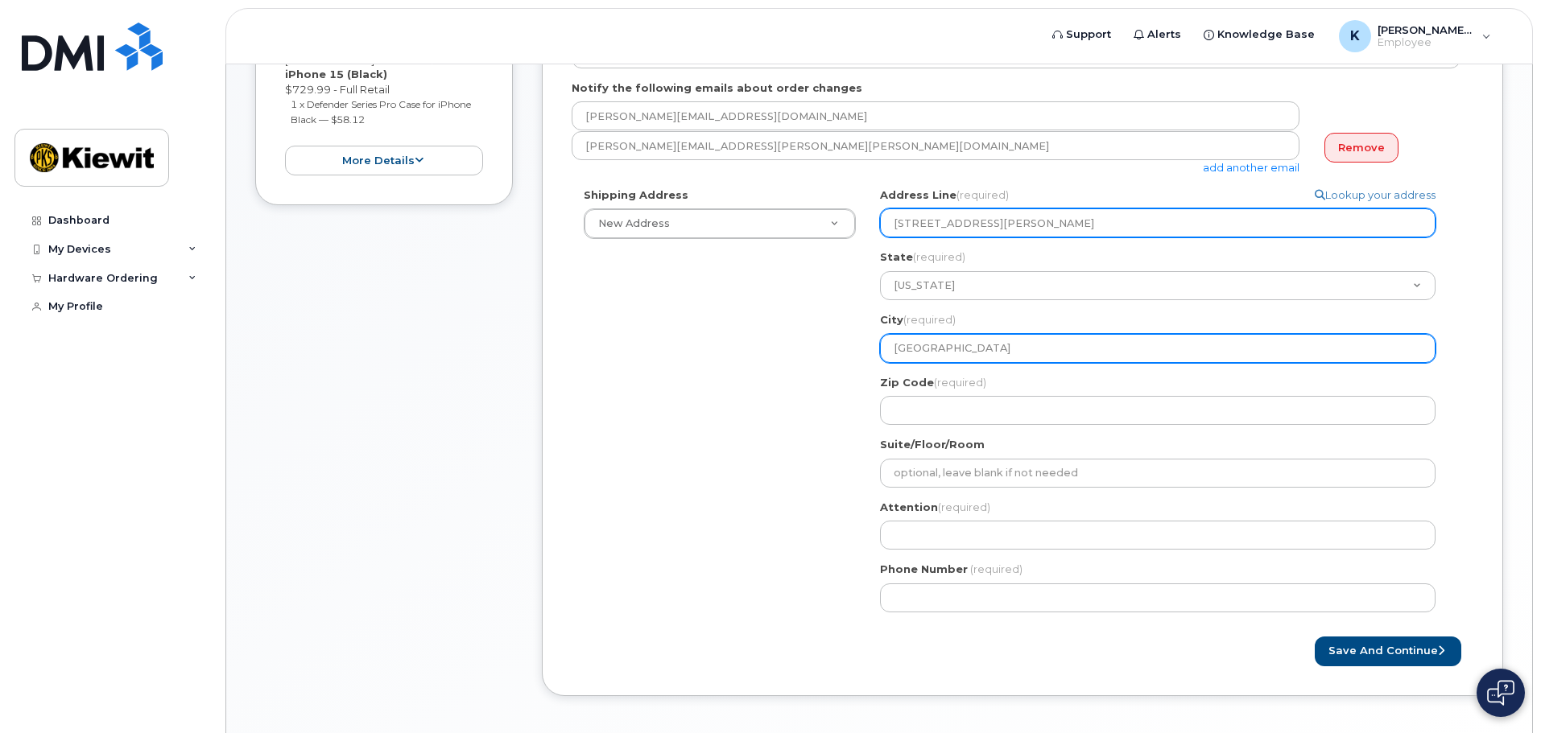
type input "Cumberland C"
select select
type input "Cumberland Ci"
select select
type input "Cumberland Cit"
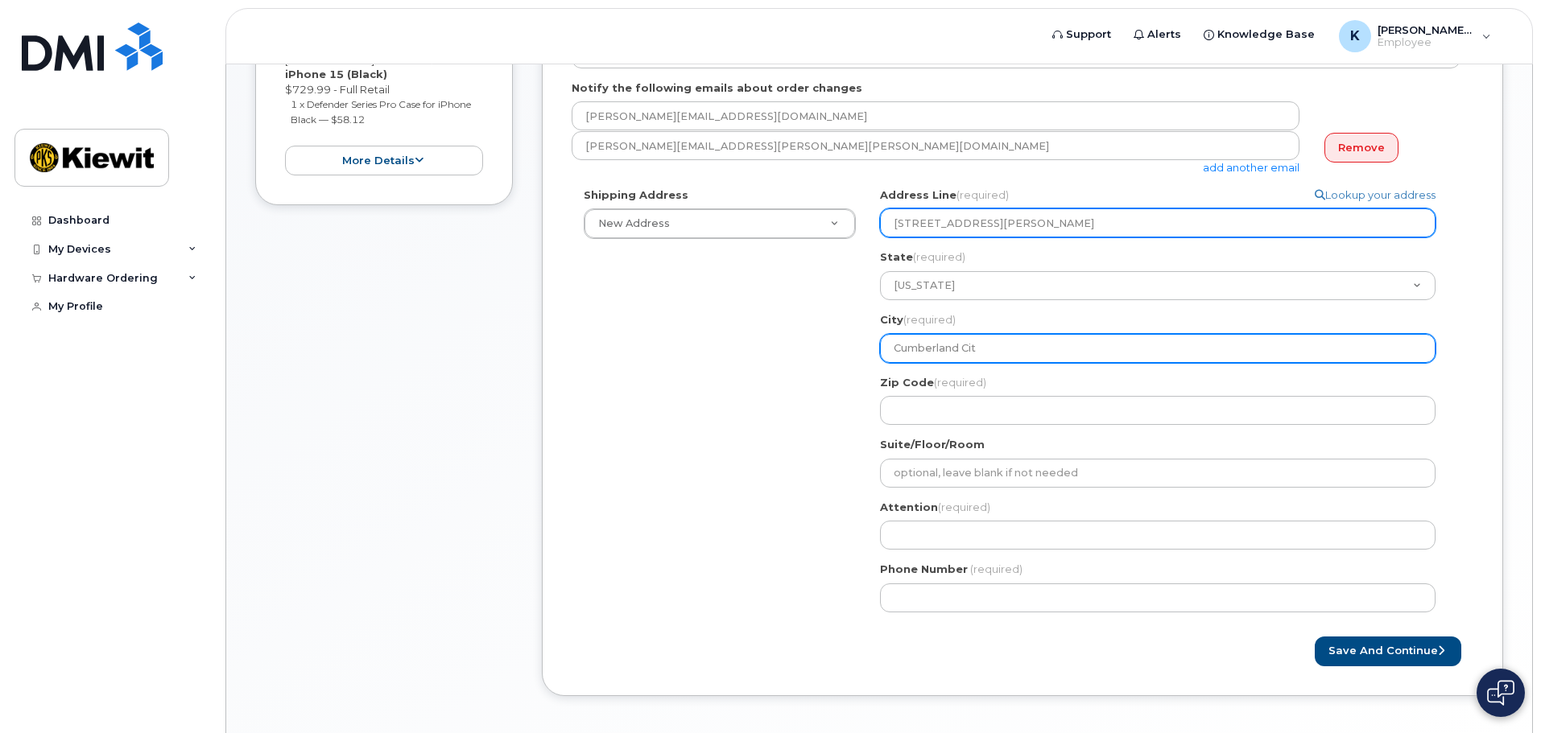
select select
type input "Cumberland City"
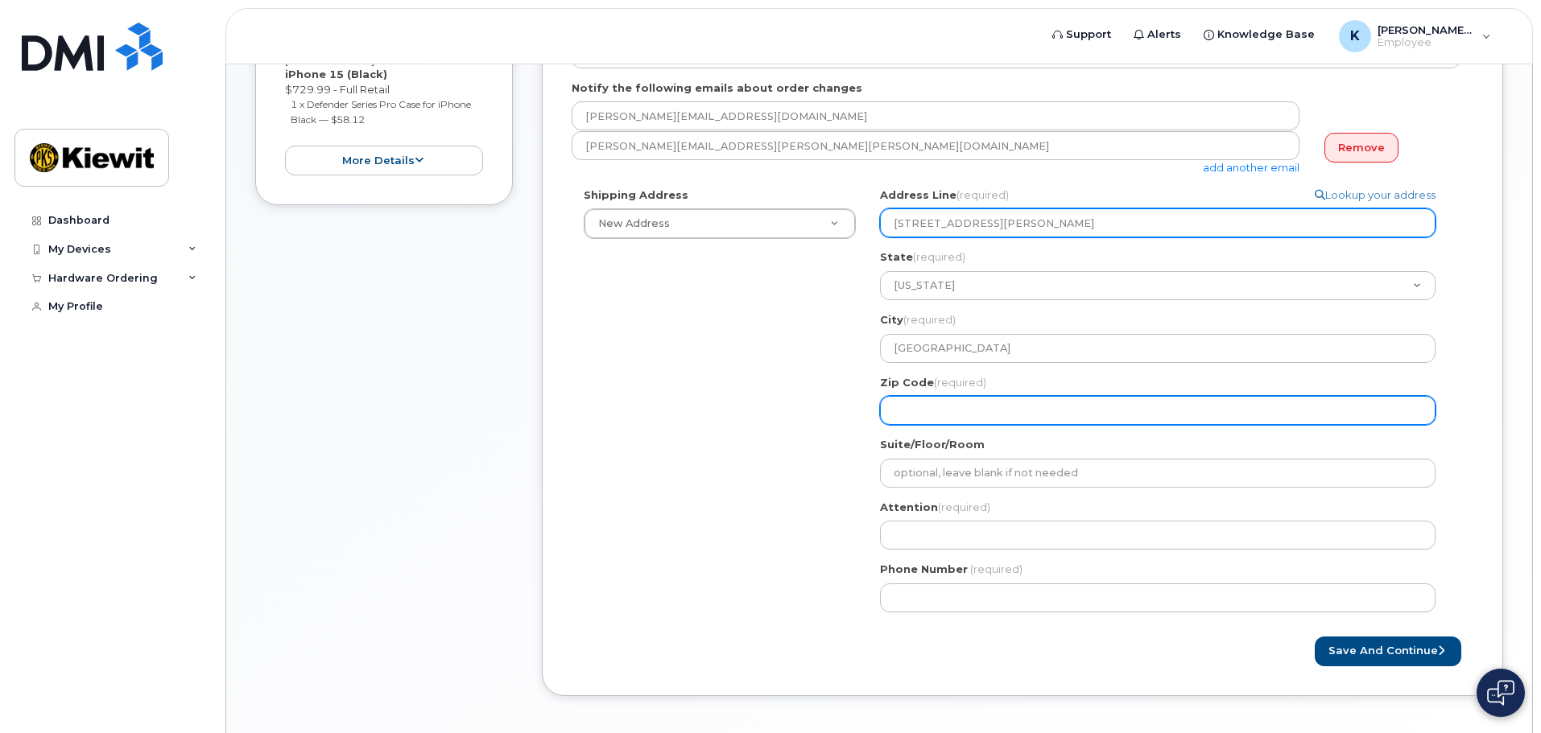
select select
type input "3"
select select
type input "37"
select select
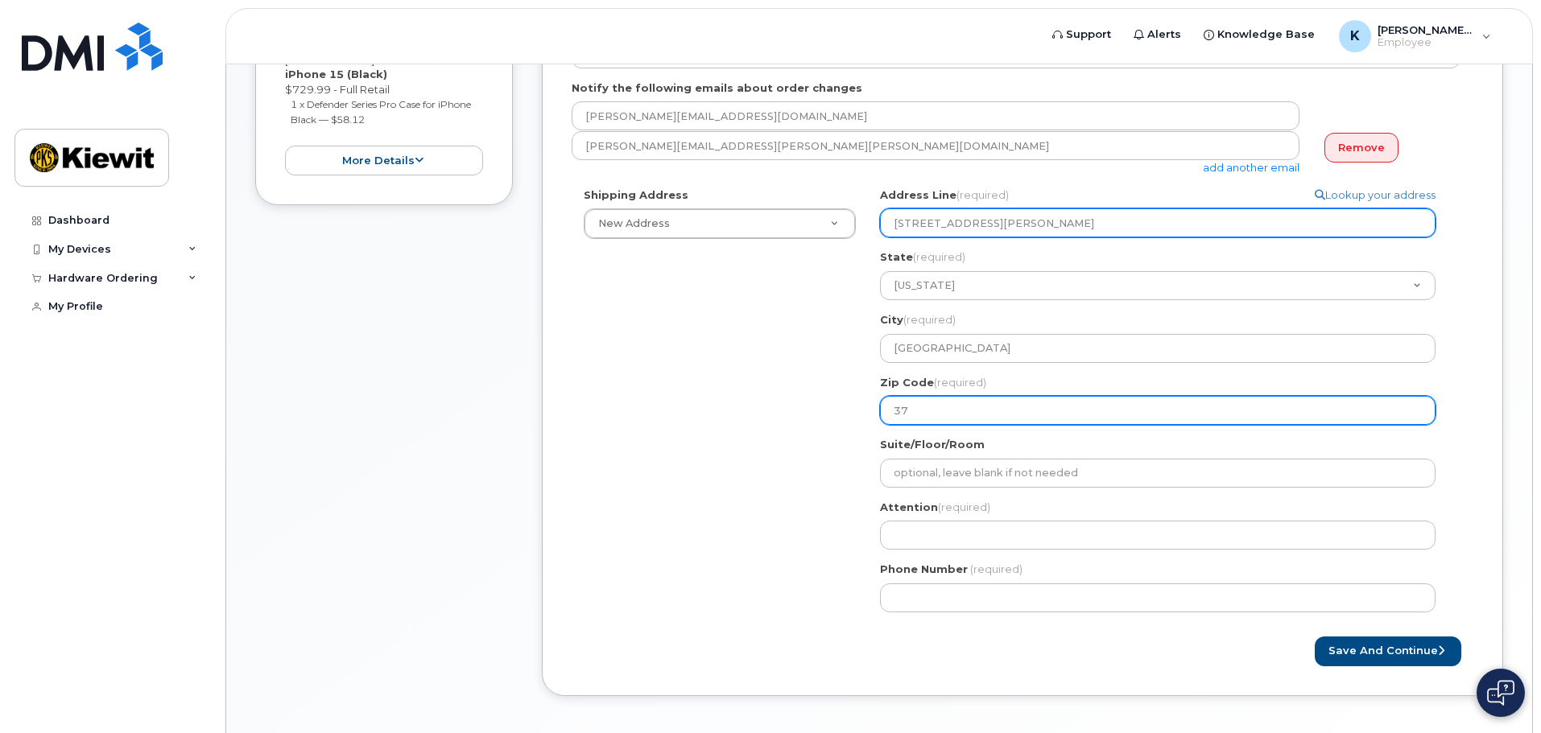
type input "370"
select select
type input "3705"
select select
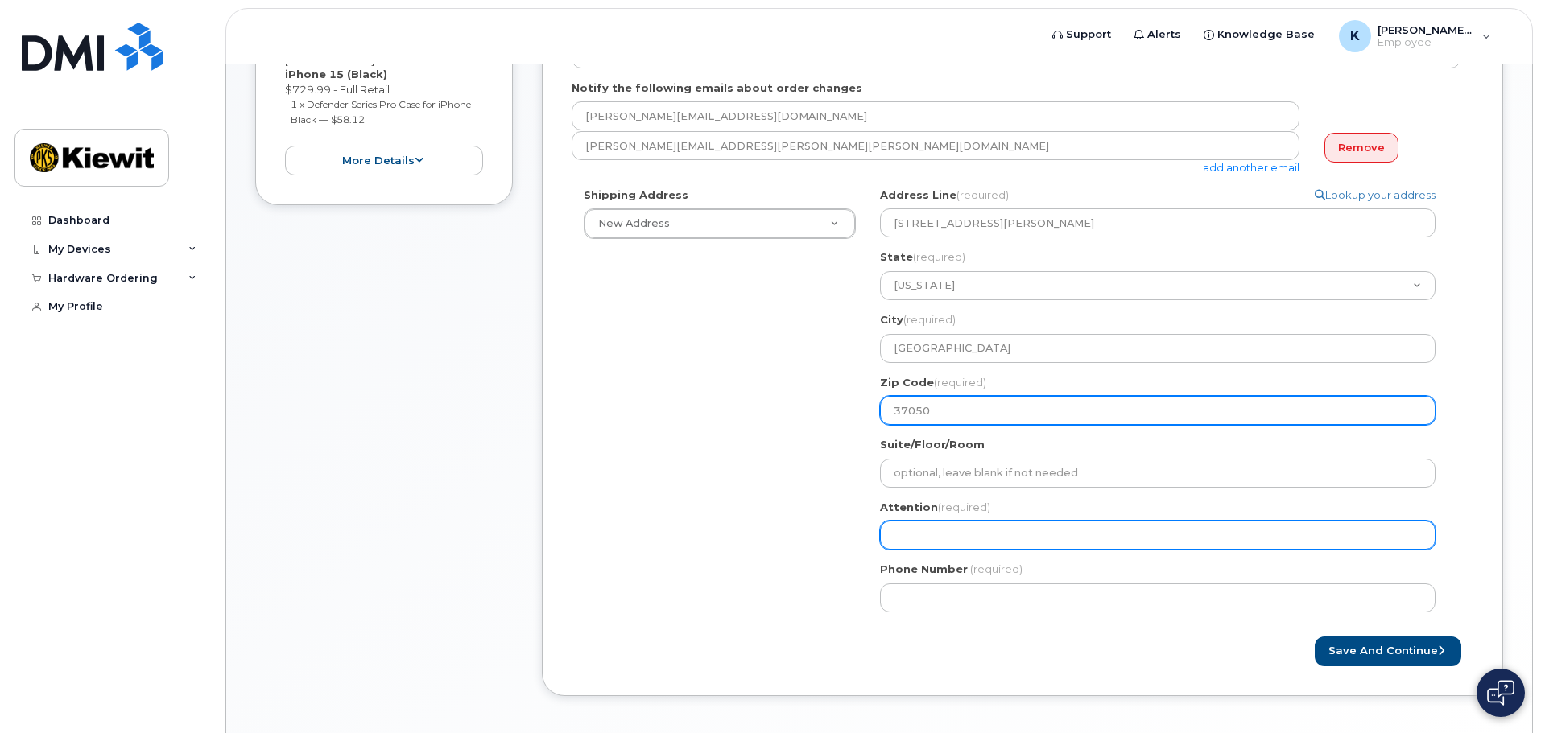
type input "37050"
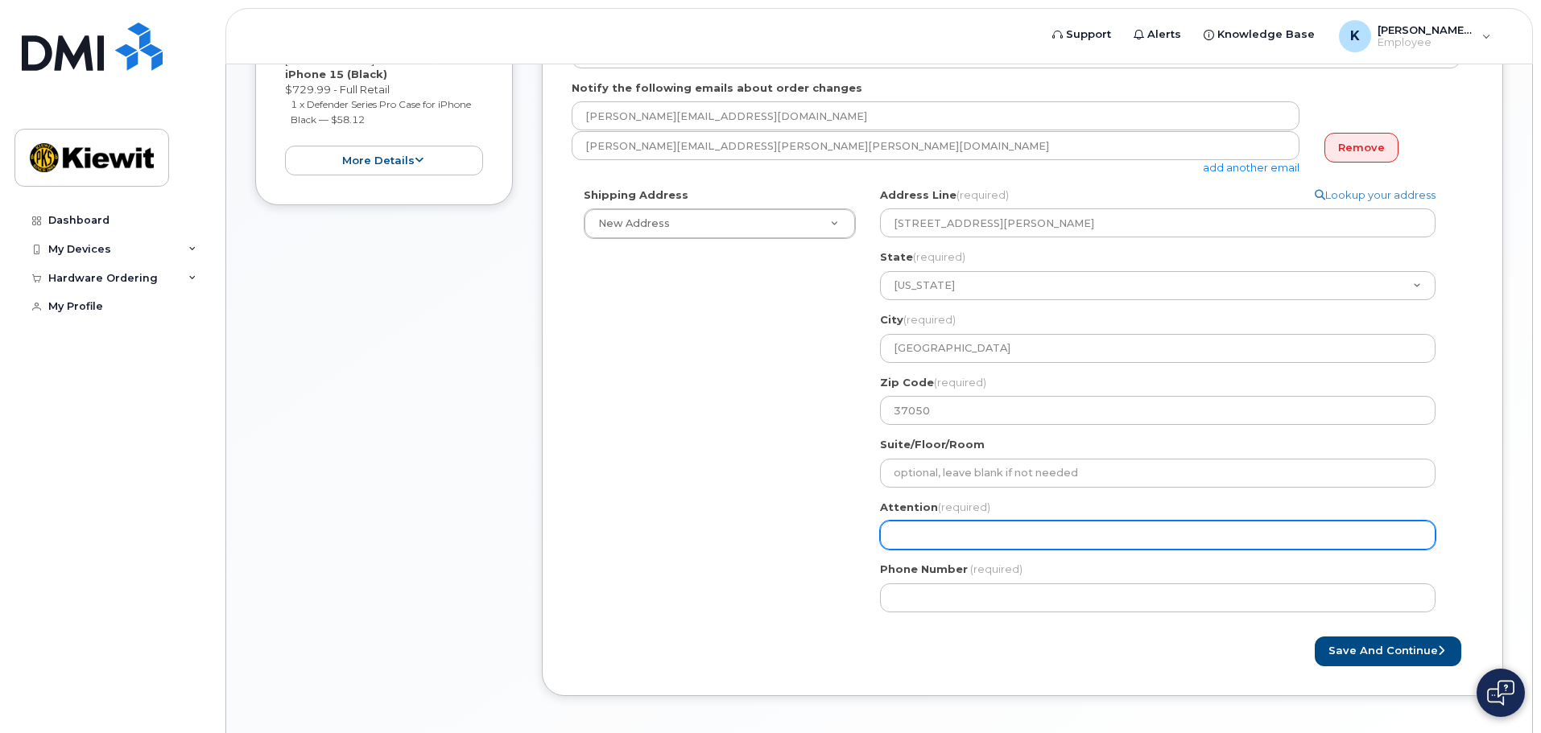
click at [973, 532] on input "Attention (required)" at bounding box center [1157, 535] width 555 height 29
select select
type input "L"
select select
type input "Lu"
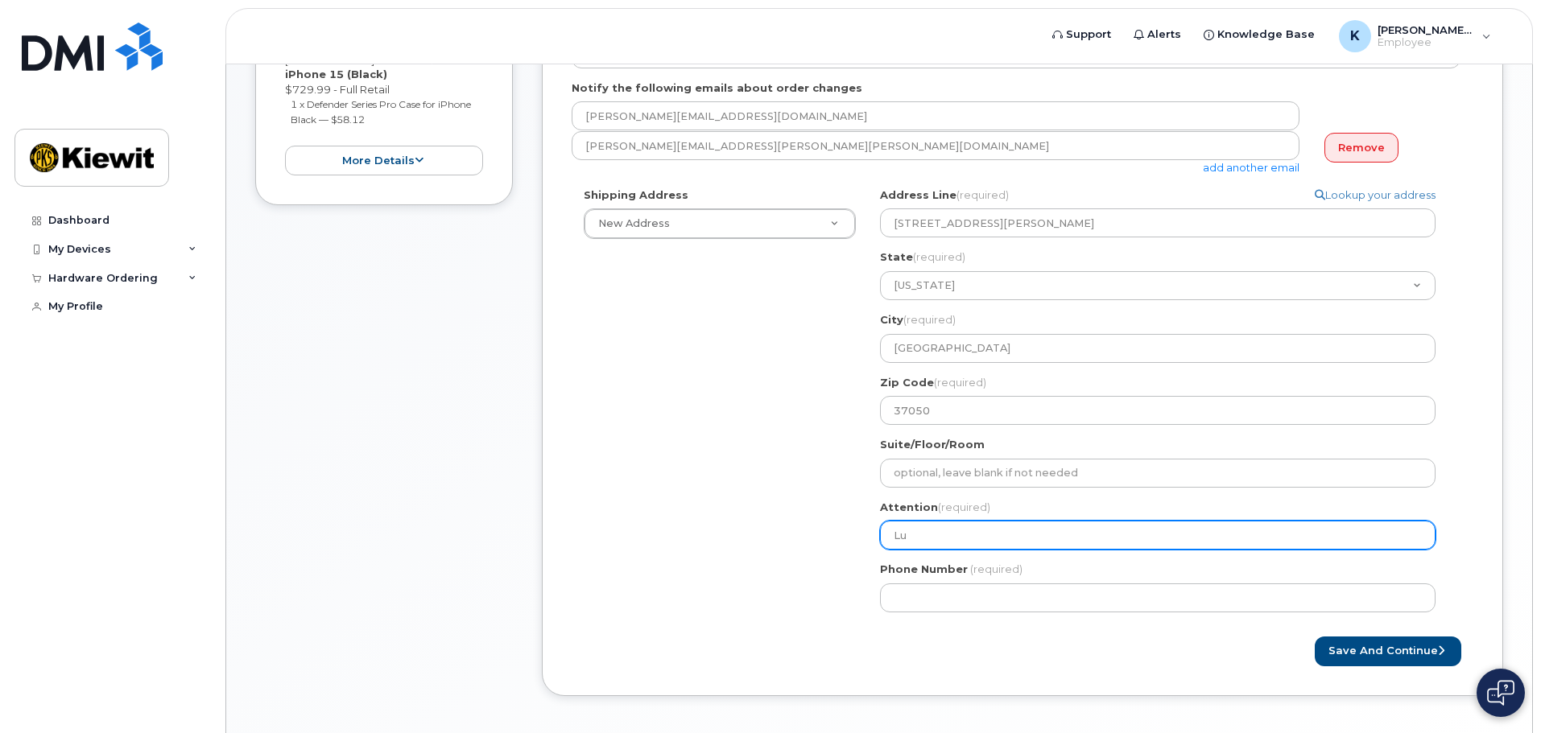
select select
type input "Luk"
select select
type input "Luke"
select select
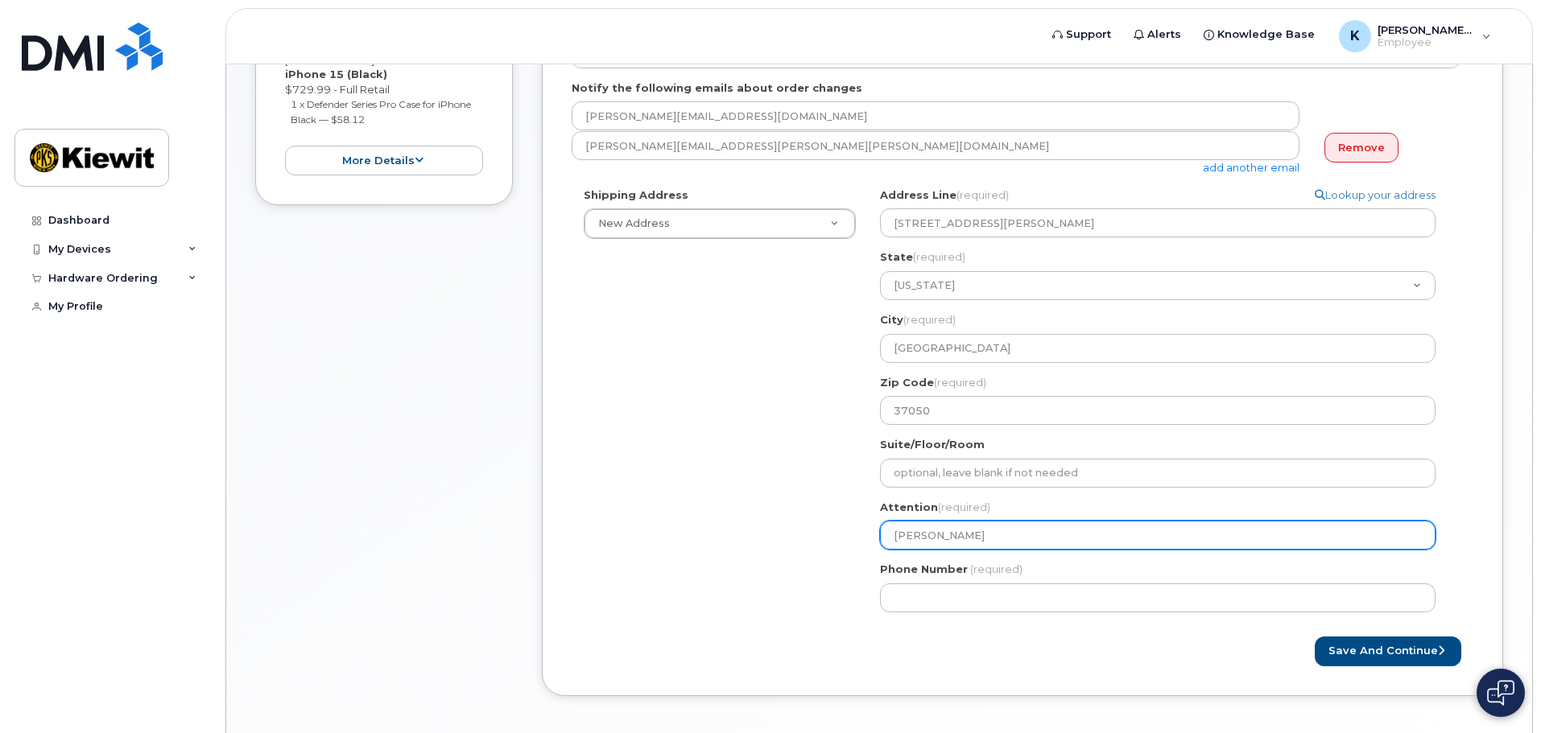
type input "Luke Gi"
select select
type input "Luke Gia"
select select
type input "Luke Giam"
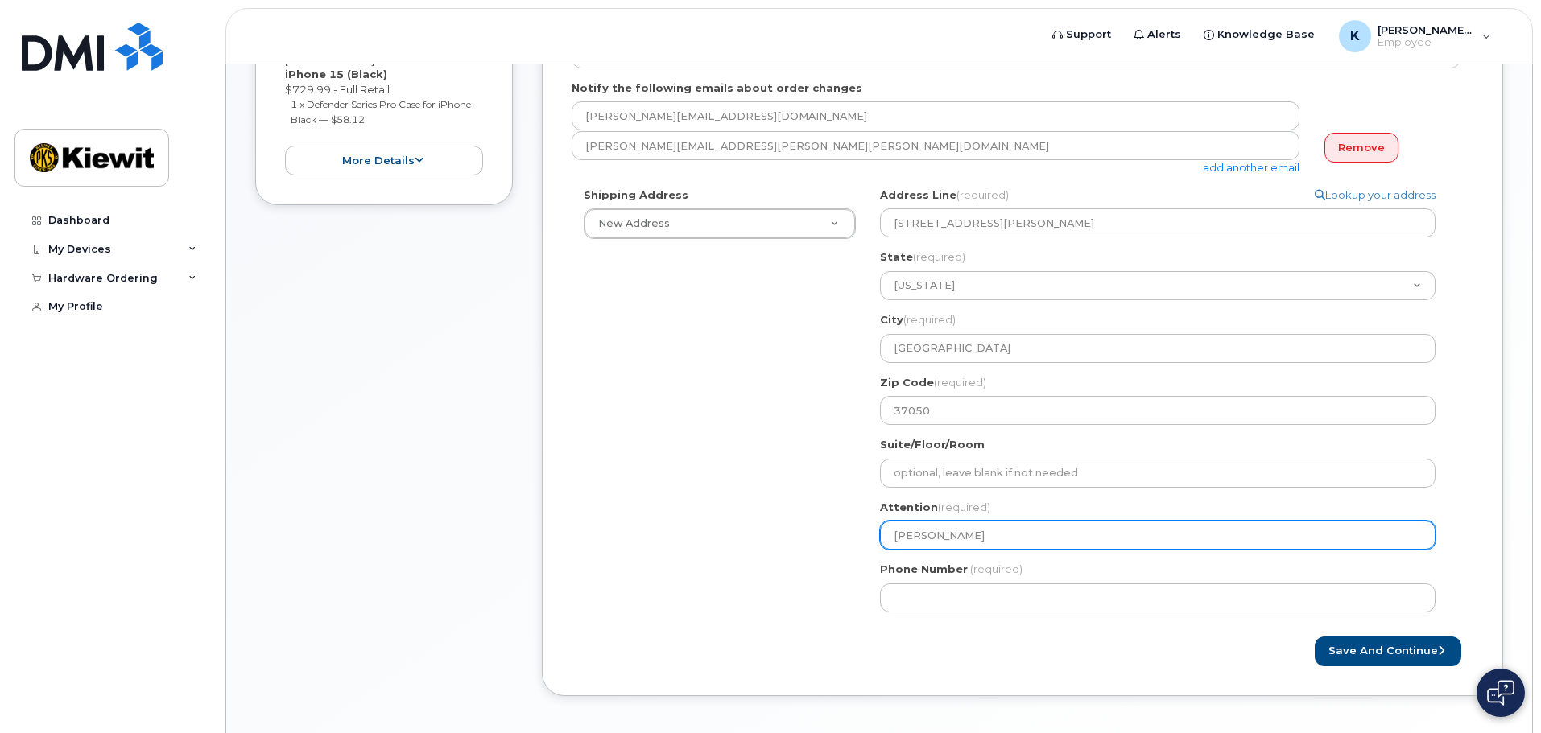
select select
type input "Luke Giamp"
select select
type input "Luke Giampe"
select select
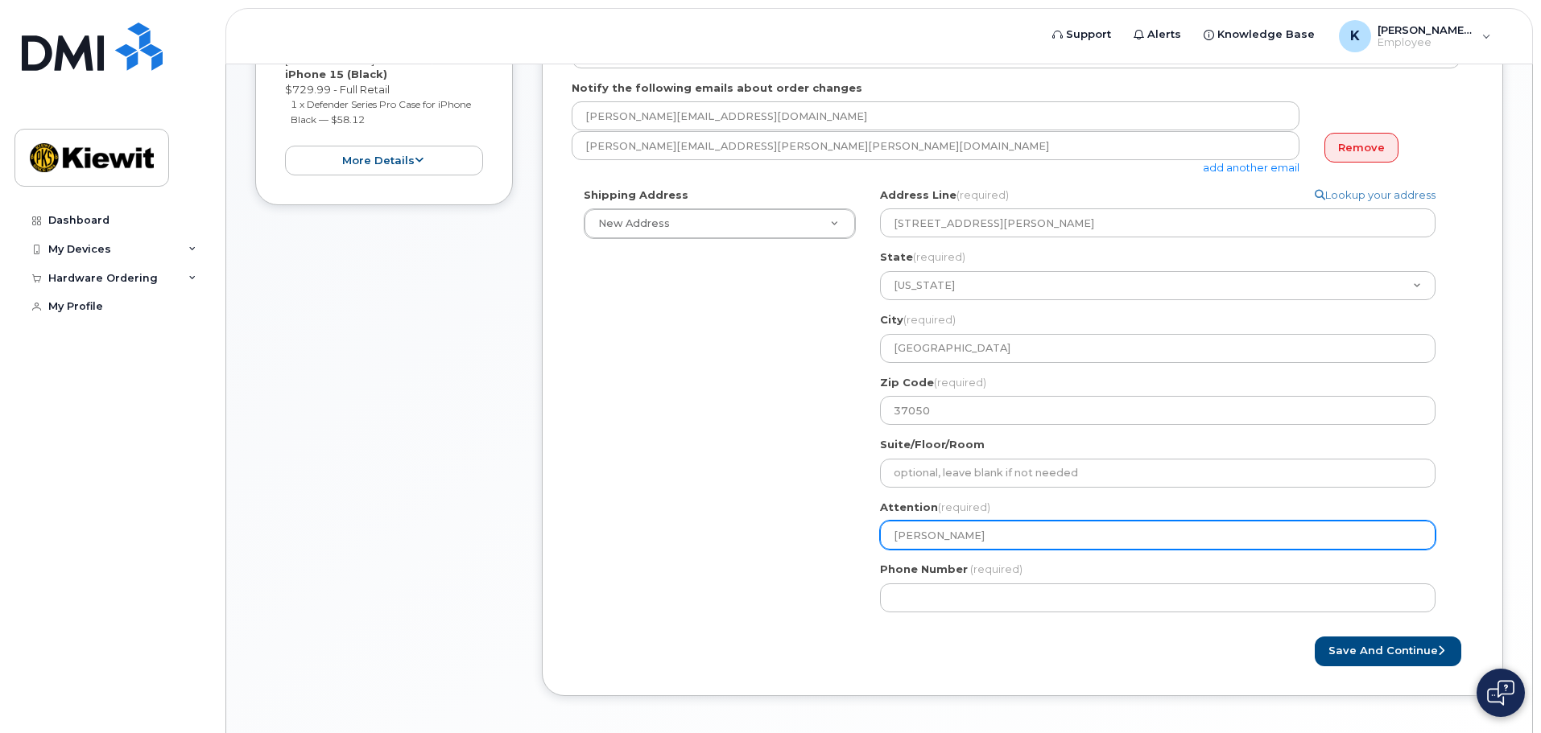
type input "Luke Giampet"
select select
type input "Luke Giampetr"
select select
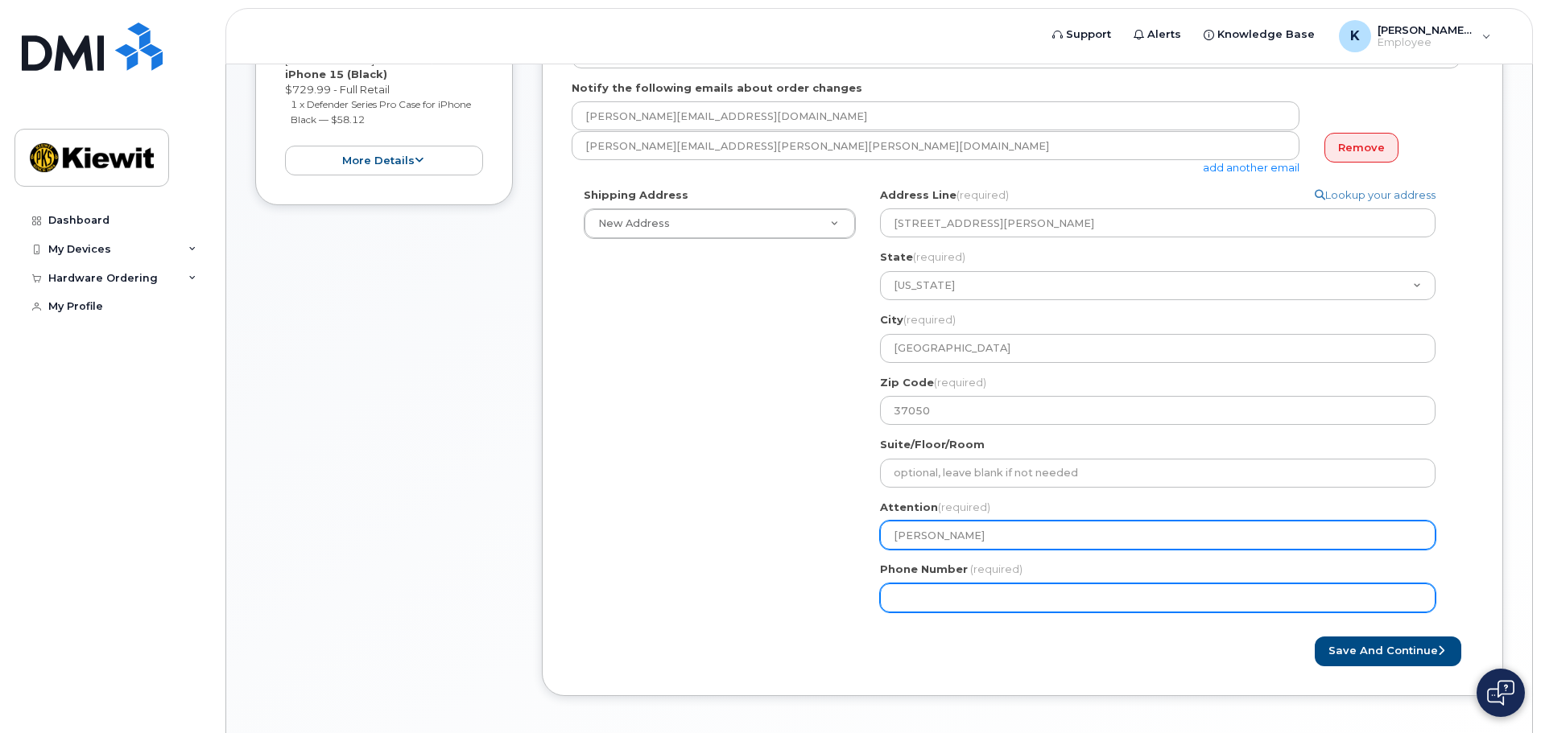
type input "Luke Giampetro"
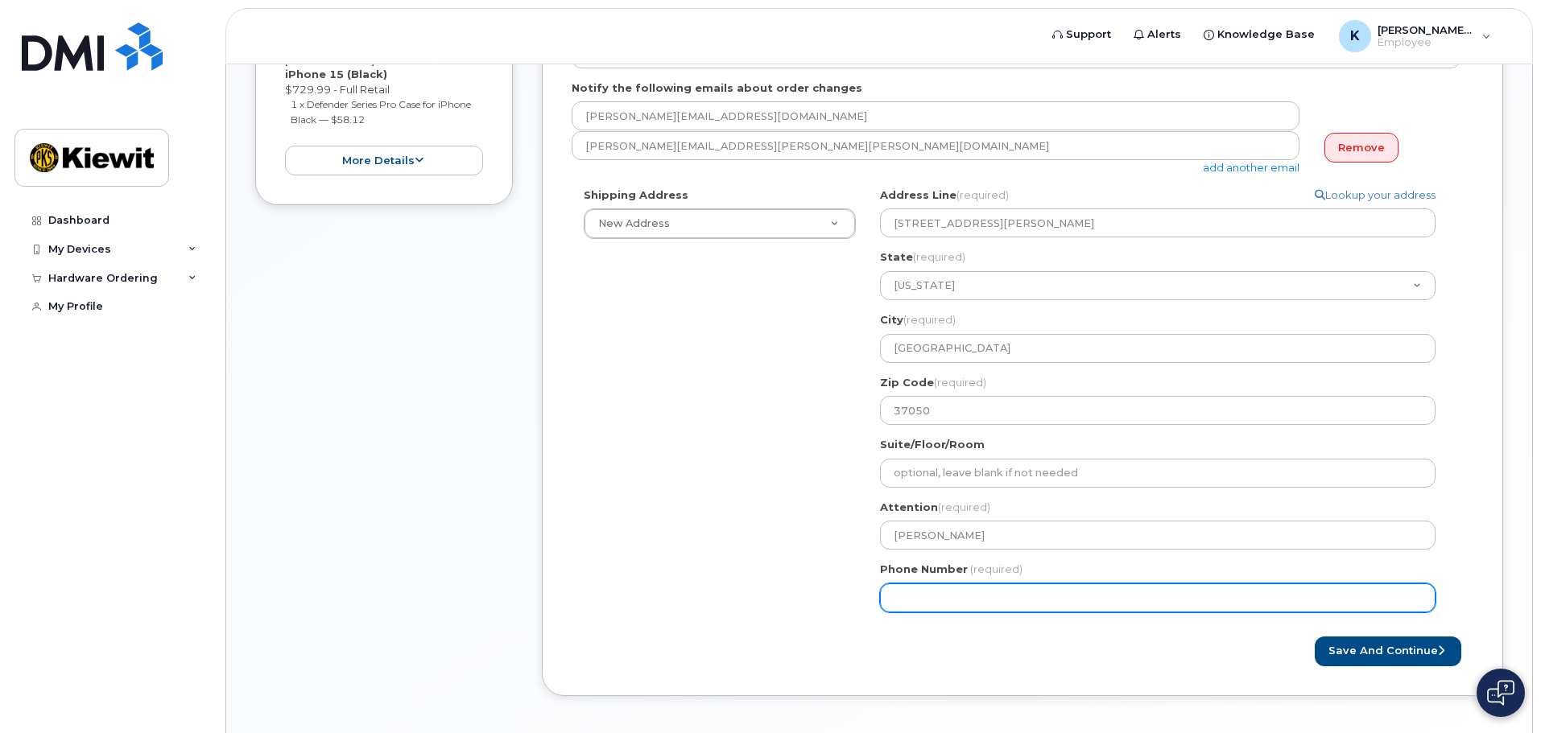
click at [967, 597] on input "Phone Number" at bounding box center [1157, 598] width 555 height 29
type input "269235020"
select select
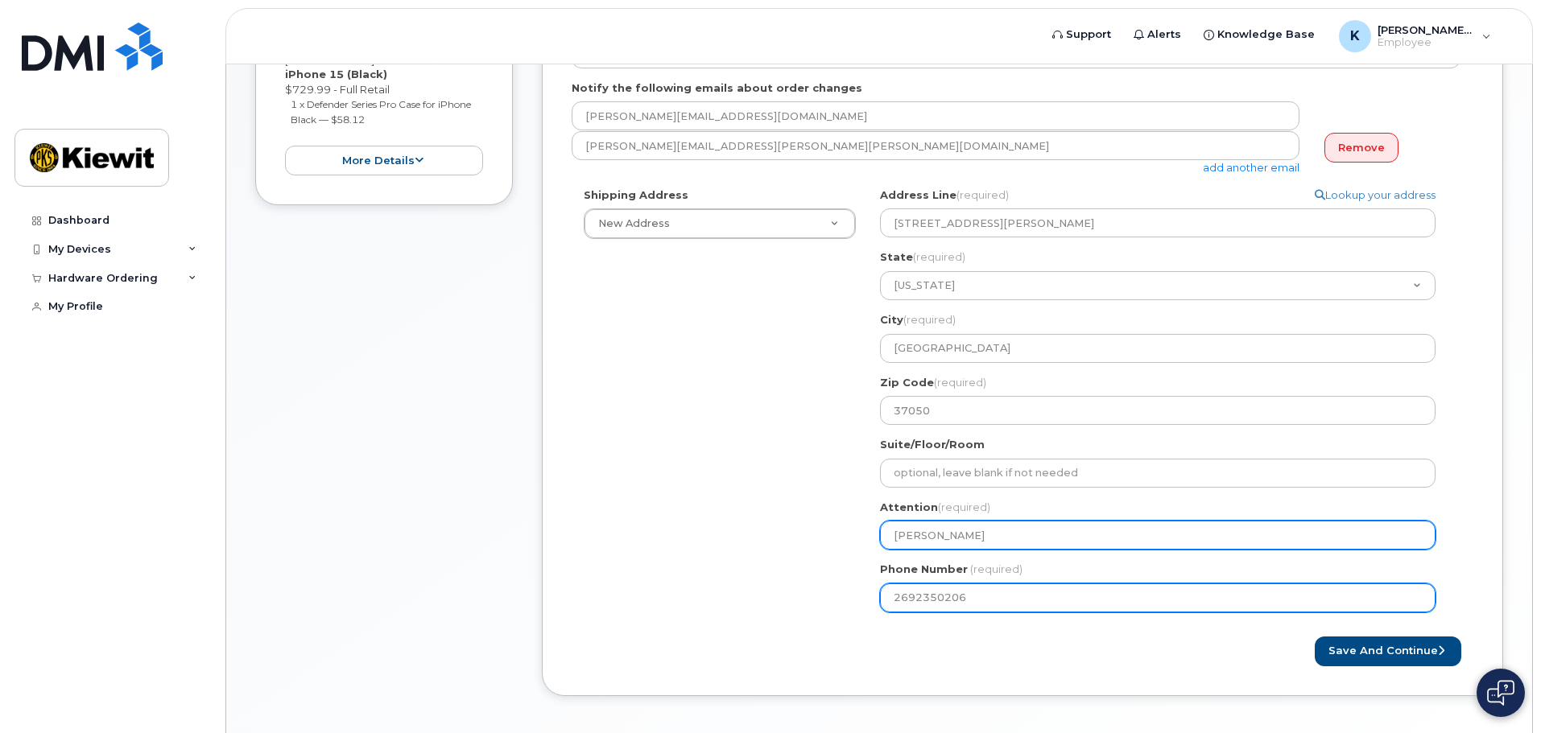
type input "2692350206"
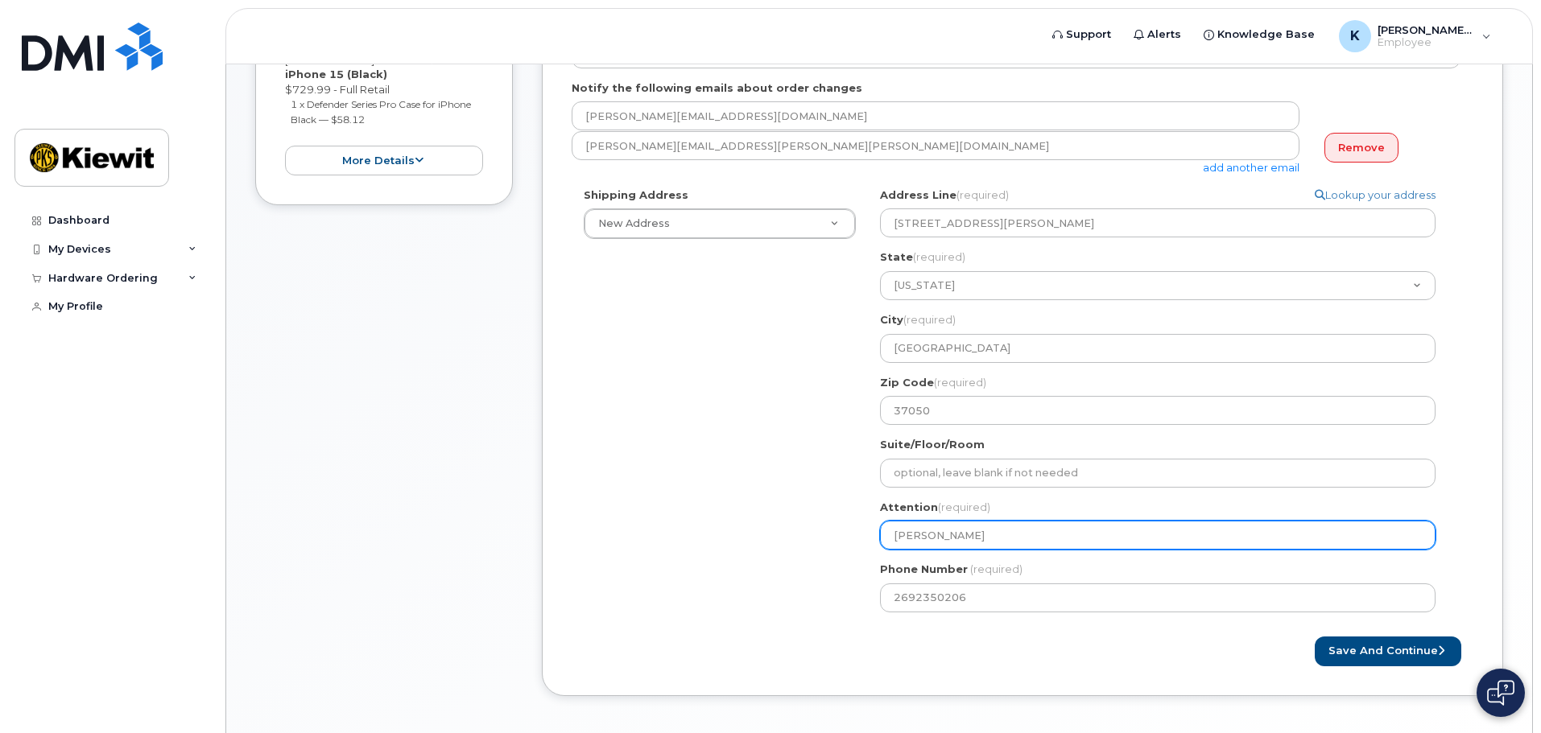
click at [954, 544] on input "Luke Giampetro" at bounding box center [1157, 535] width 555 height 29
select select
type input "K"
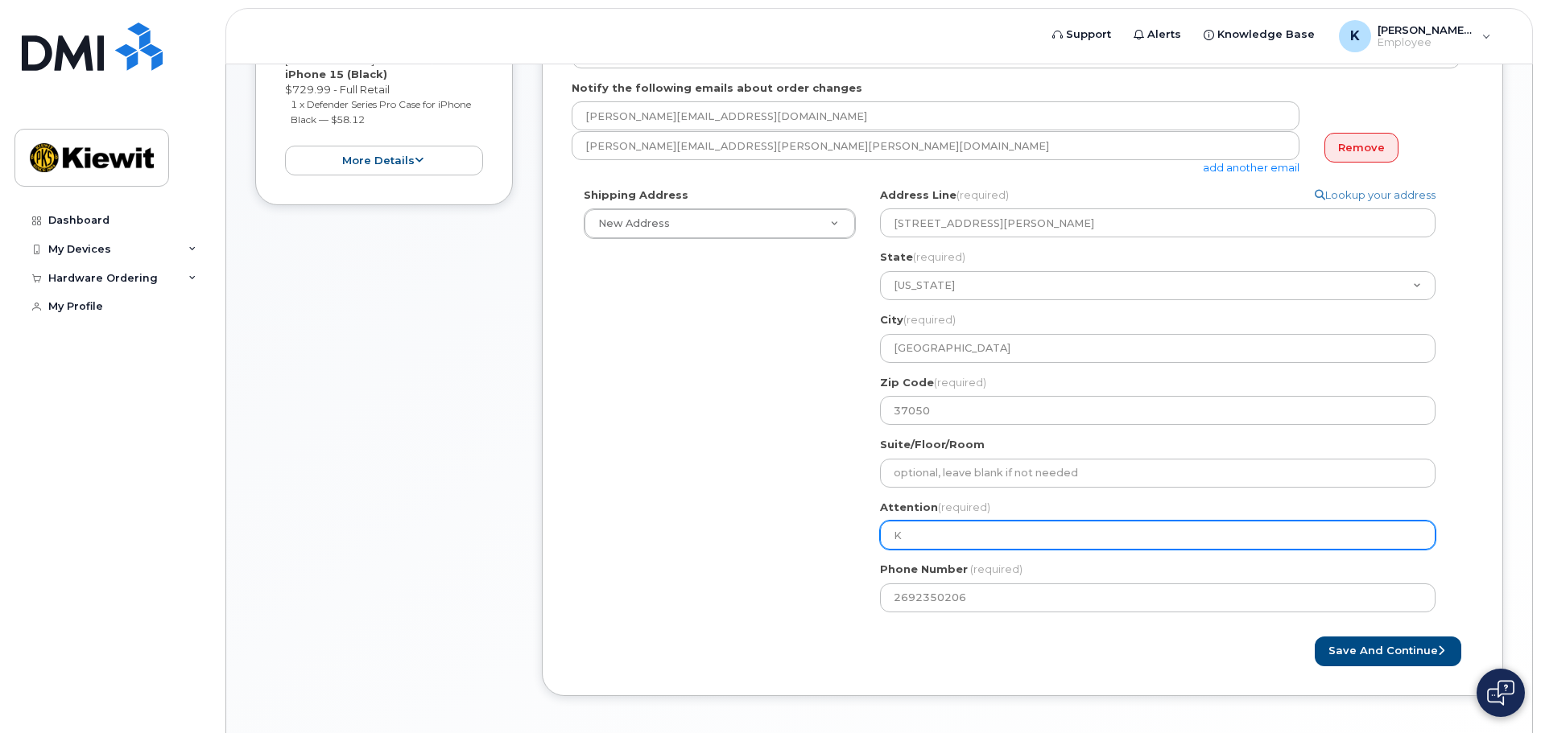
select select
type input "Ky"
select select
type input "Kyl"
select select
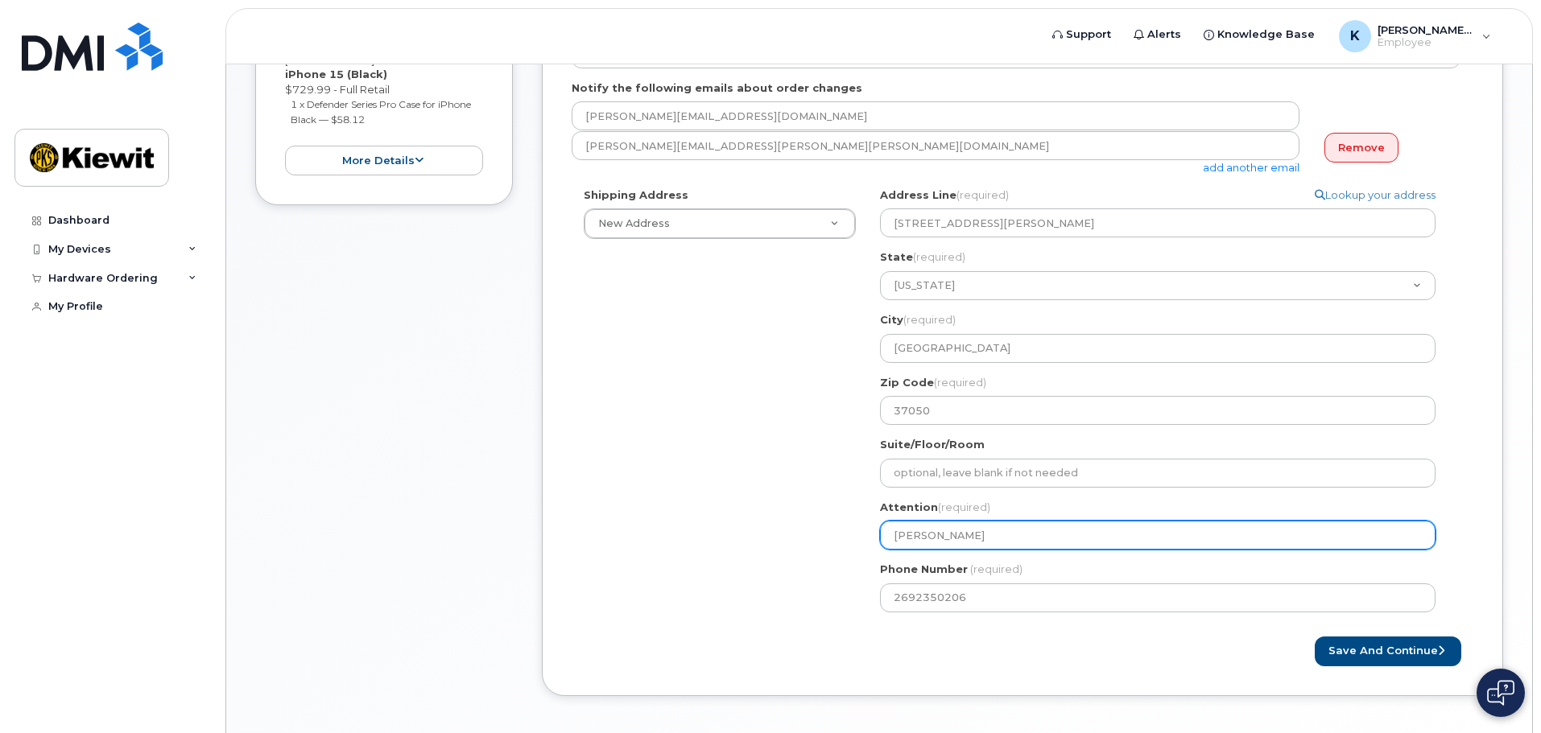
type input "Kyli"
select select
type input "Kylie"
select select
type input "Kylie A"
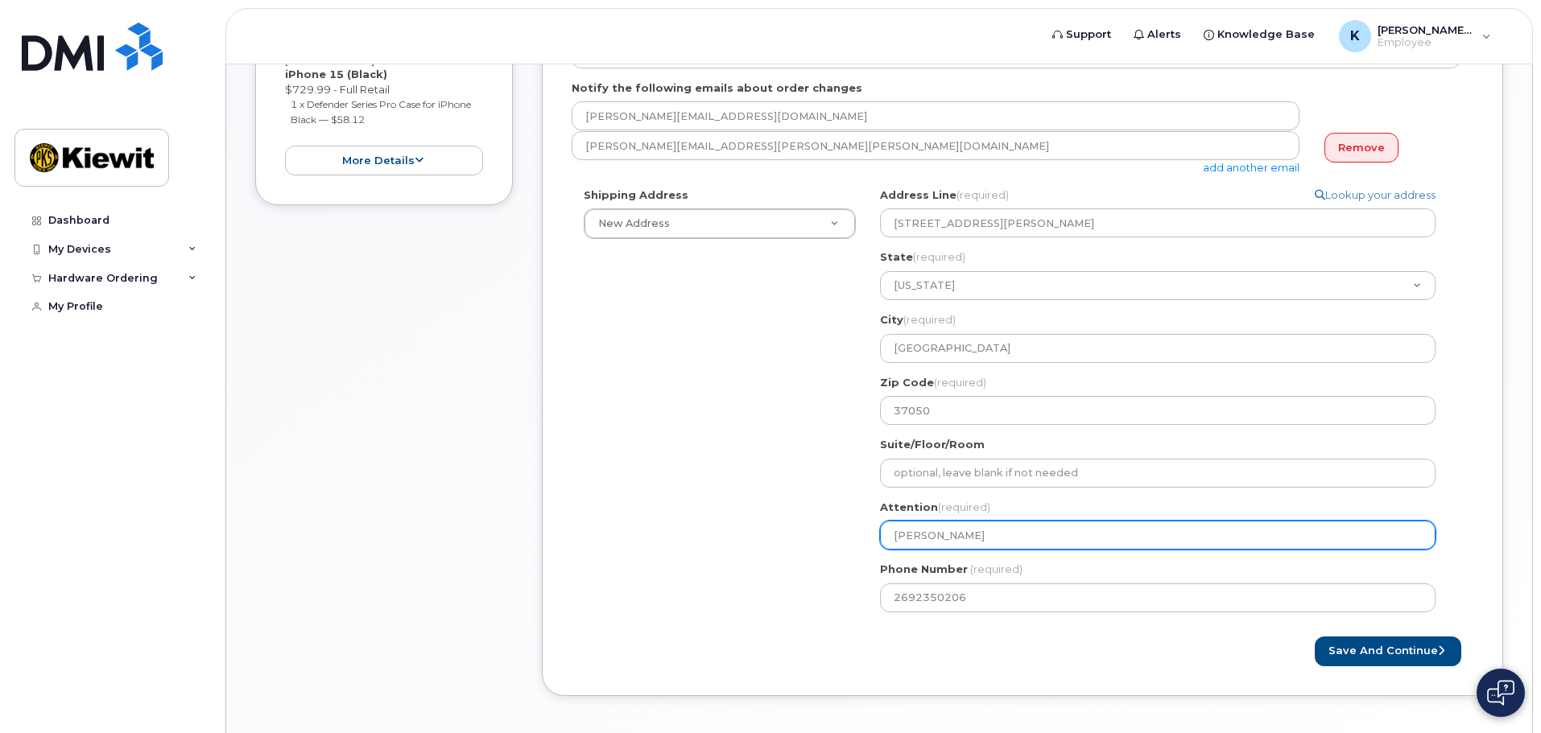
select select
type input "Kylie Al"
select select
type input "Kylie Ale"
select select
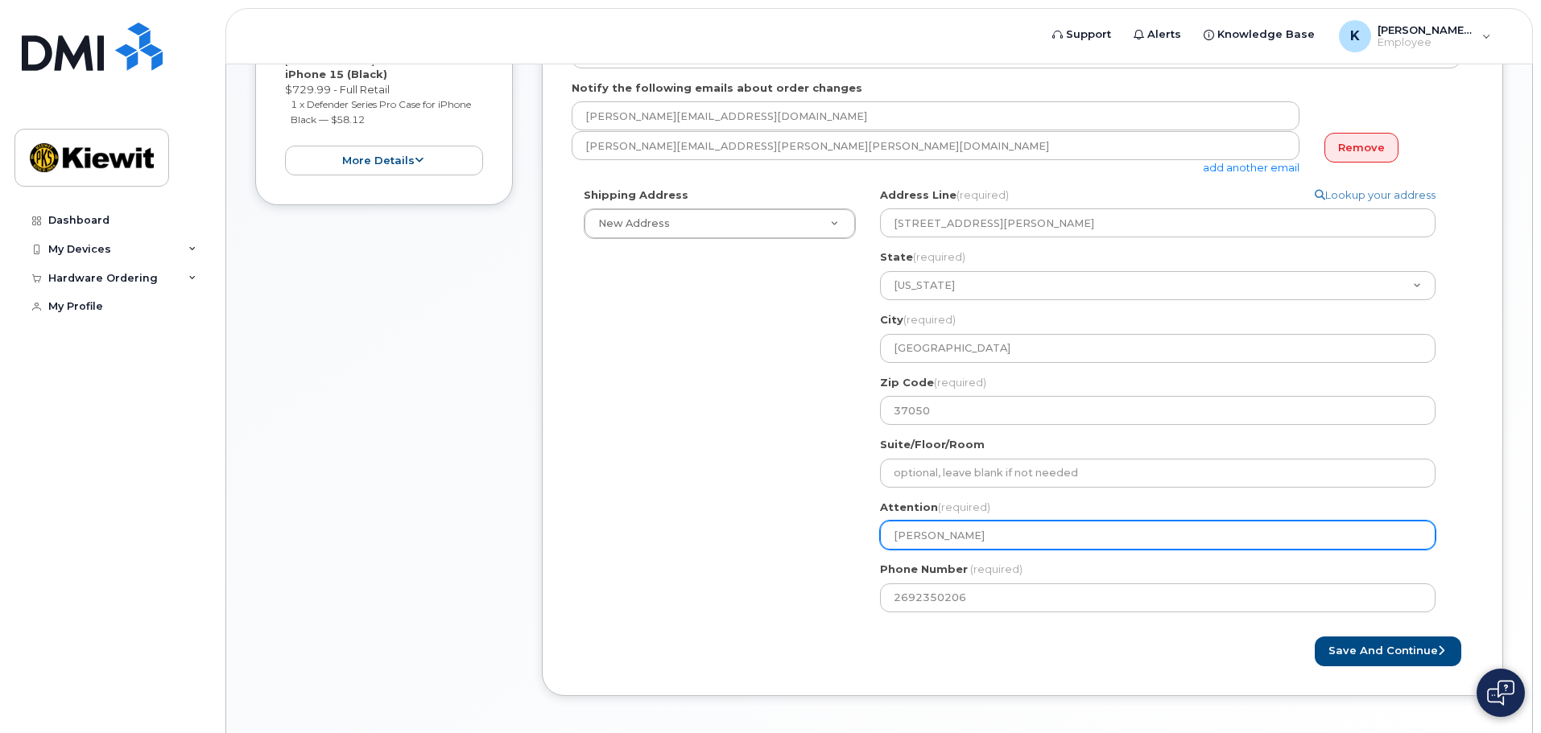
type input "Kylie Alej"
select select
type input "Kylie Alejo"
select select
type input "Kylie Alejos"
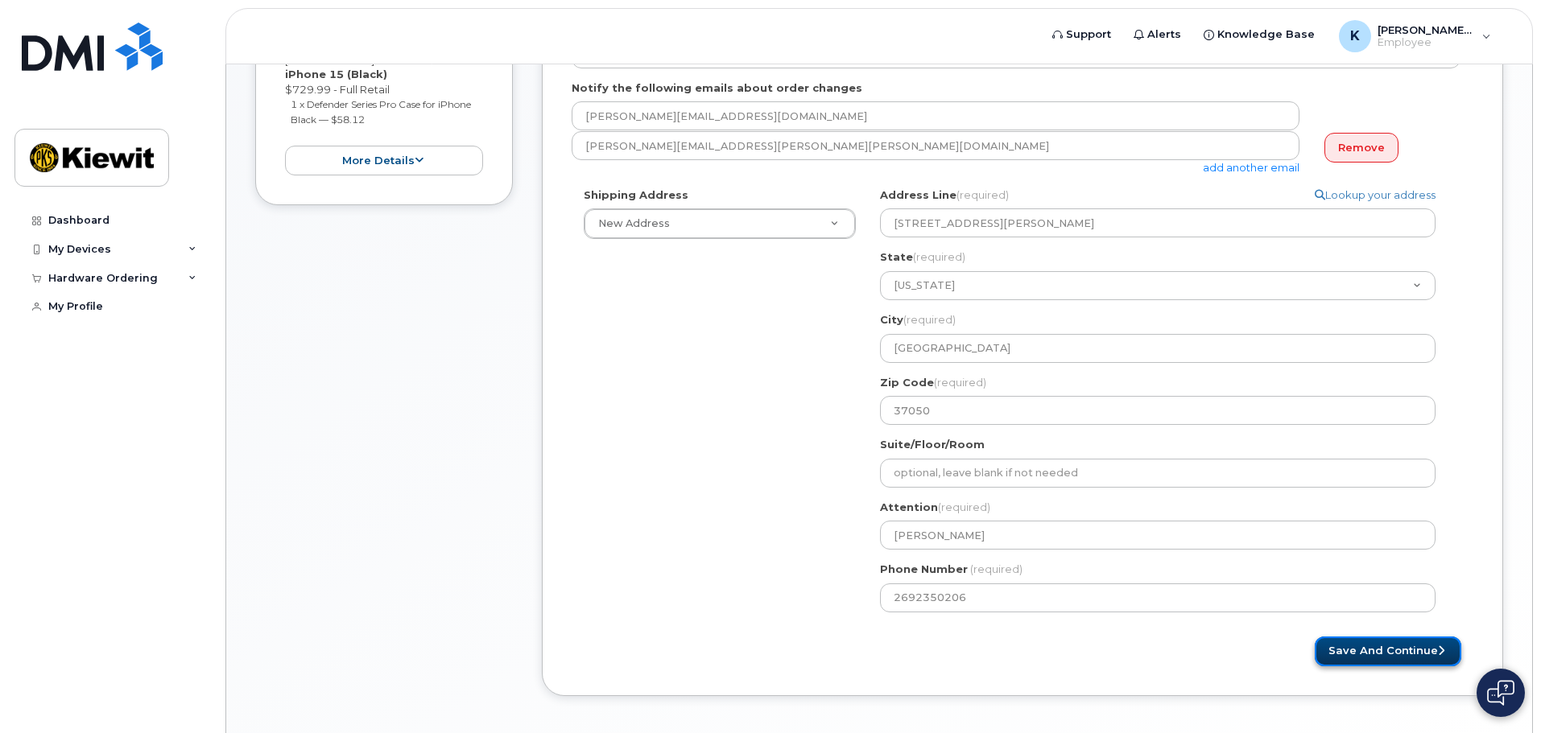
click at [1386, 655] on button "Save and Continue" at bounding box center [1388, 652] width 147 height 30
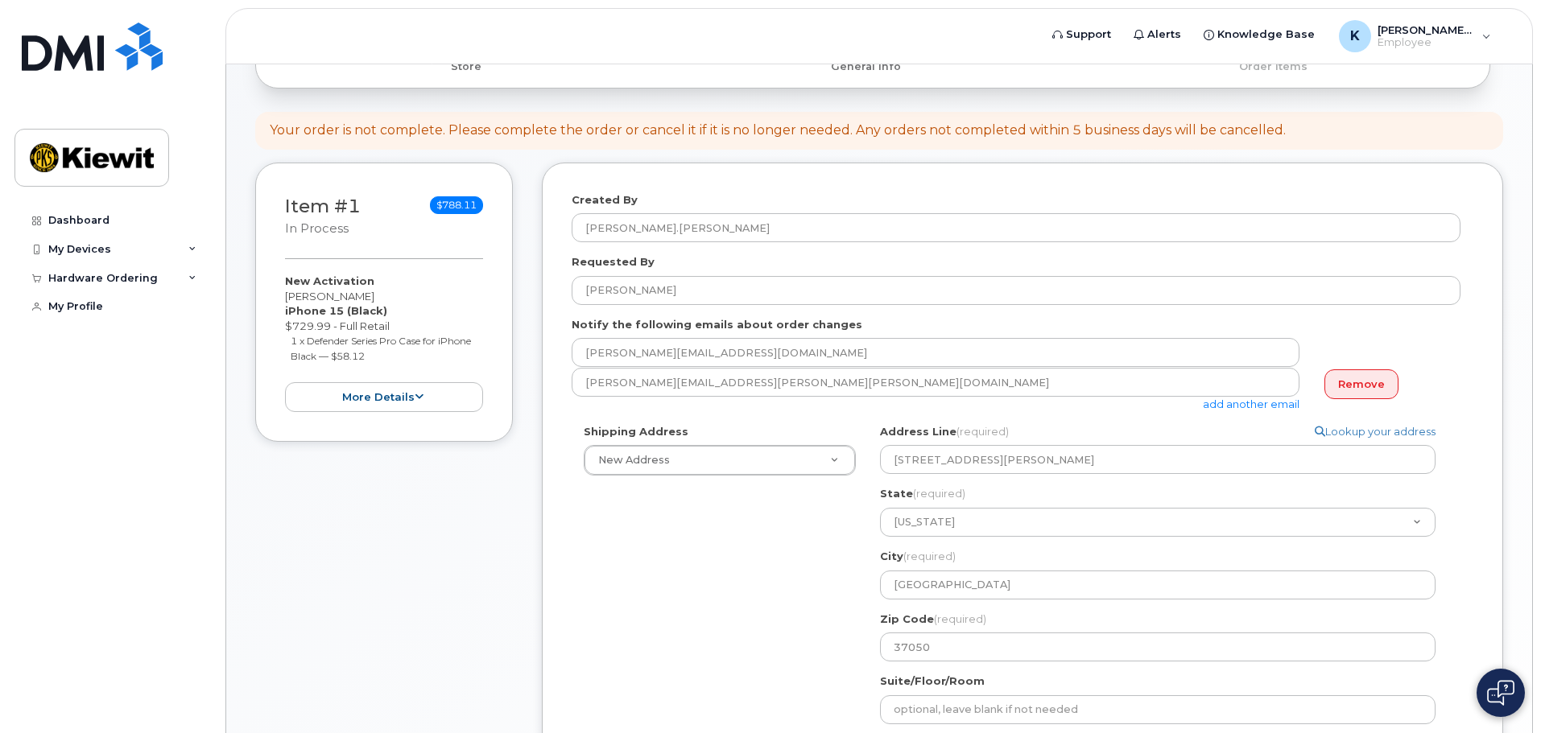
scroll to position [125, 0]
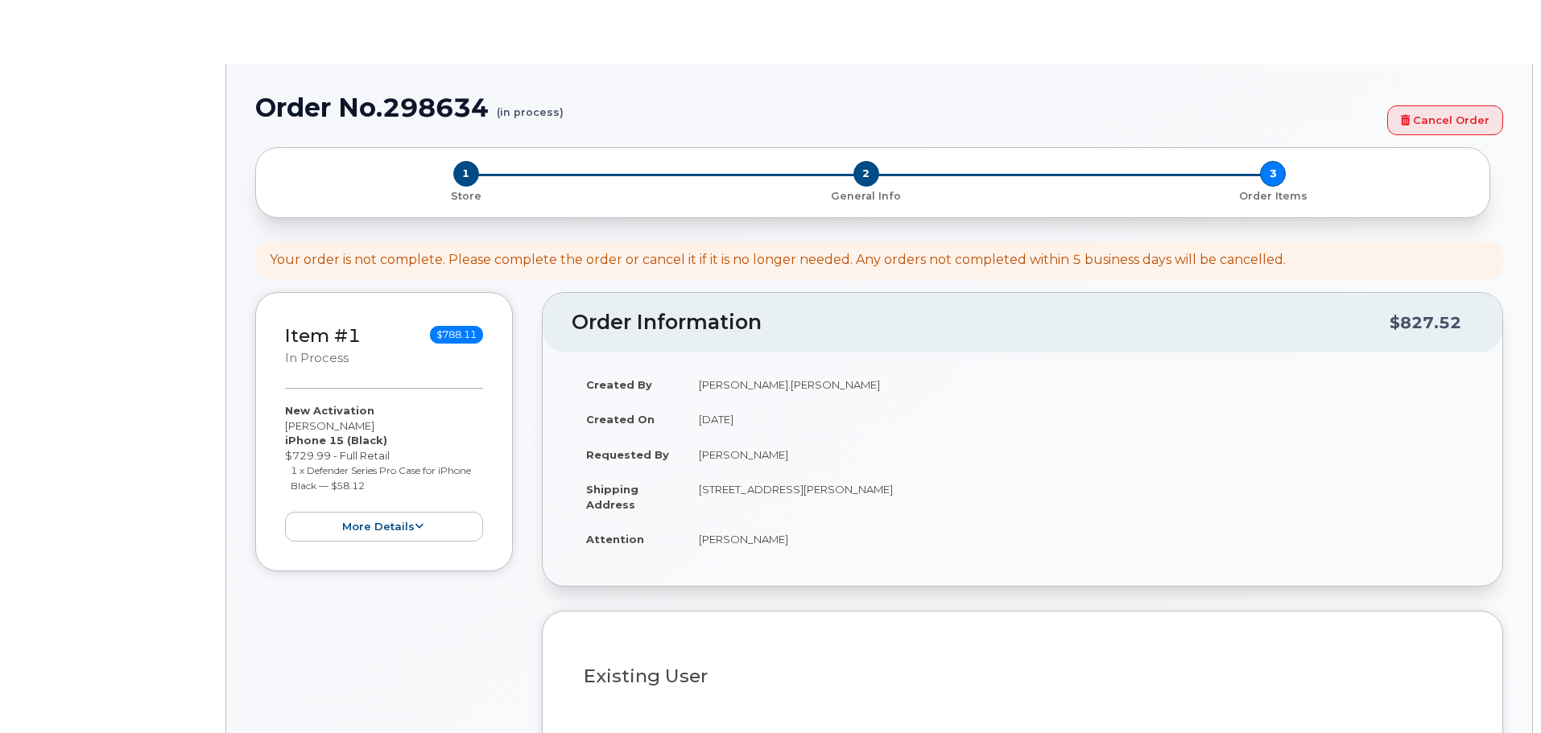
select select
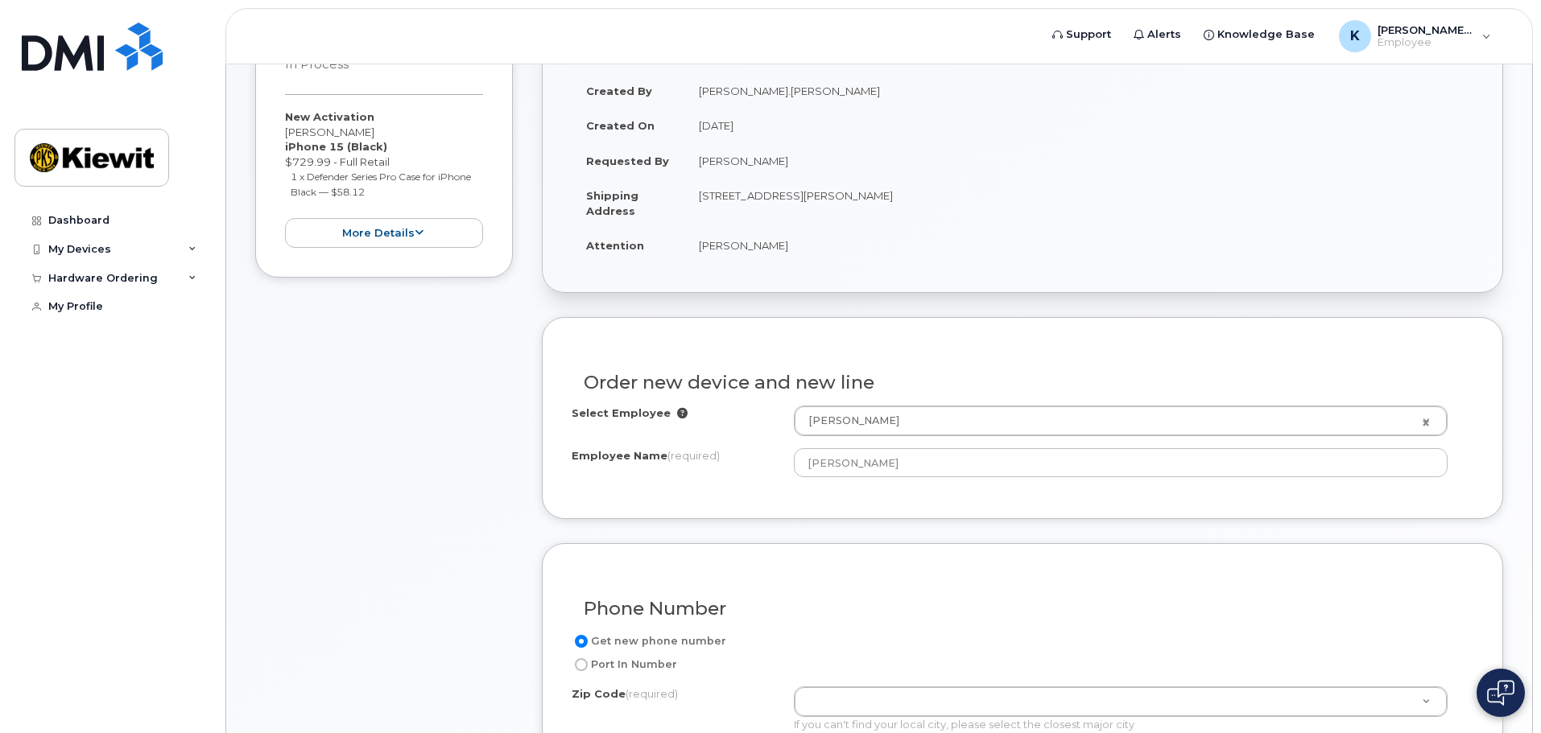
scroll to position [322, 0]
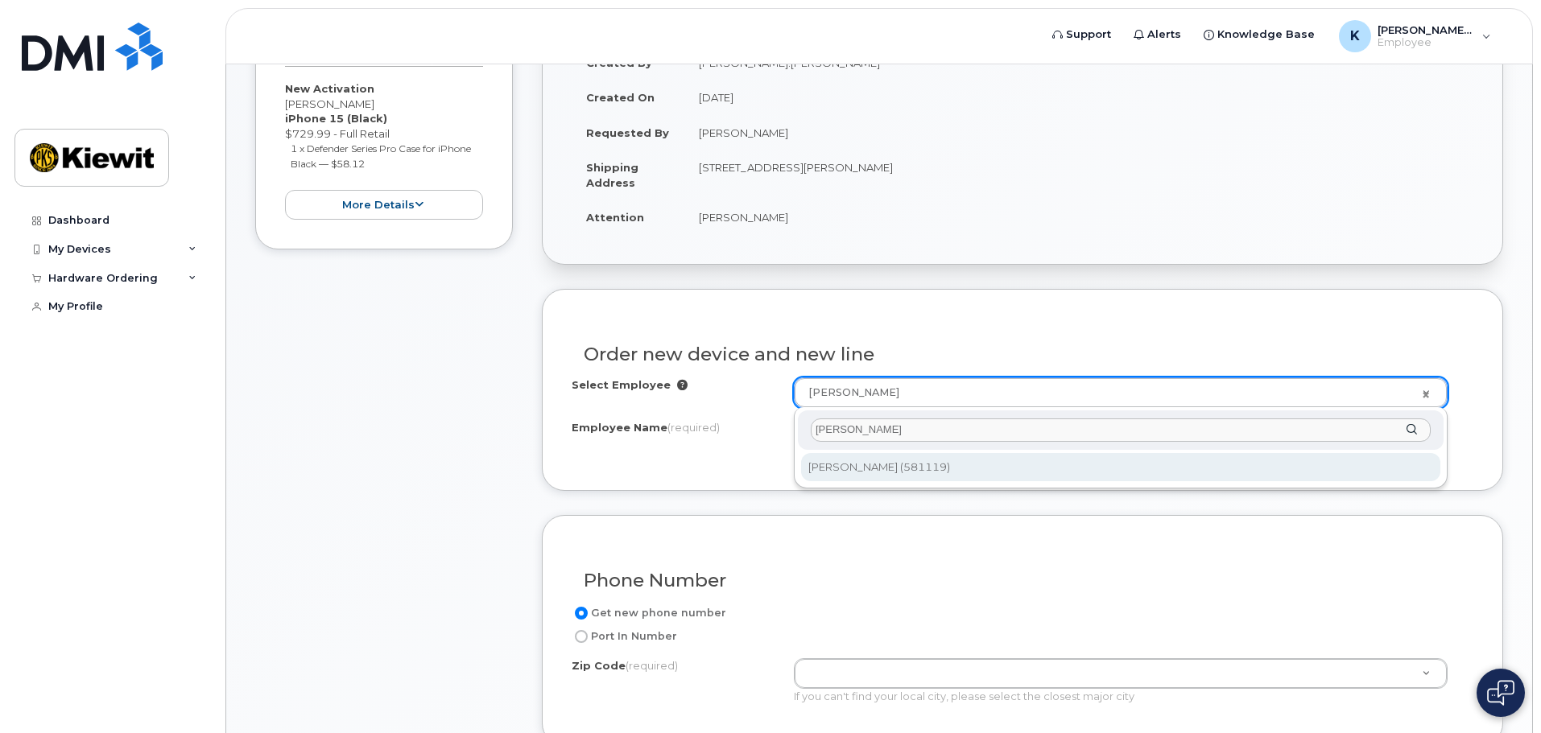
type input "[PERSON_NAME]"
type input "2982768"
type input "[PERSON_NAME]"
type input "8900 Renner Blvd"
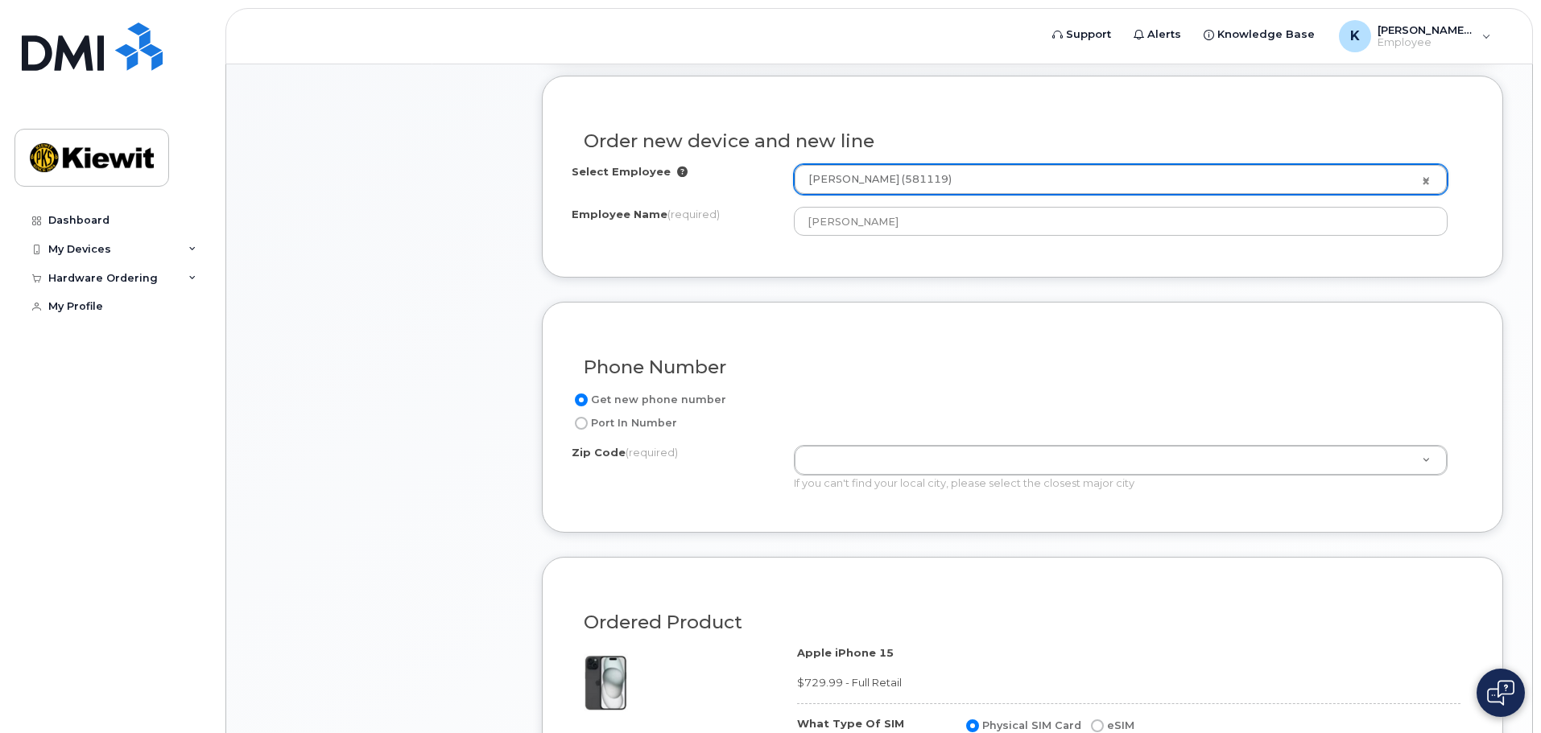
scroll to position [564, 0]
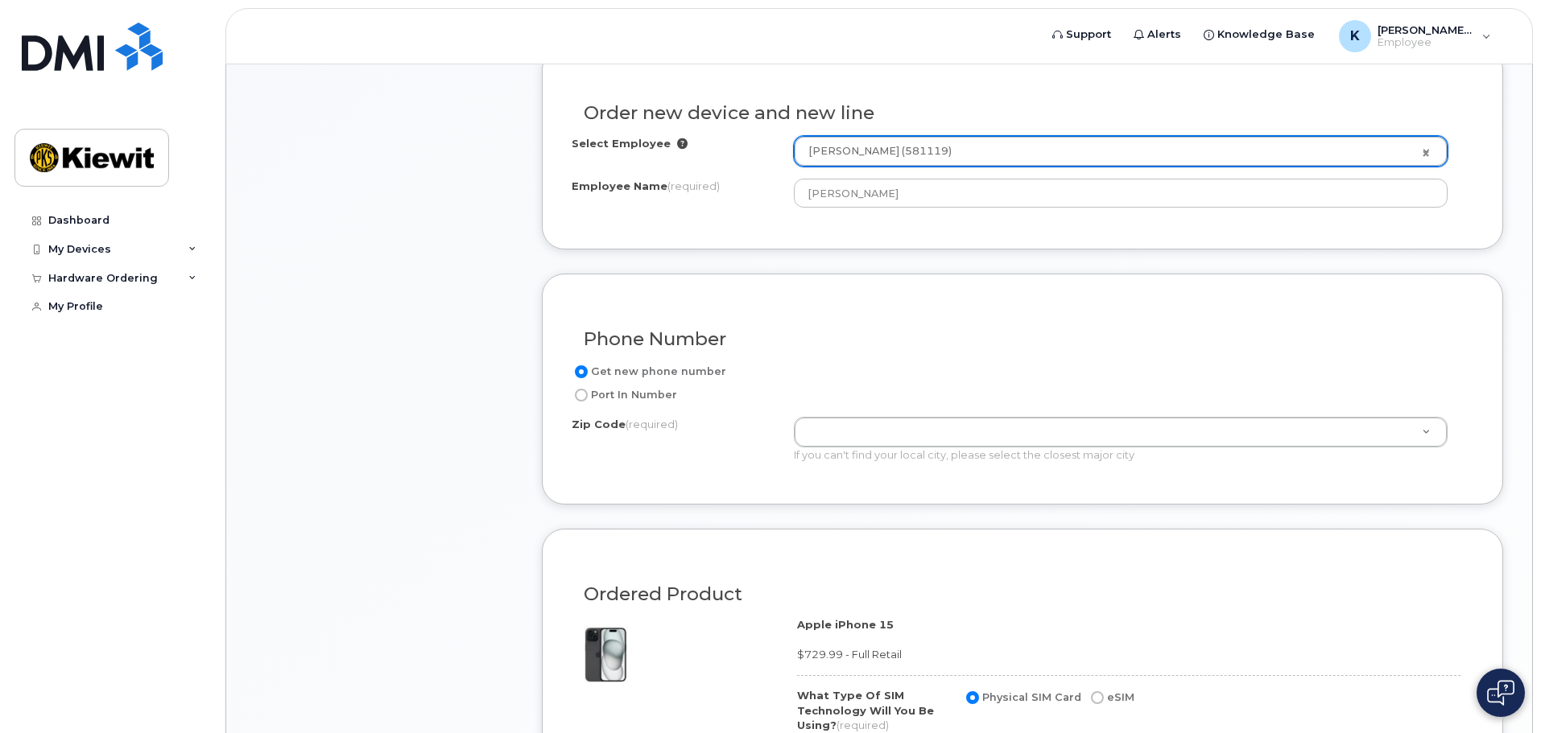
click at [938, 410] on div "Get new phone number Port In Number Zip Code (required) Zip Code (required) Zip…" at bounding box center [1023, 418] width 902 height 113
drag, startPoint x: 938, startPoint y: 423, endPoint x: 938, endPoint y: 439, distance: 15.3
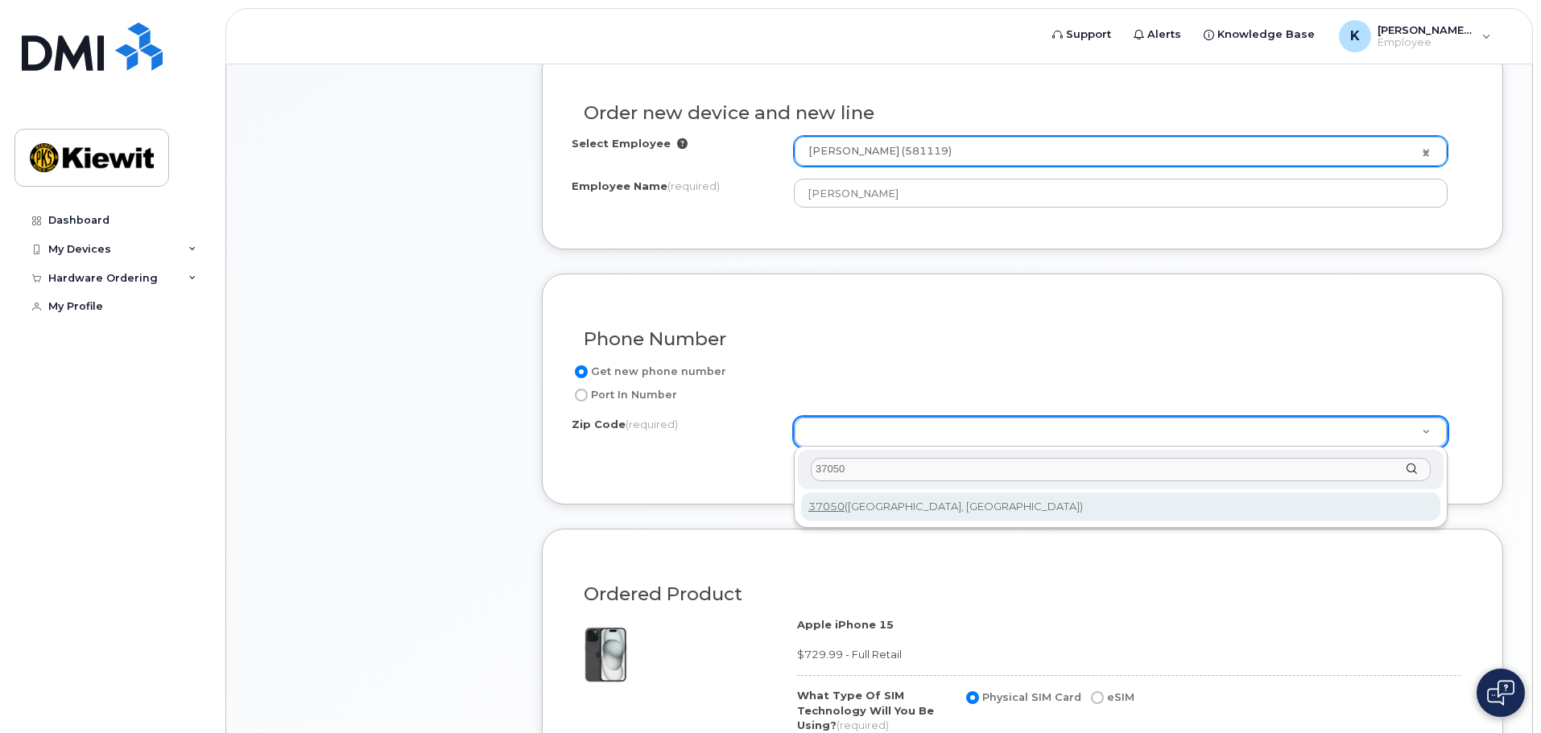
type input "37050"
type input "37050 (Cumberland City, TN)"
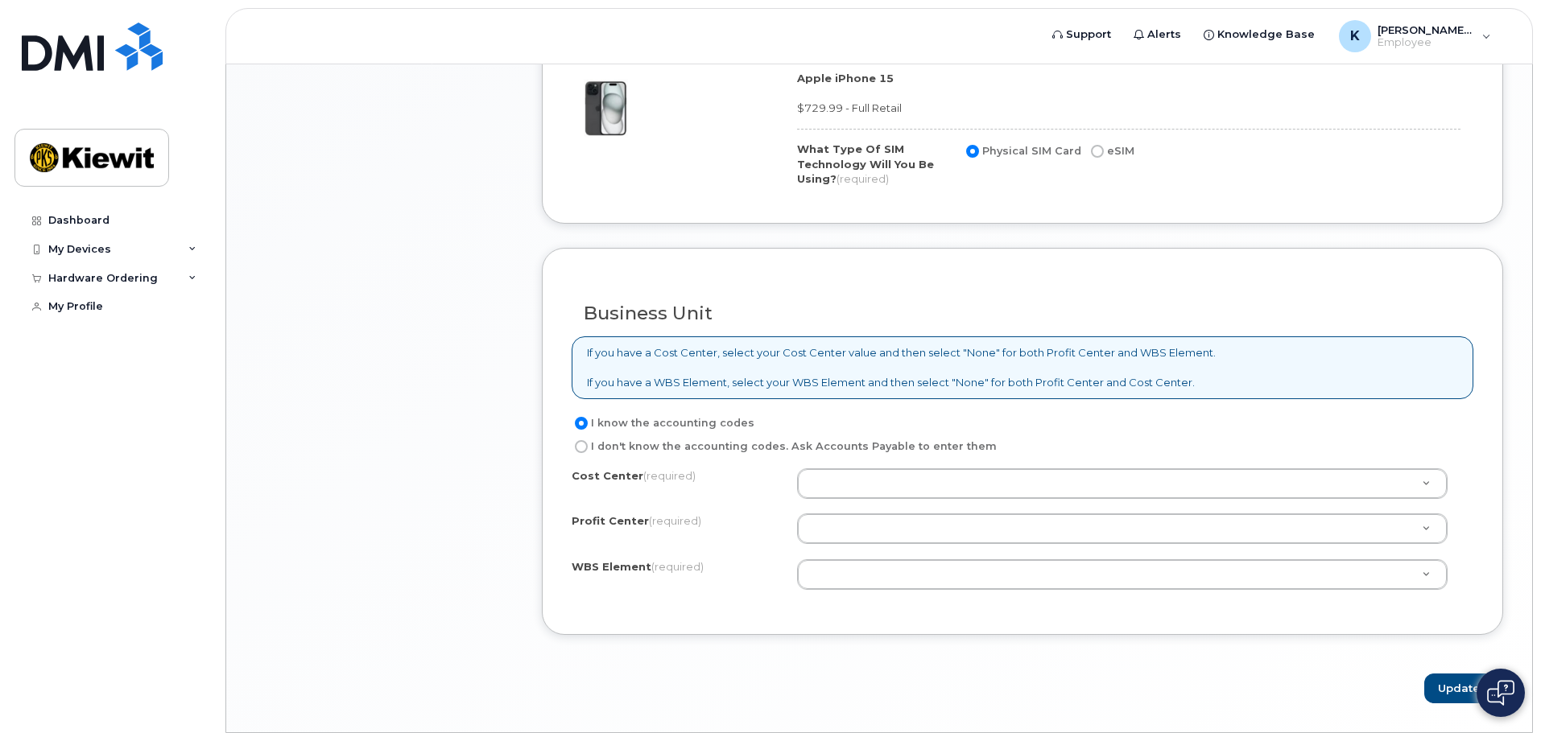
scroll to position [1127, 0]
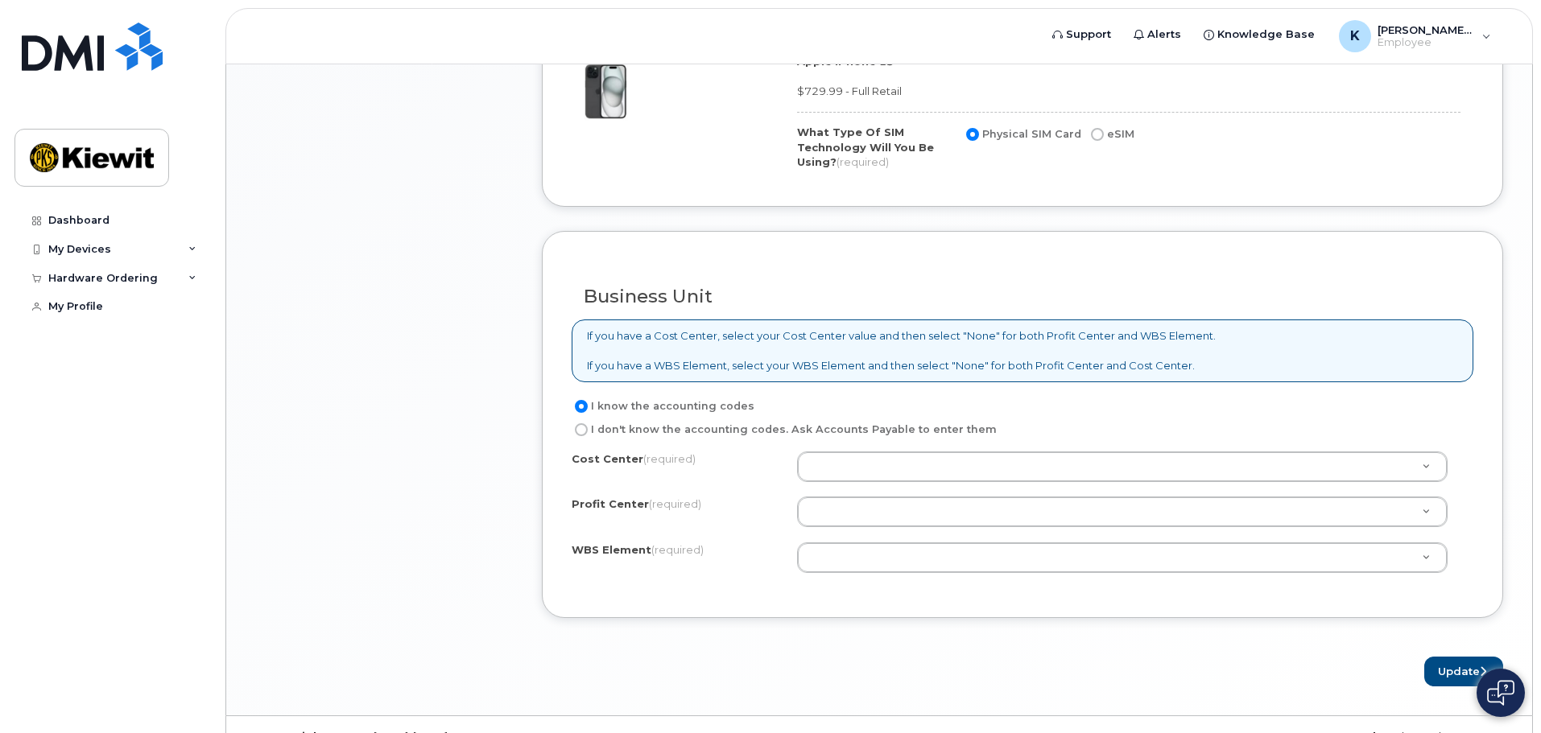
click at [818, 432] on label "I don't know the accounting codes. Ask Accounts Payable to enter them" at bounding box center [784, 429] width 425 height 19
click at [588, 432] on input "I don't know the accounting codes. Ask Accounts Payable to enter them" at bounding box center [581, 429] width 13 height 13
radio input "true"
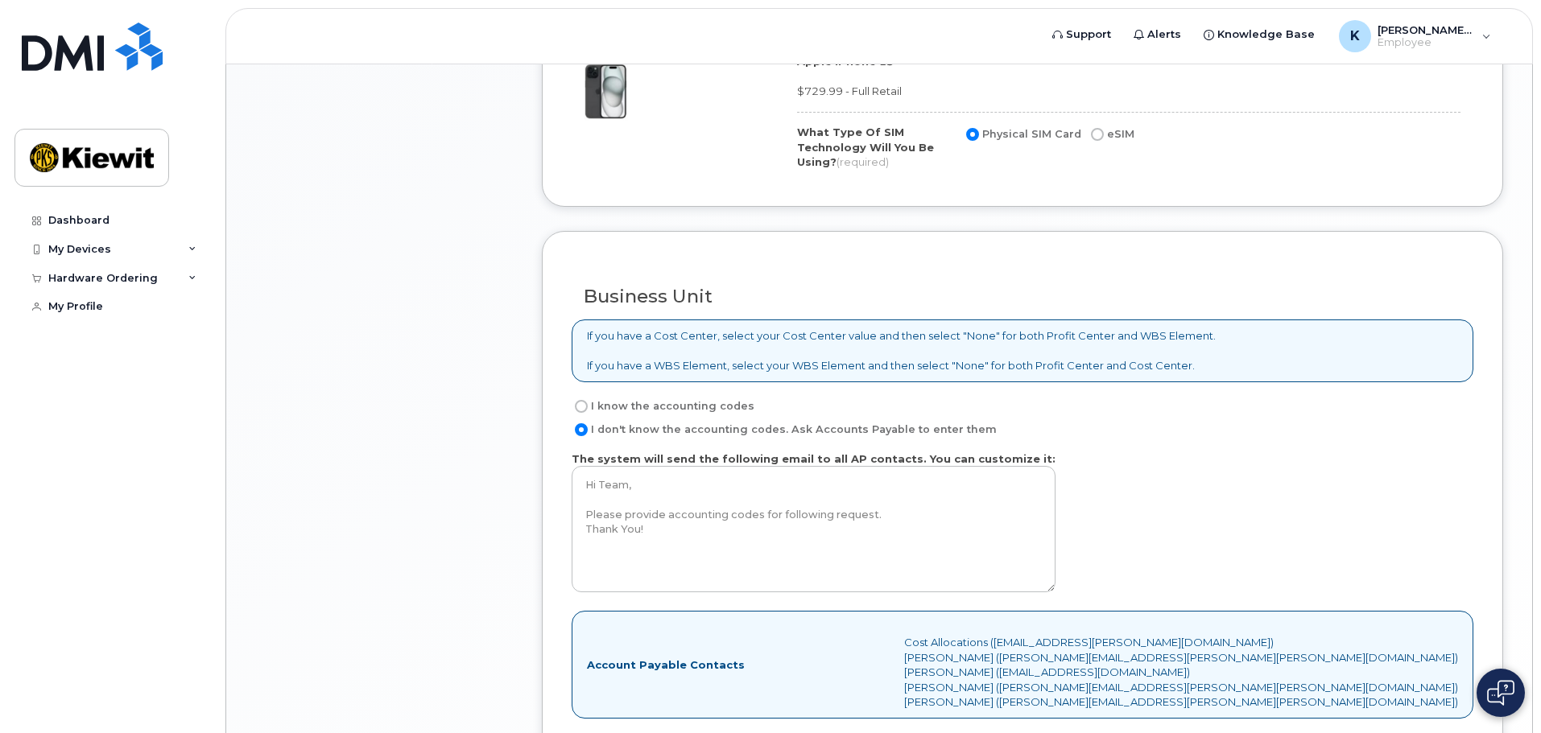
click at [655, 403] on label "I know the accounting codes" at bounding box center [663, 406] width 183 height 19
click at [588, 403] on input "I know the accounting codes" at bounding box center [581, 406] width 13 height 13
radio input "true"
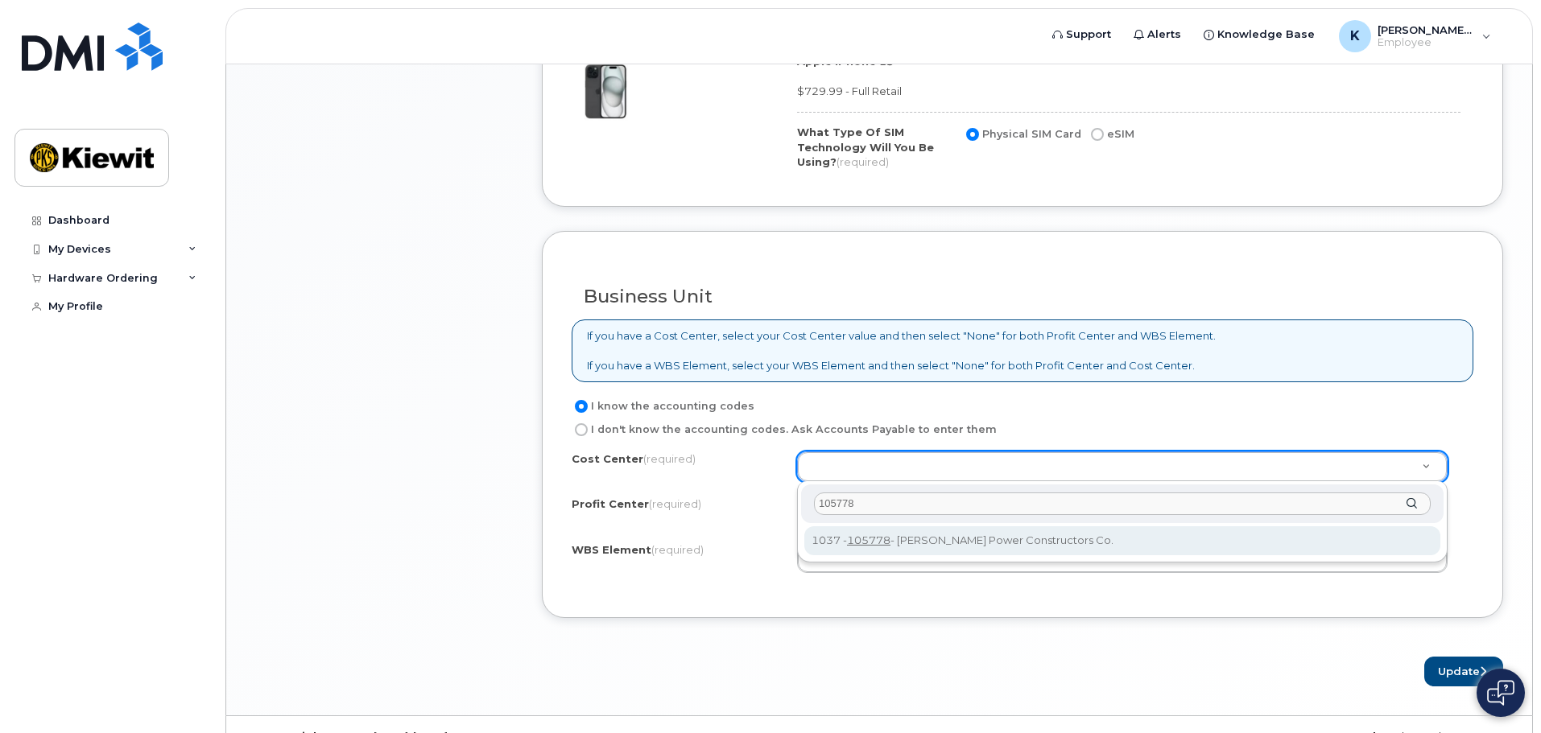
type input "105778"
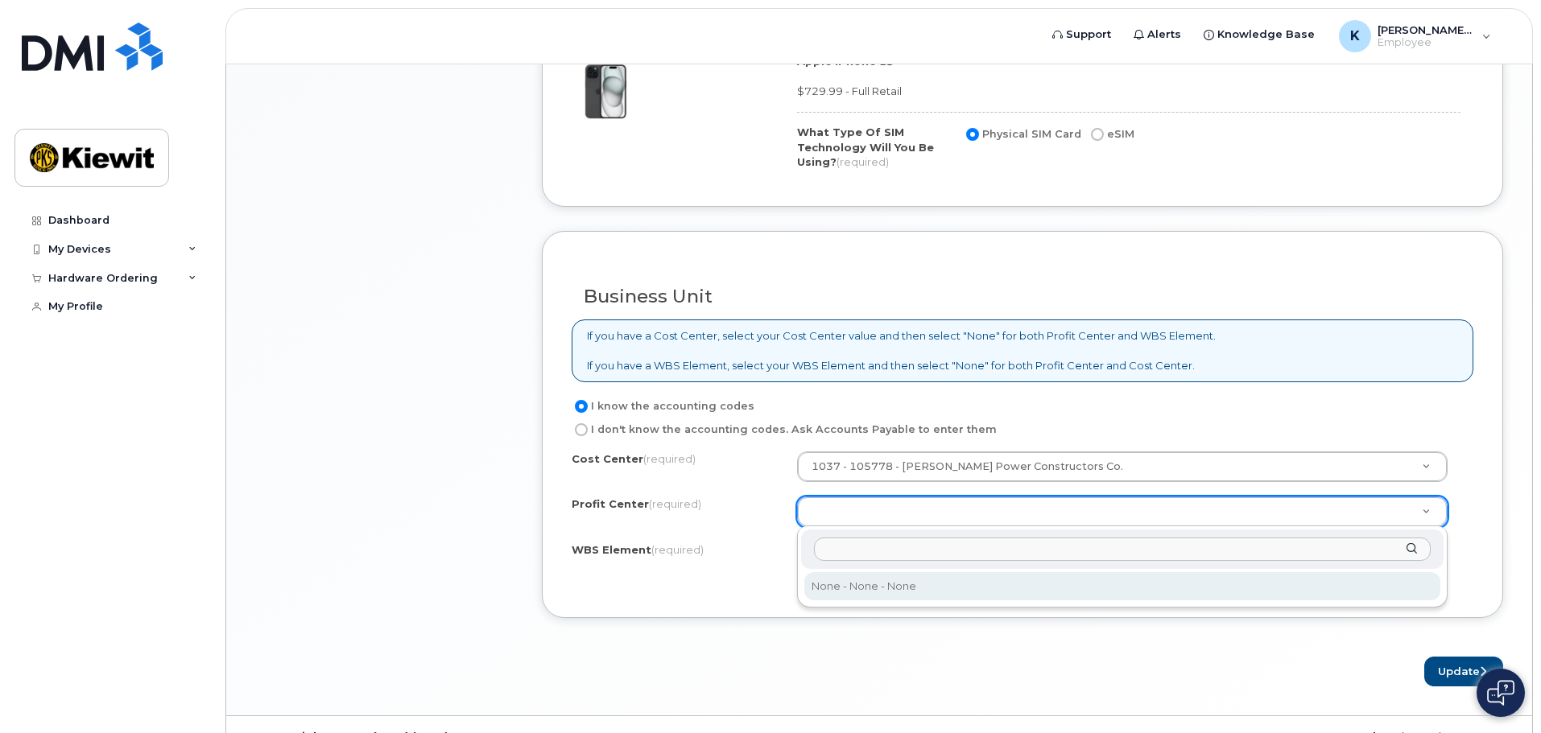
type input "w"
type input "1"
click at [1414, 552] on div at bounding box center [1122, 549] width 642 height 39
type input "5"
type input "0"
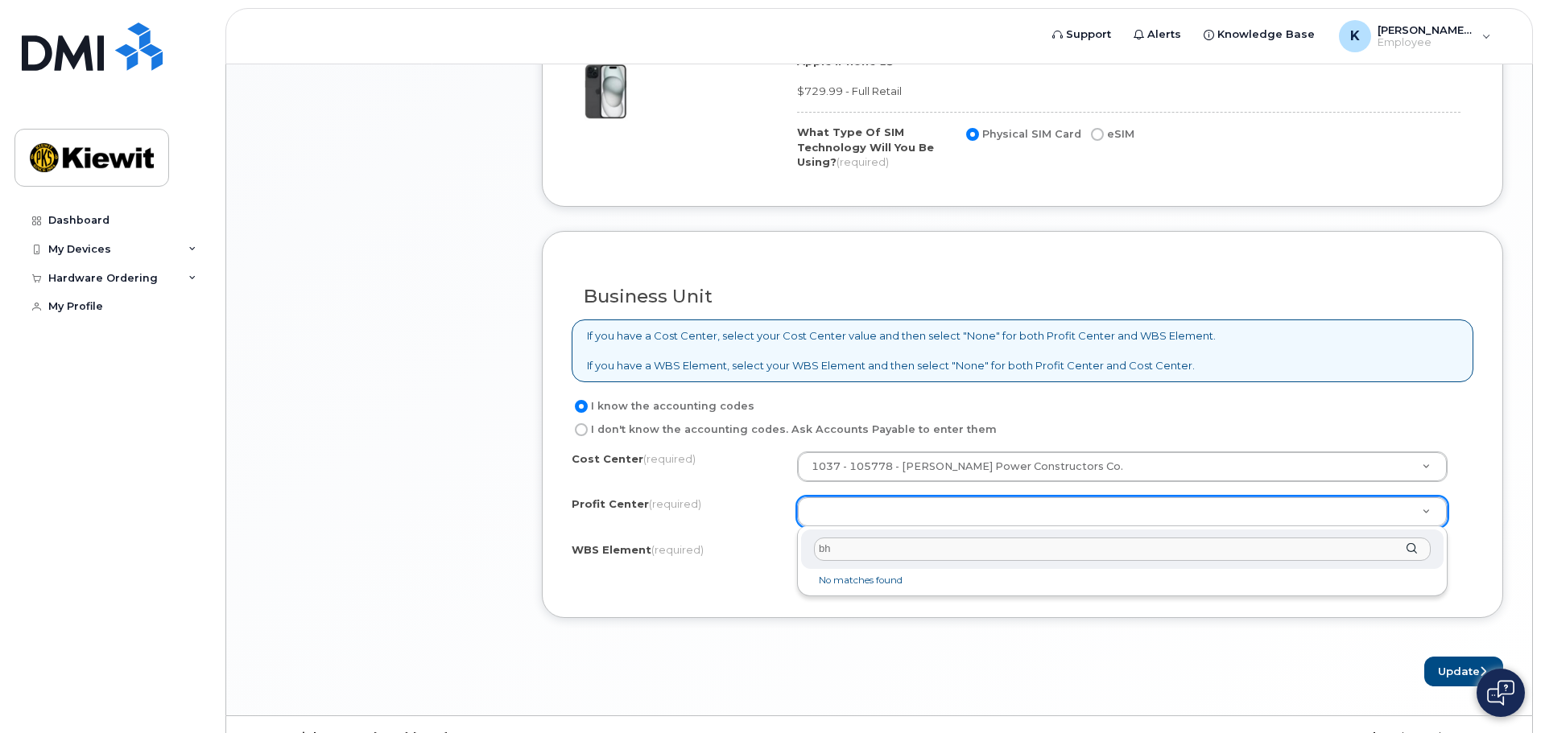
type input "b"
type input "w"
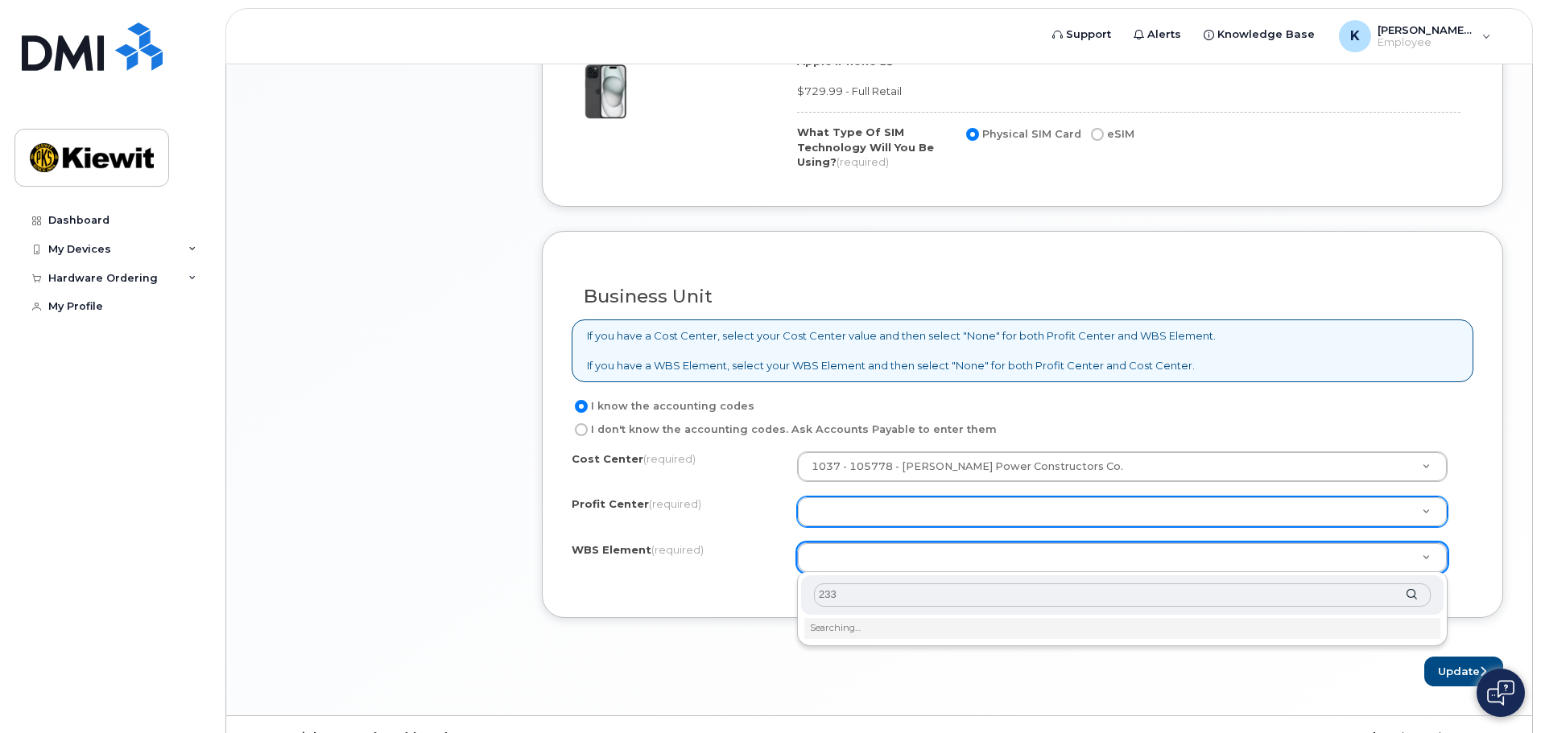
type input "2337"
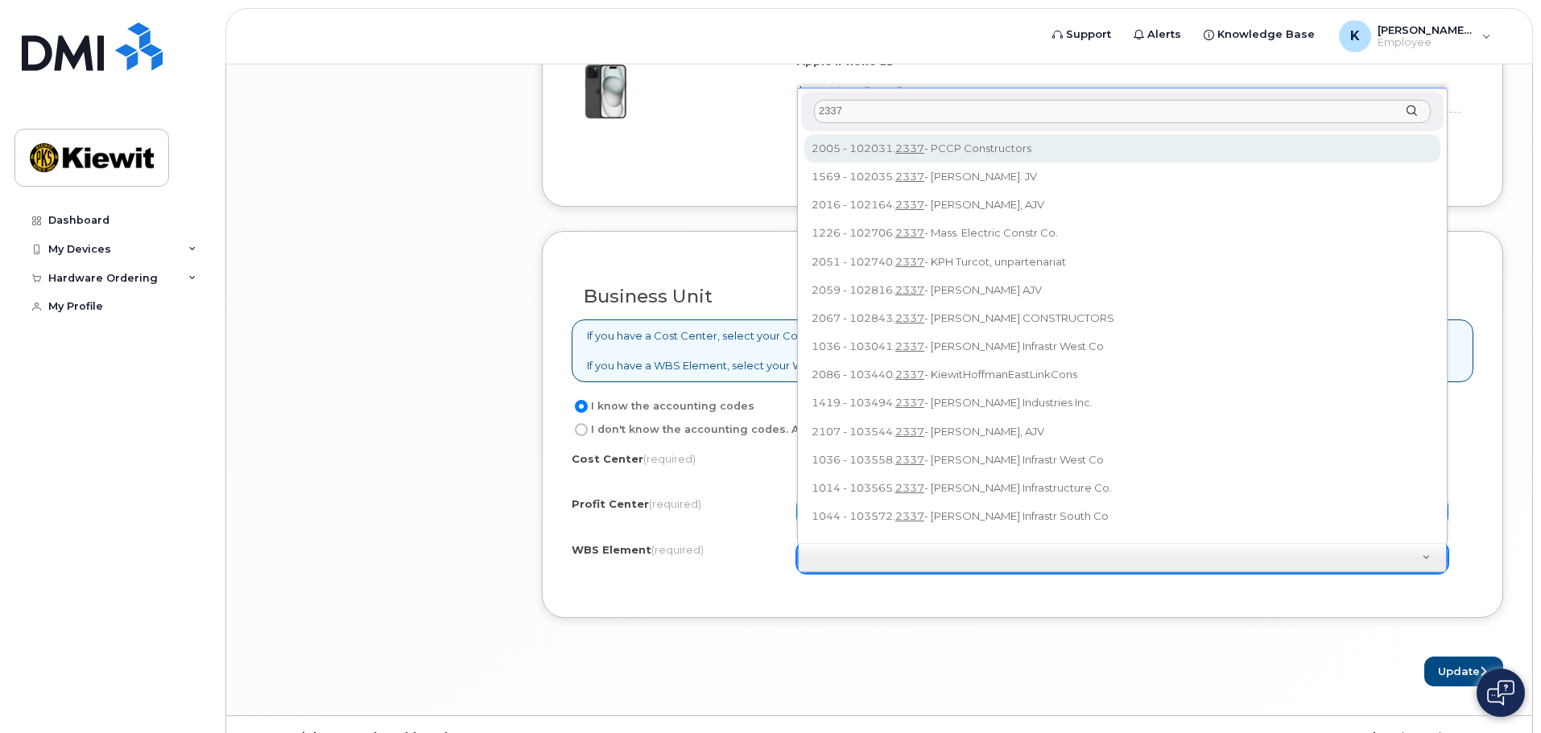
scroll to position [14, 0]
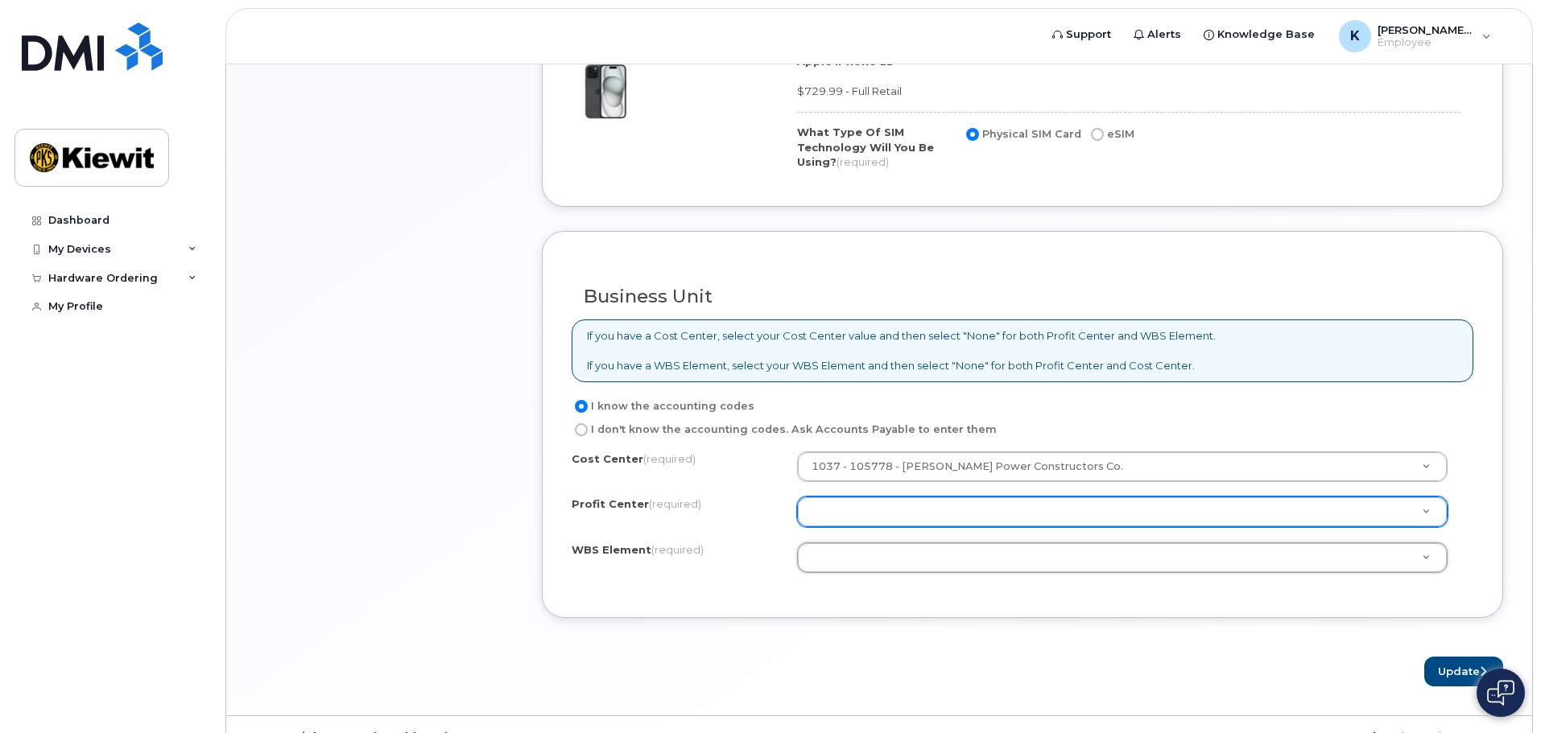
click at [916, 576] on div "Cost Center (required) 1037 - 105778 - Kiewit Power Constructors Co. 105778 Pro…" at bounding box center [1023, 520] width 902 height 137
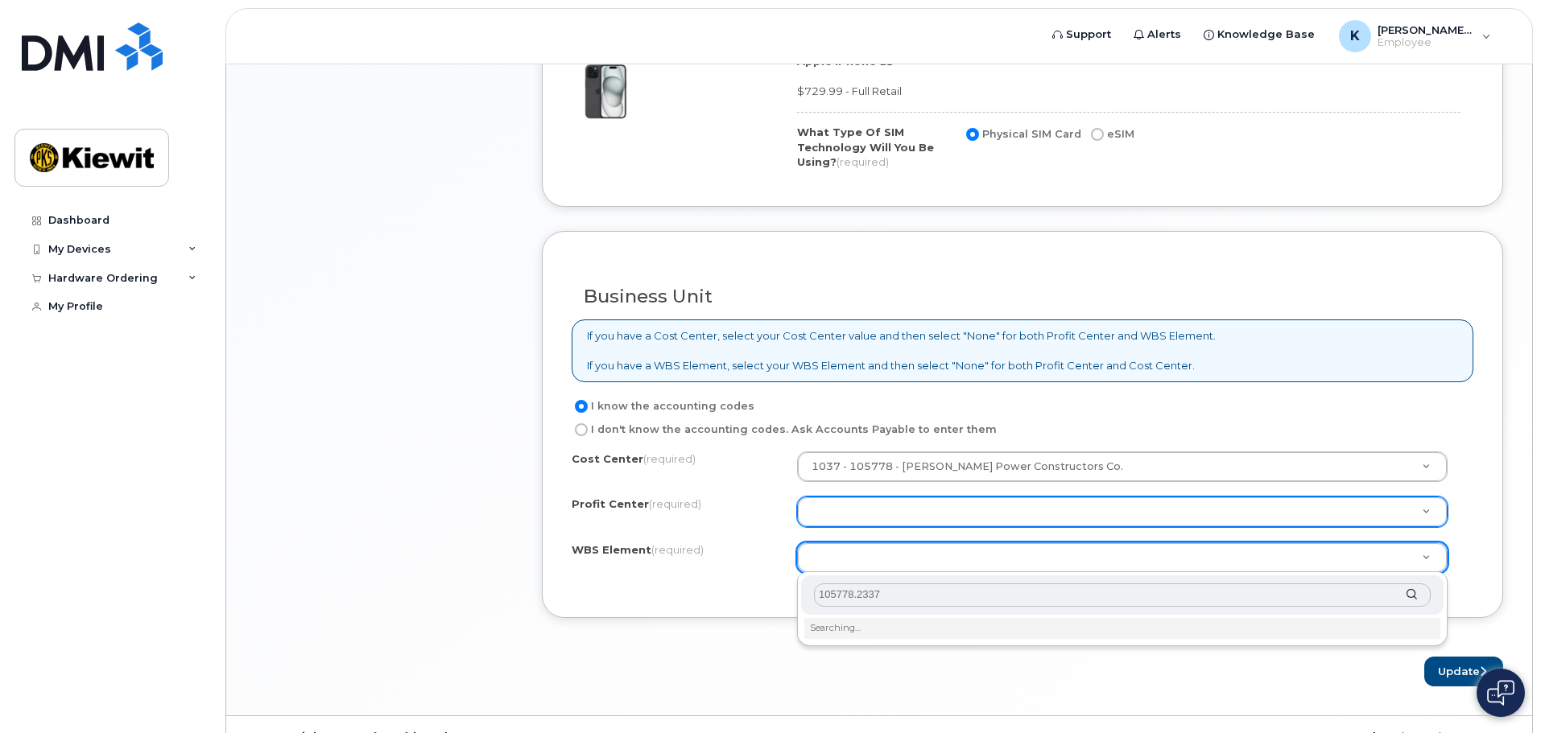
type input "105778.2337"
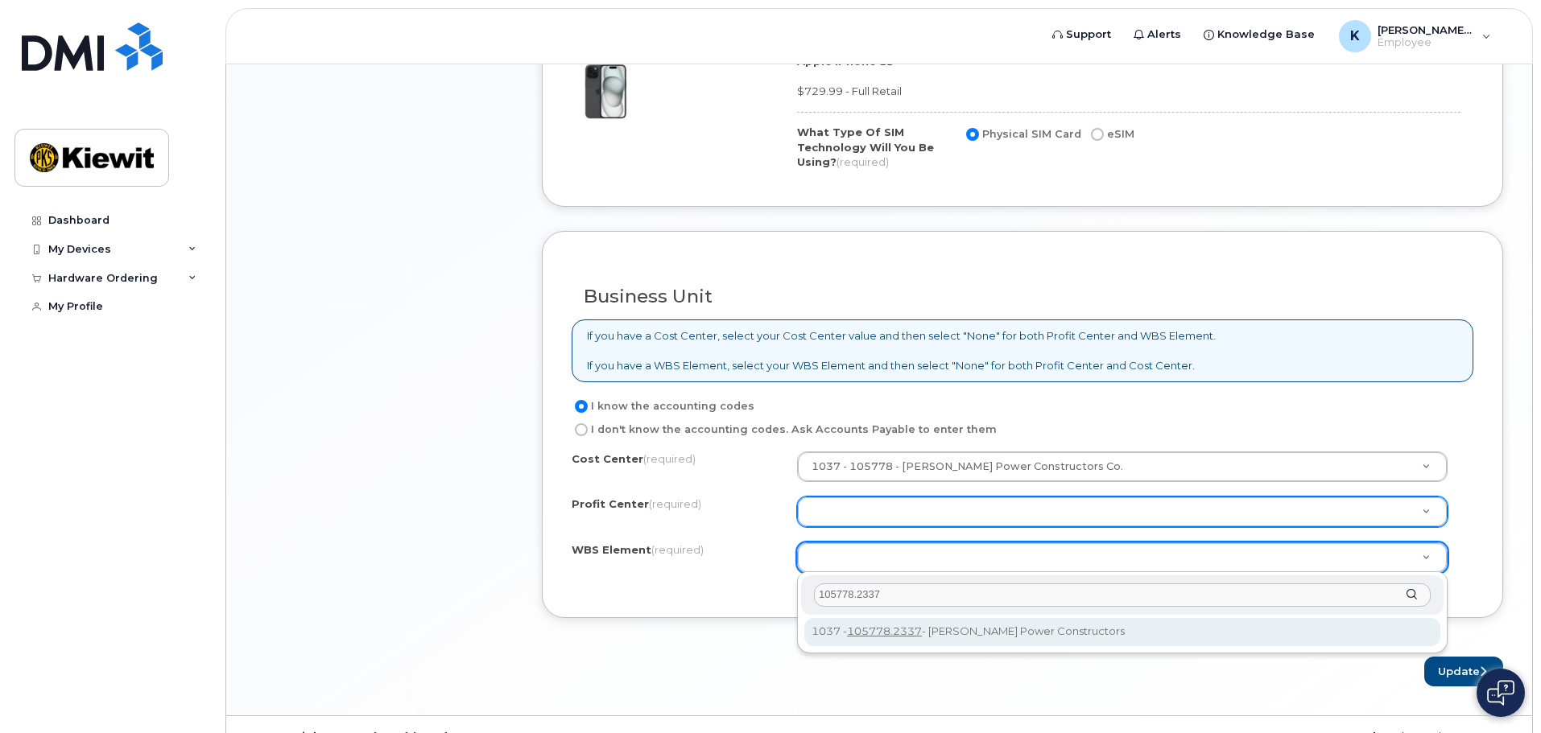
type input "105778.2337"
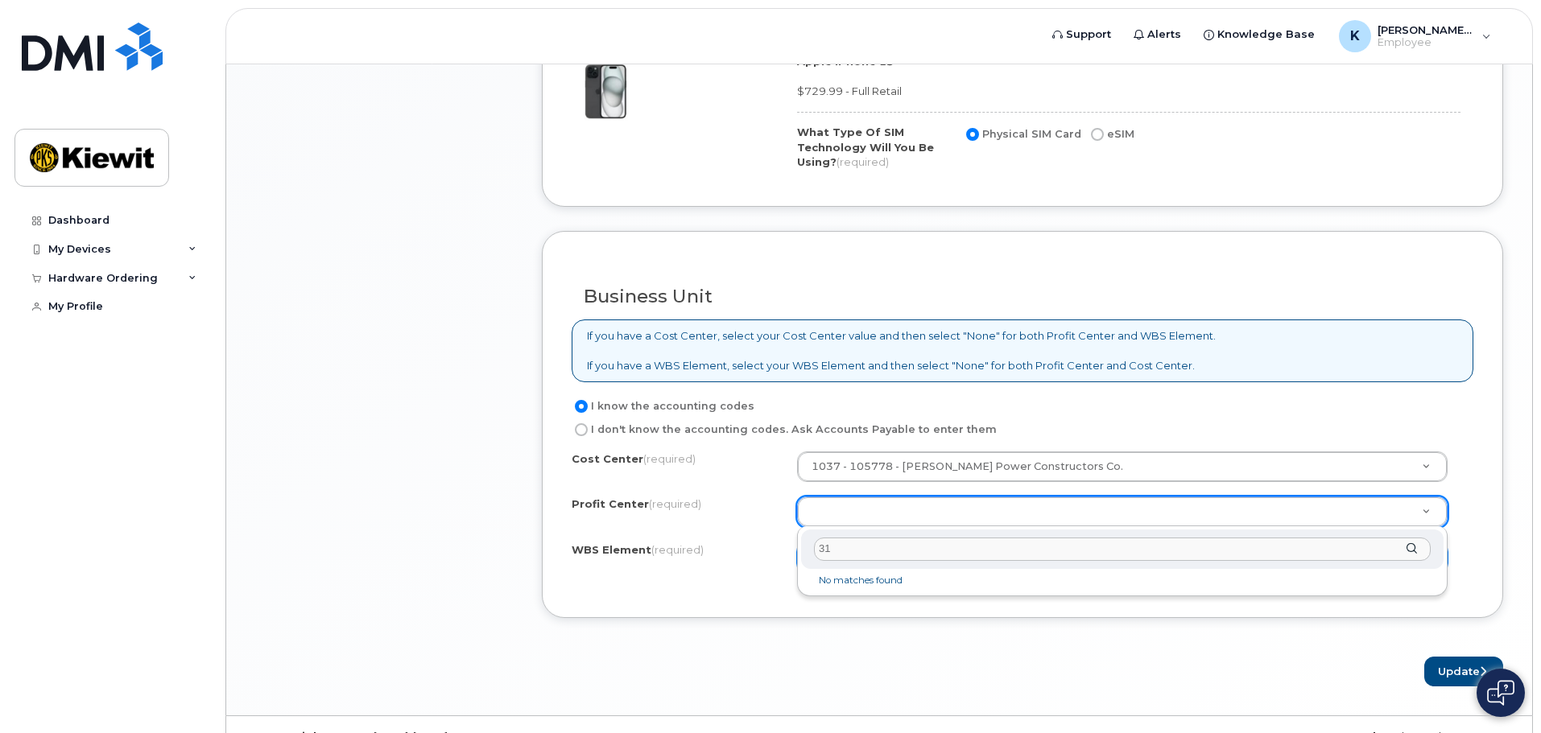
type input "3"
type input "1"
select select "None"
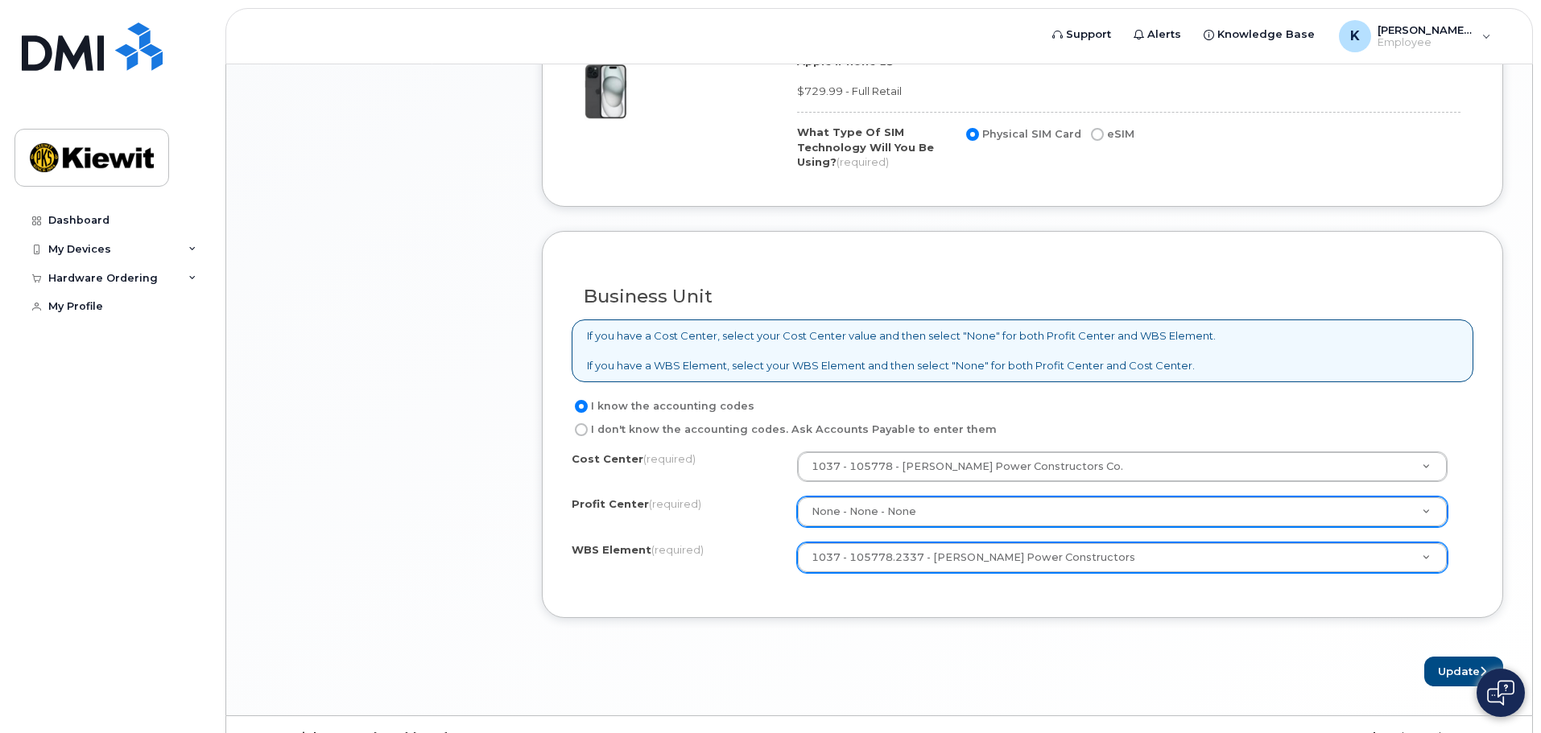
click at [1319, 576] on div "Cost Center (required) 1037 - 105778 - Kiewit Power Constructors Co. 105778 Pro…" at bounding box center [1023, 520] width 902 height 137
click at [1010, 657] on div "Update" at bounding box center [1022, 672] width 961 height 30
click at [1458, 676] on button "Update" at bounding box center [1463, 672] width 79 height 30
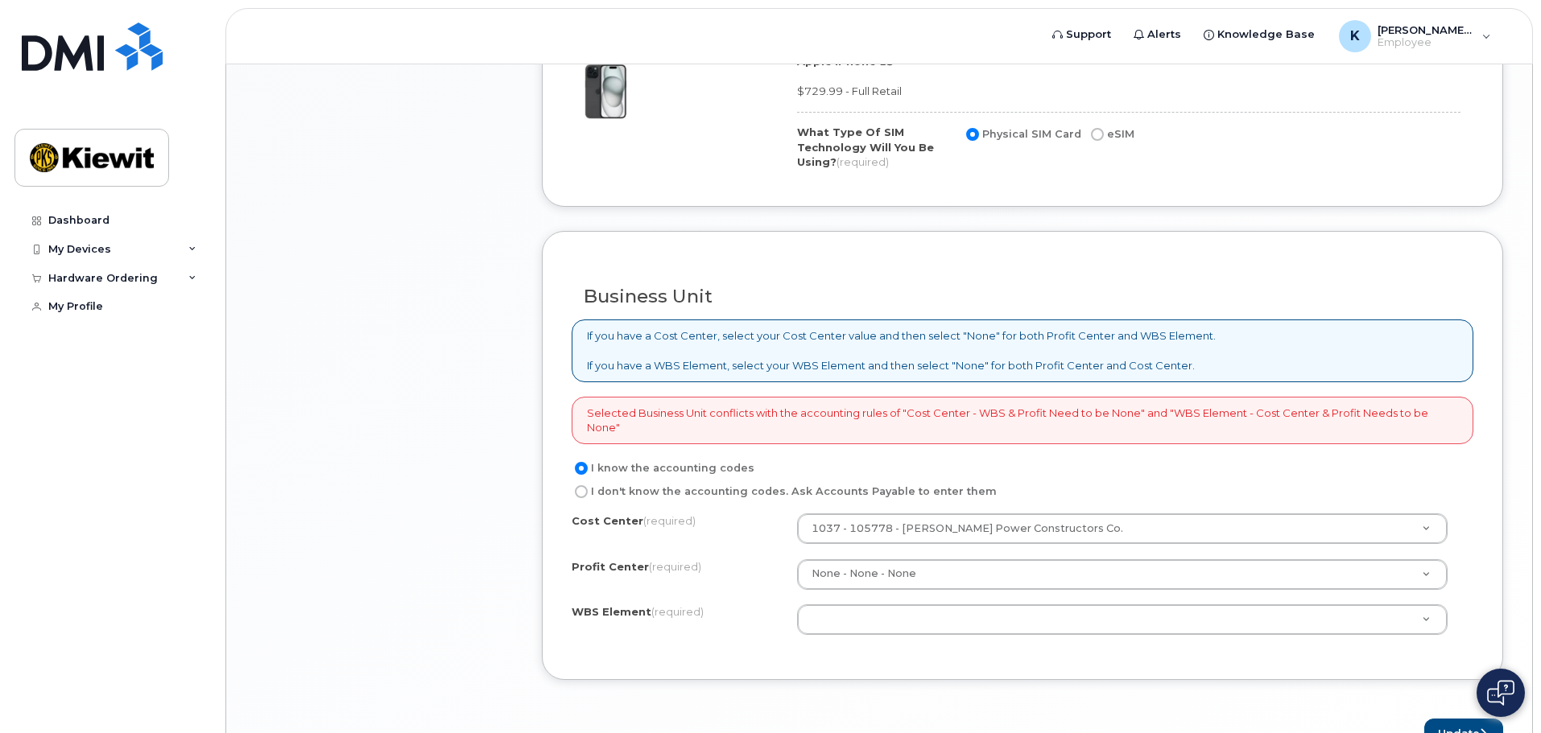
scroll to position [1208, 0]
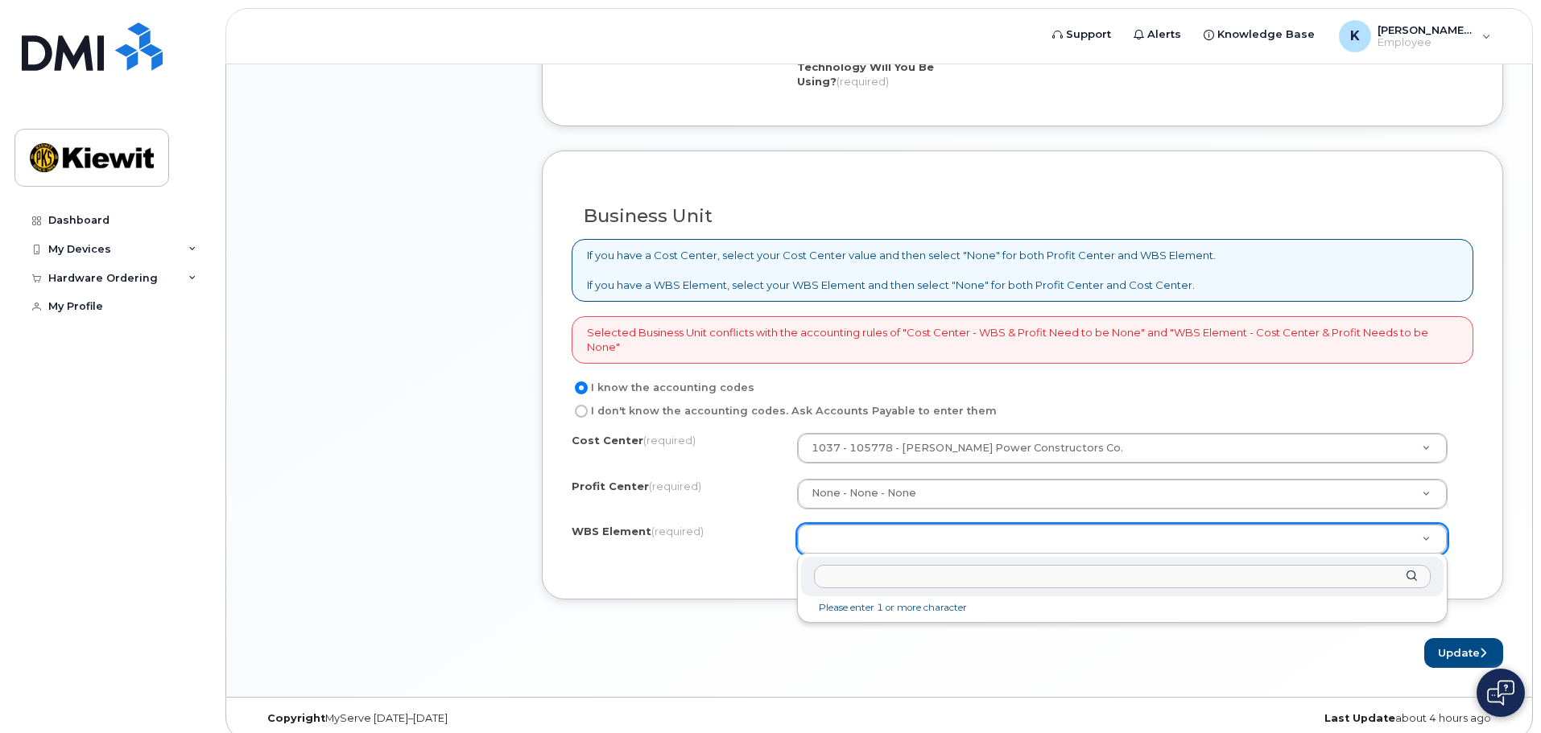
type input "t"
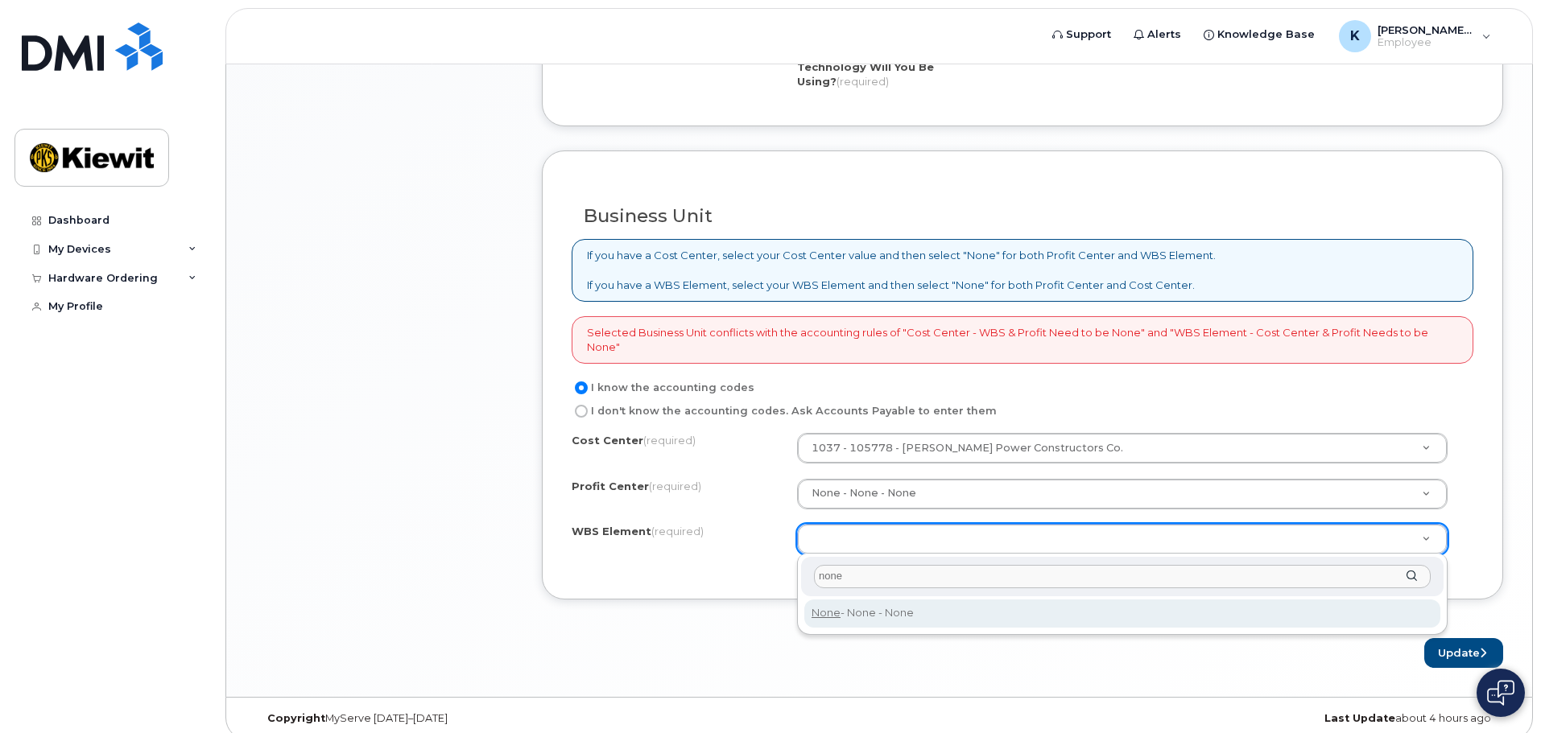
type input "none"
type input "None"
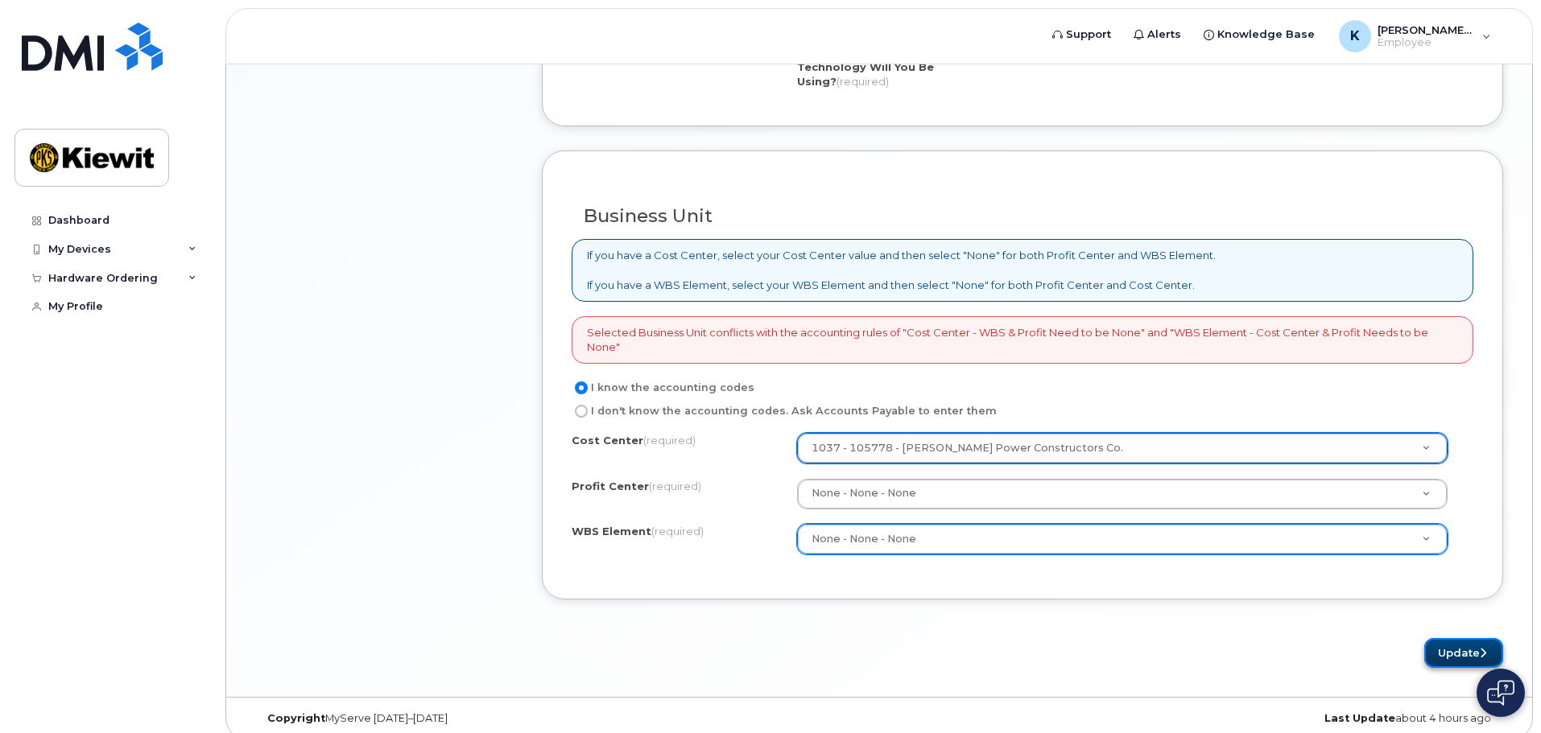
click at [1435, 659] on button "Update" at bounding box center [1463, 653] width 79 height 30
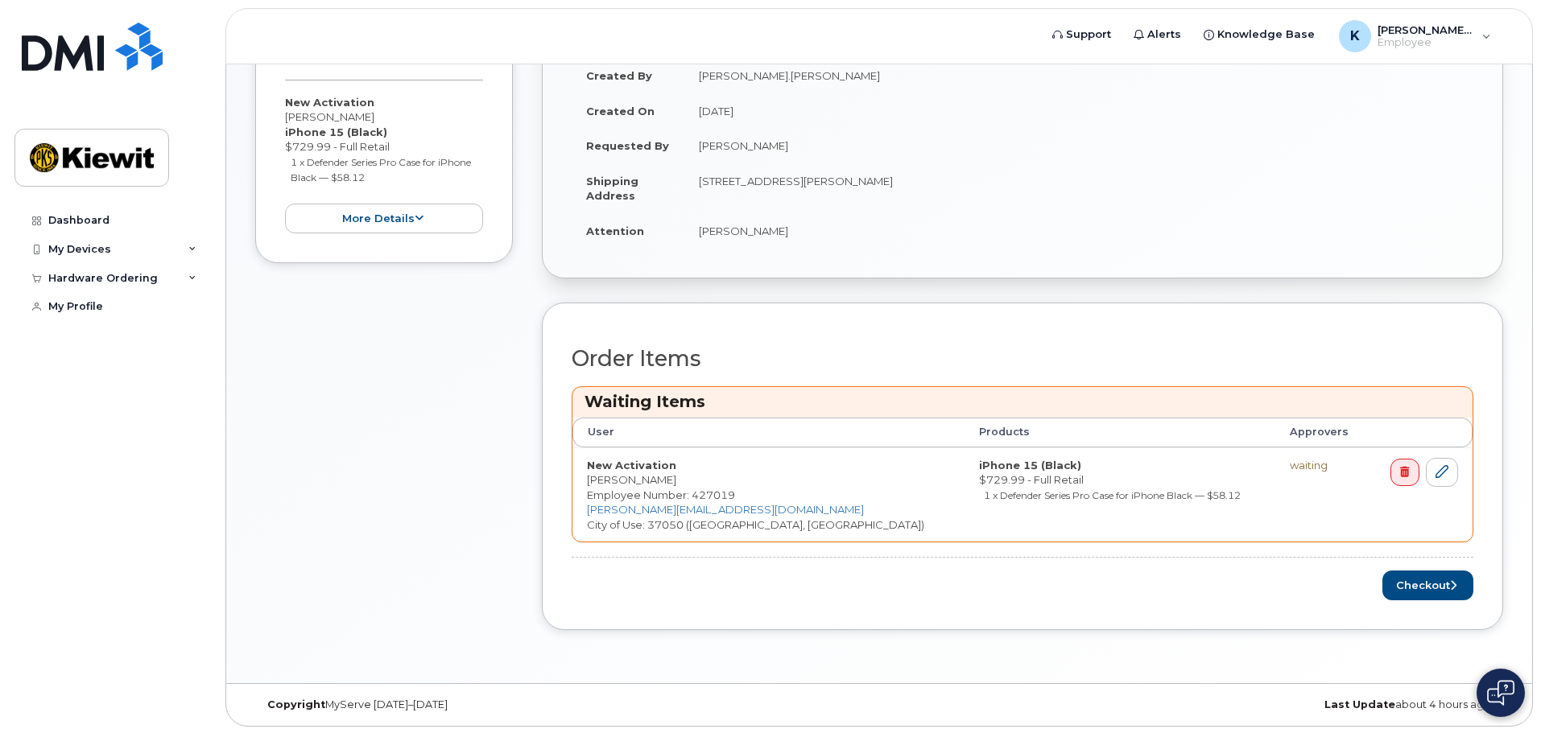
scroll to position [379, 0]
click at [1418, 586] on button "Checkout" at bounding box center [1427, 584] width 91 height 30
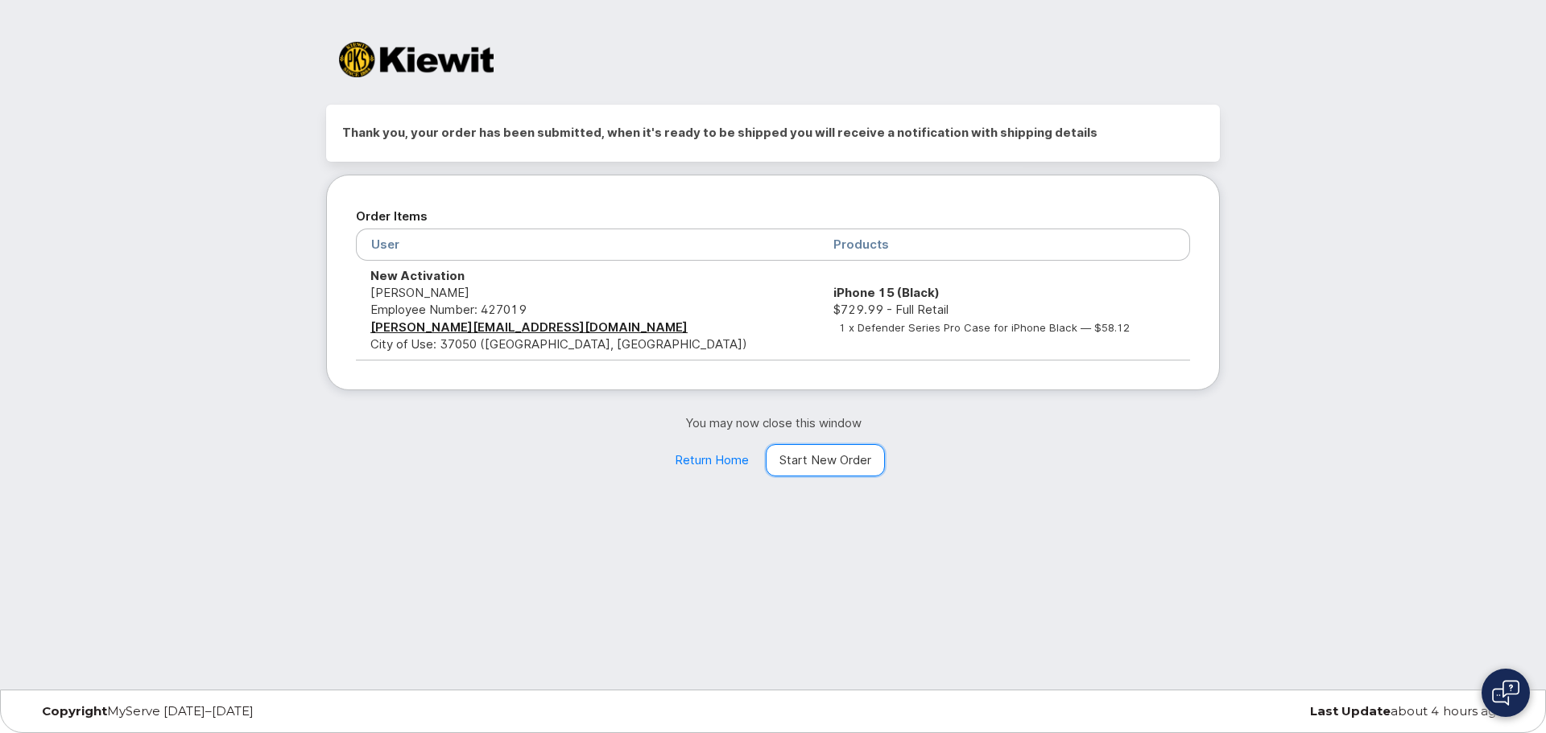
click at [860, 469] on link "Start New Order" at bounding box center [825, 460] width 119 height 32
